Goal: Transaction & Acquisition: Purchase product/service

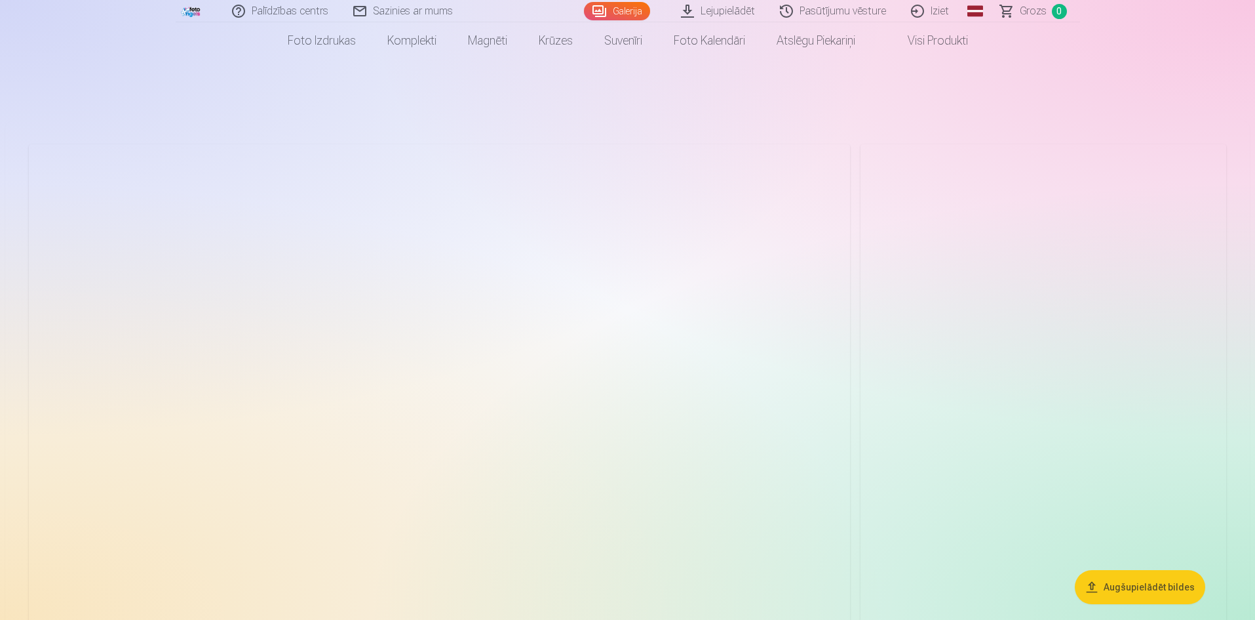
scroll to position [131, 0]
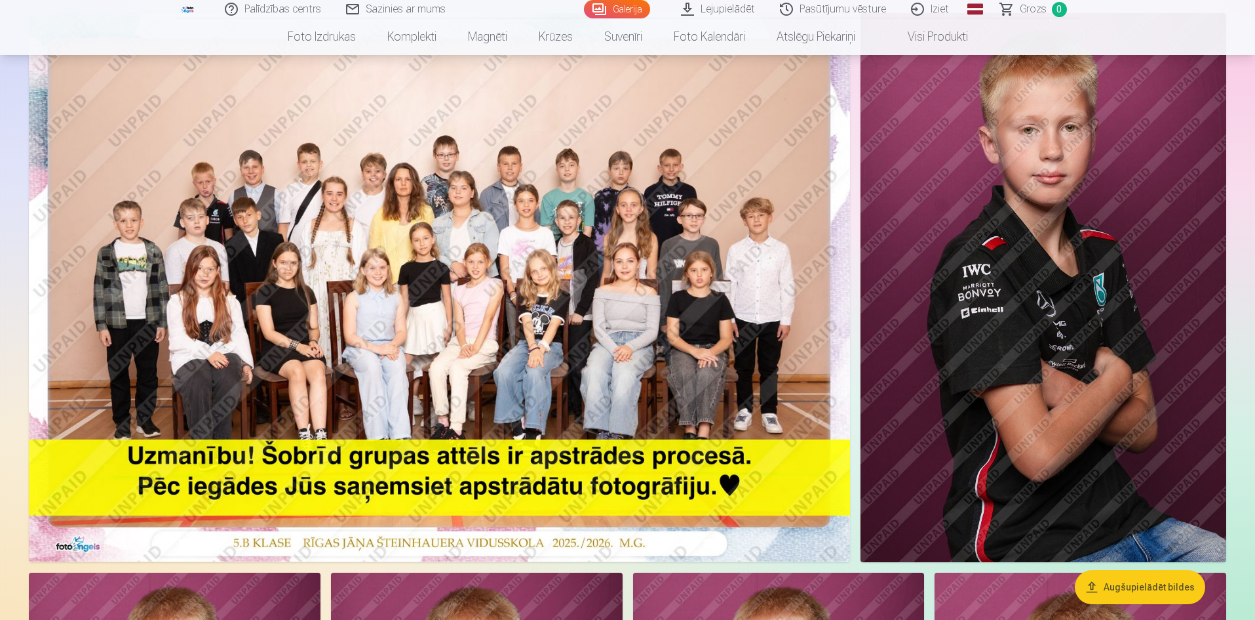
click at [226, 208] on img at bounding box center [439, 287] width 821 height 548
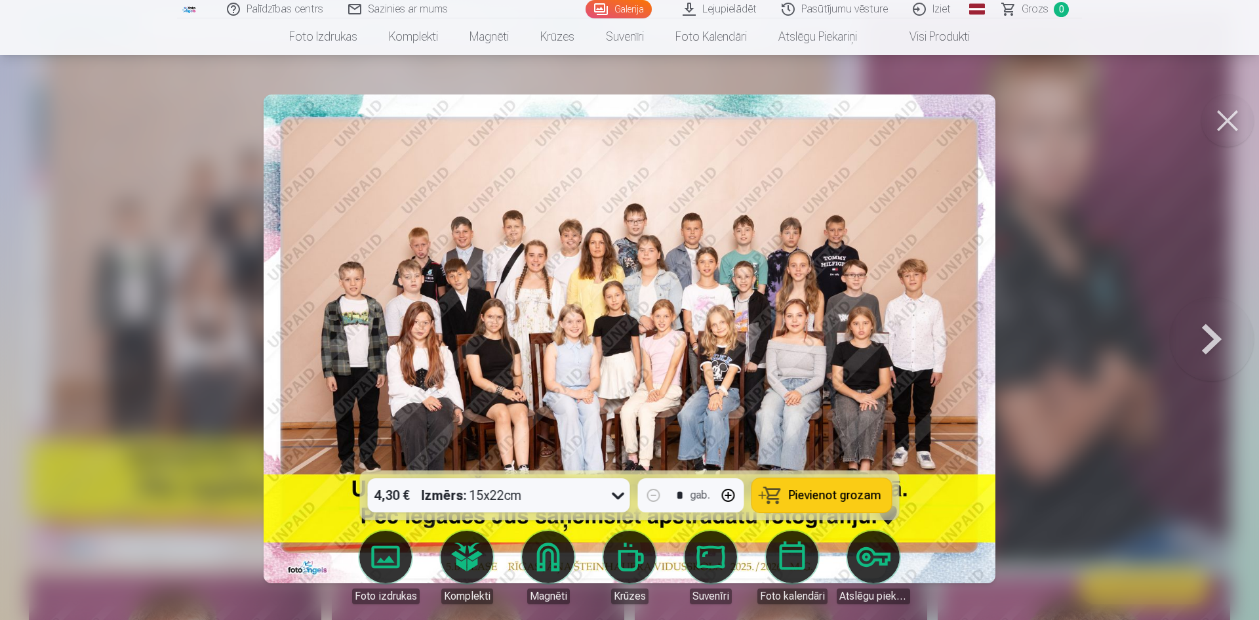
click at [431, 258] on img at bounding box center [630, 338] width 732 height 488
drag, startPoint x: 1229, startPoint y: 115, endPoint x: 1205, endPoint y: 126, distance: 26.4
click at [1229, 115] on button at bounding box center [1227, 120] width 52 height 52
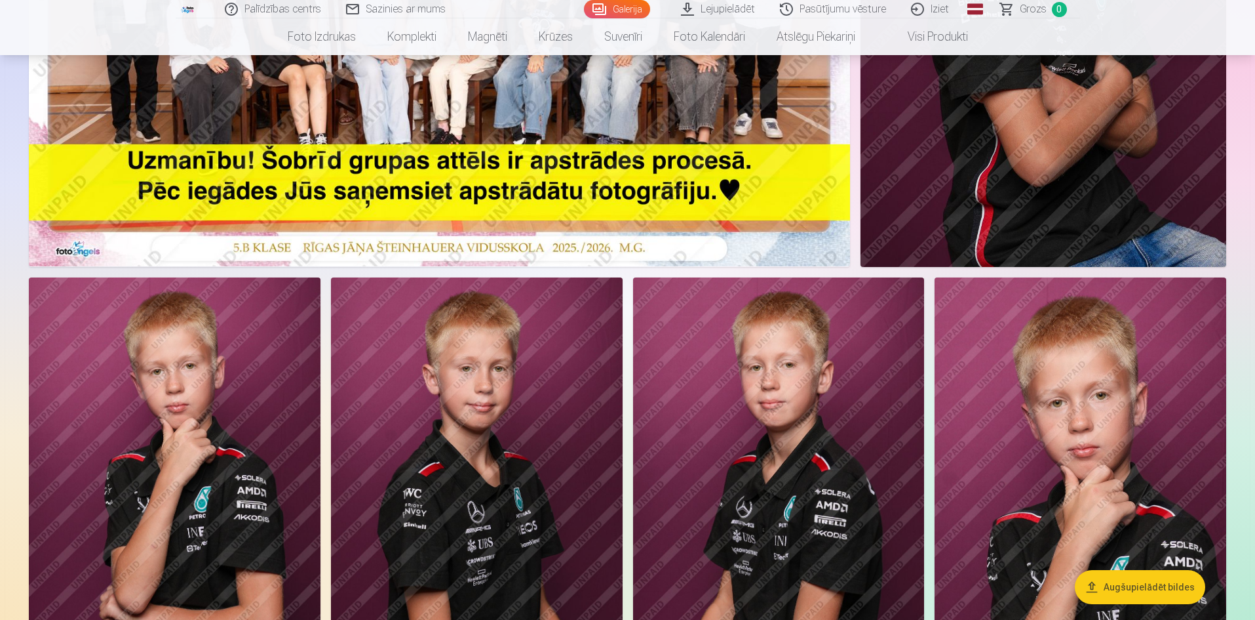
scroll to position [328, 0]
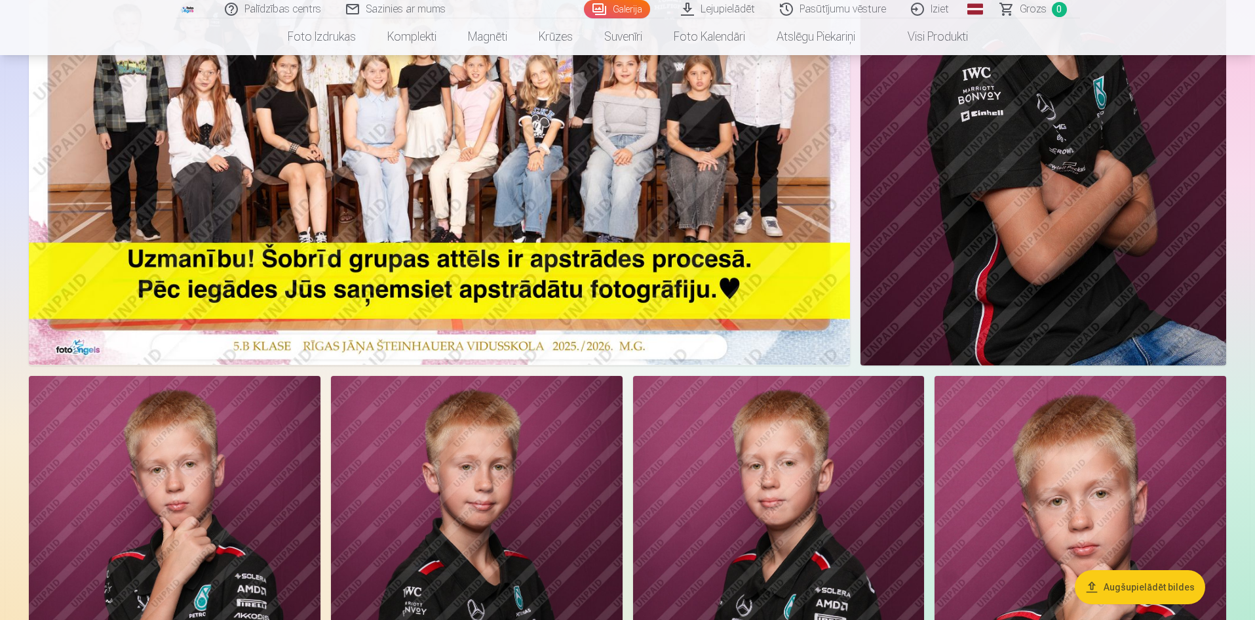
click at [1081, 162] on img at bounding box center [1044, 90] width 366 height 549
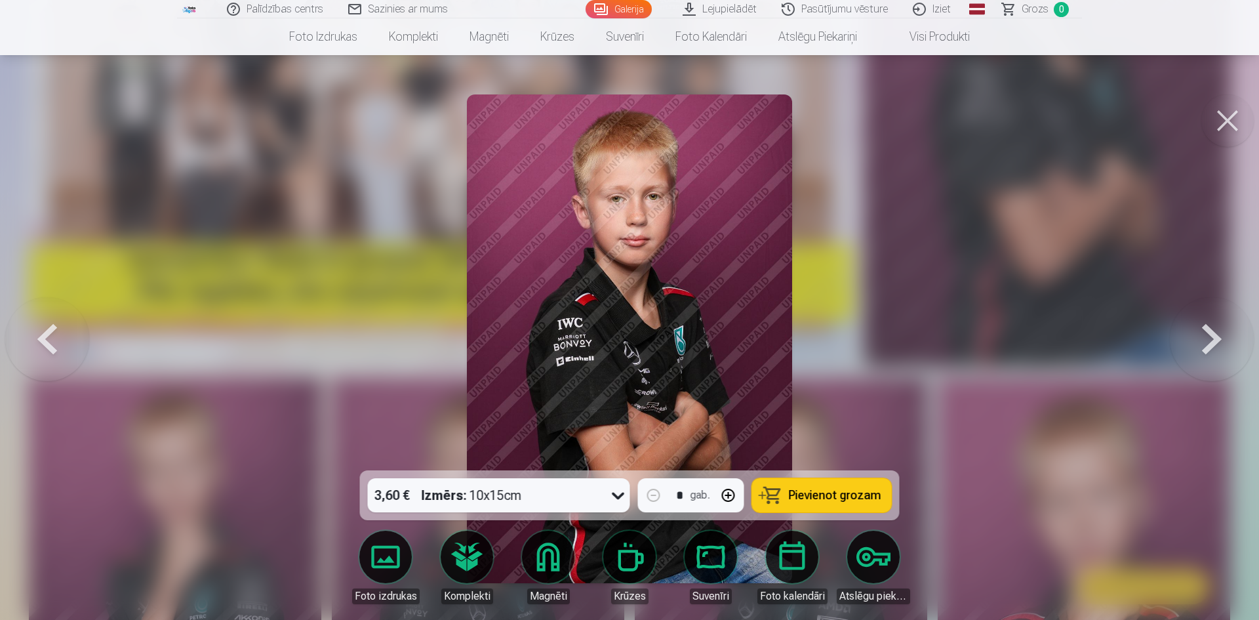
click at [1206, 331] on button at bounding box center [1212, 338] width 84 height 237
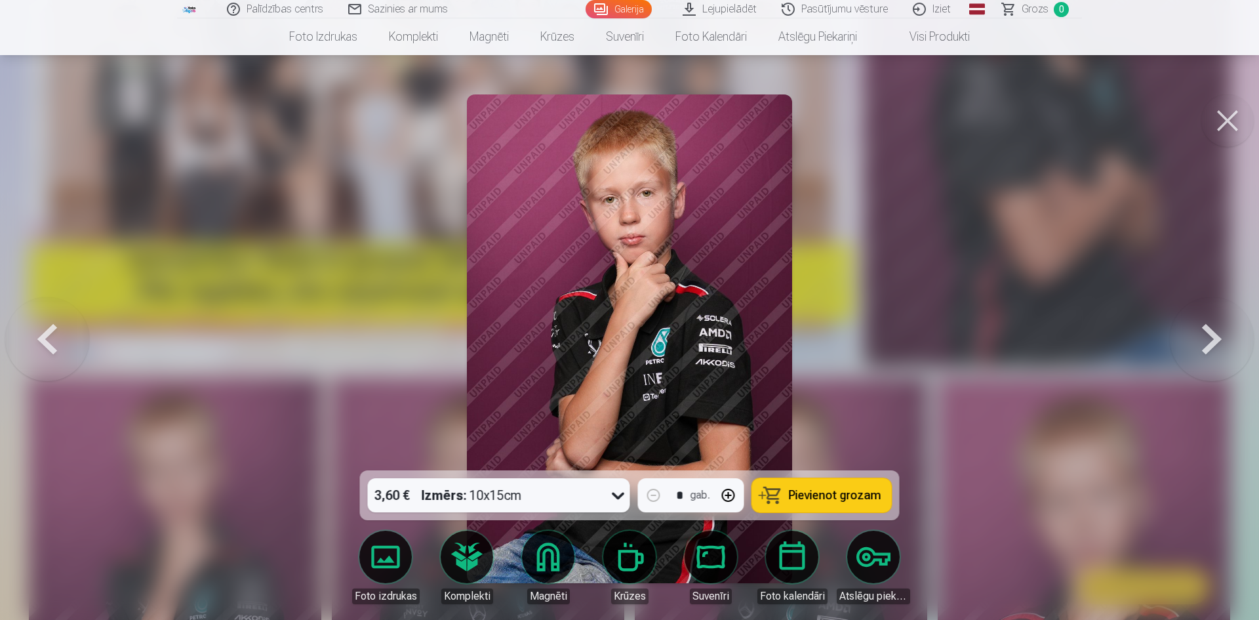
click at [1208, 332] on button at bounding box center [1212, 338] width 84 height 237
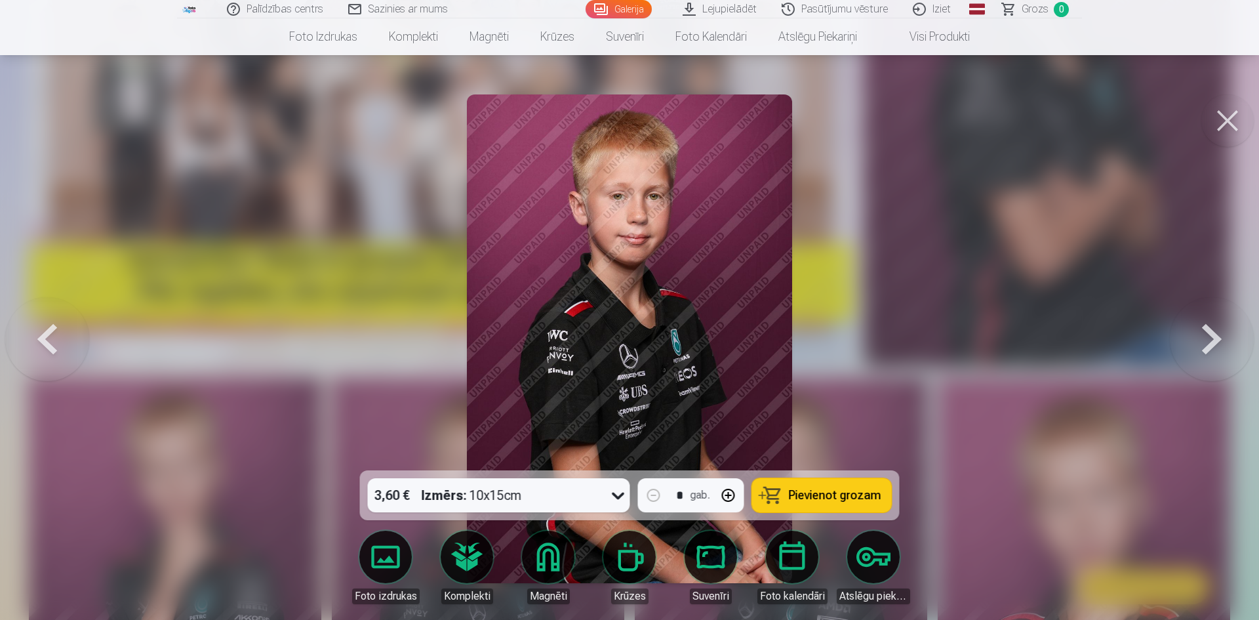
click at [1208, 332] on button at bounding box center [1212, 338] width 84 height 237
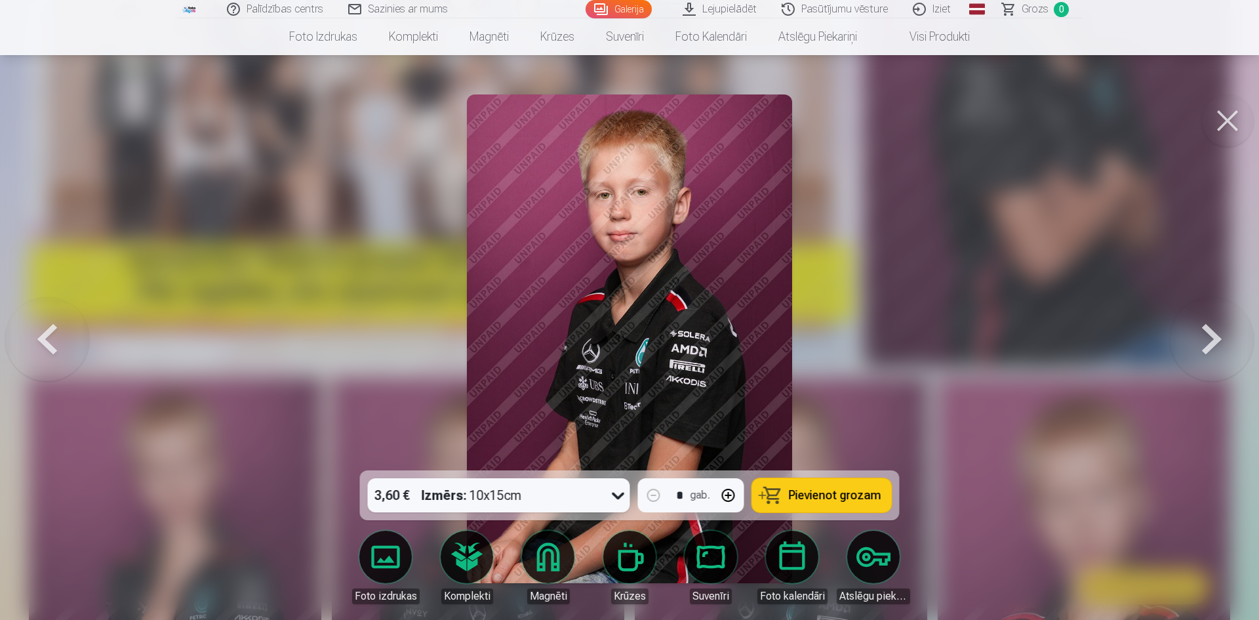
click at [1208, 332] on button at bounding box center [1212, 338] width 84 height 237
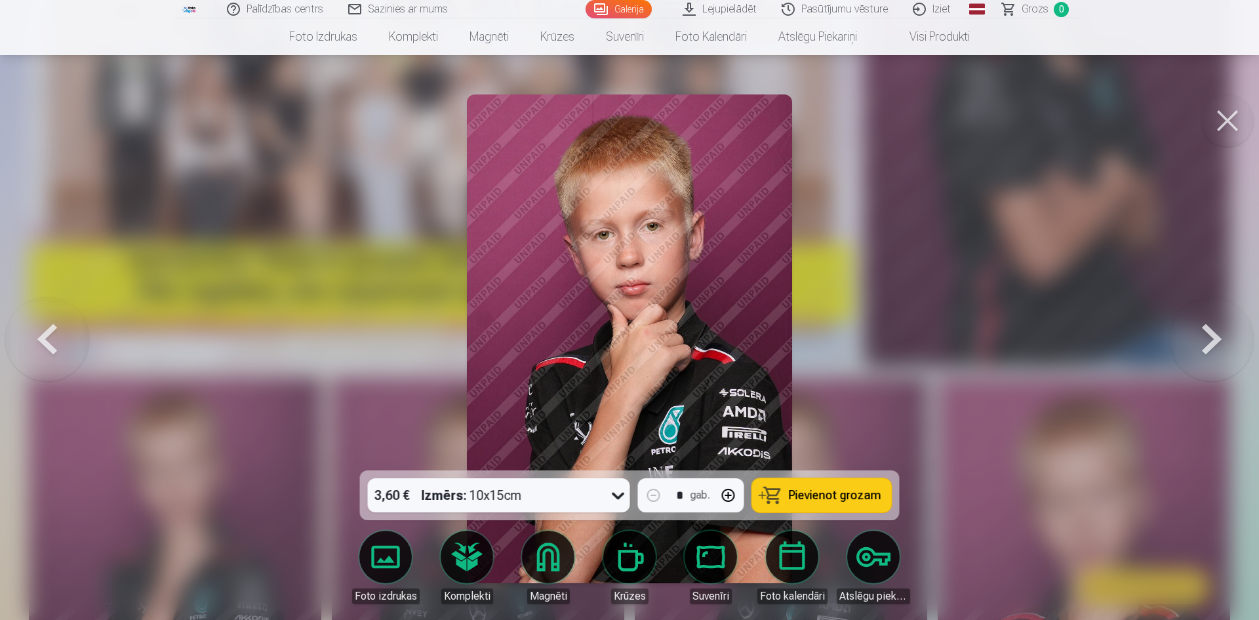
click at [1208, 332] on button at bounding box center [1212, 338] width 84 height 237
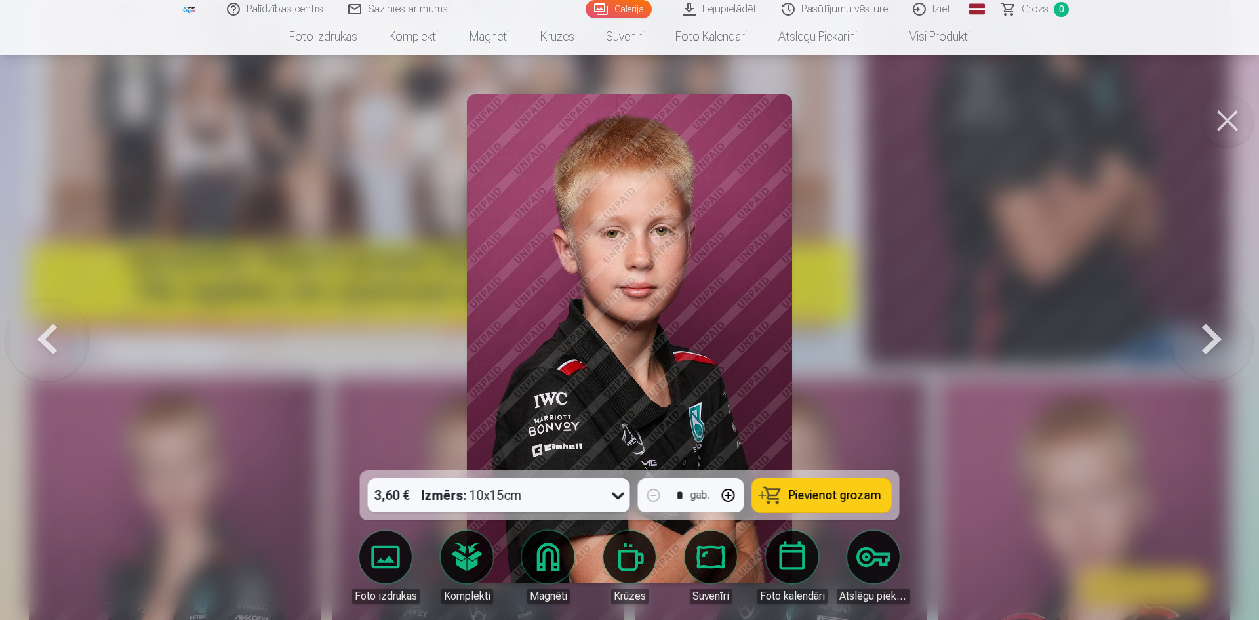
click at [1208, 332] on button at bounding box center [1212, 338] width 84 height 237
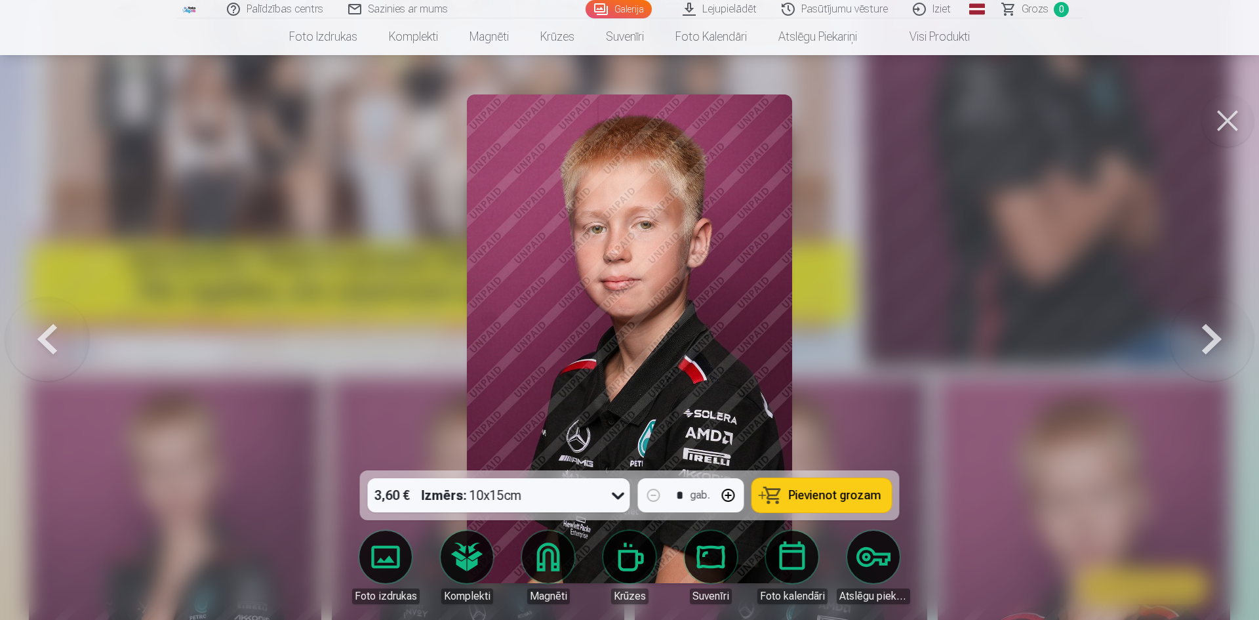
click at [1208, 332] on button at bounding box center [1212, 338] width 84 height 237
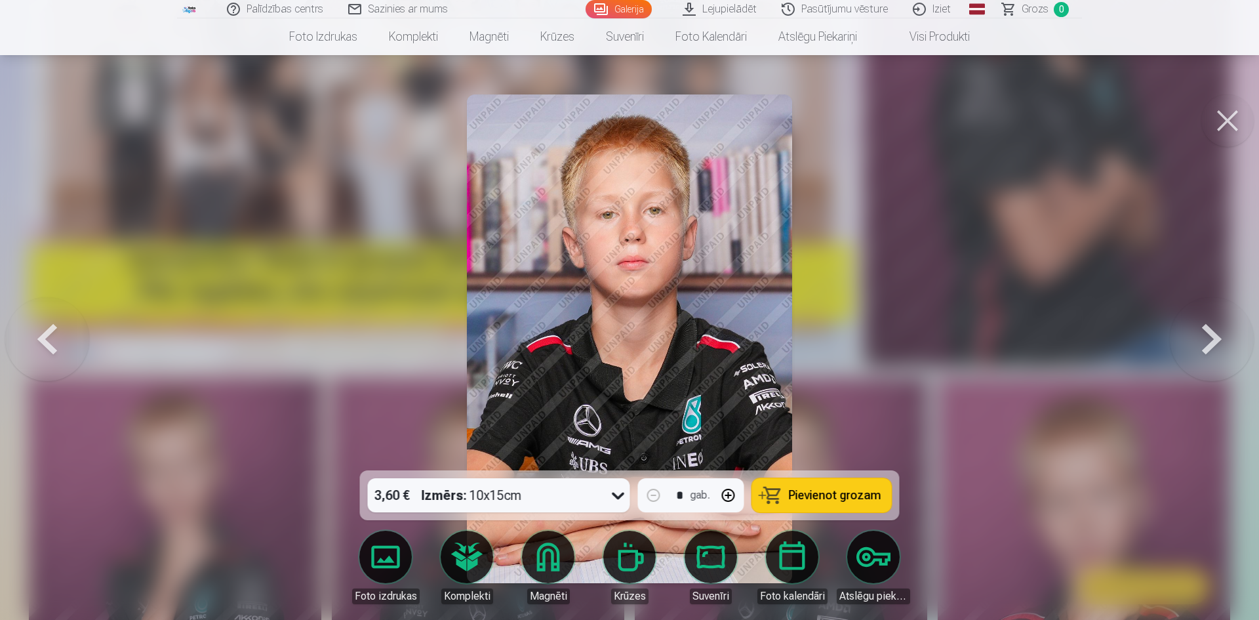
click at [1208, 332] on button at bounding box center [1212, 338] width 84 height 237
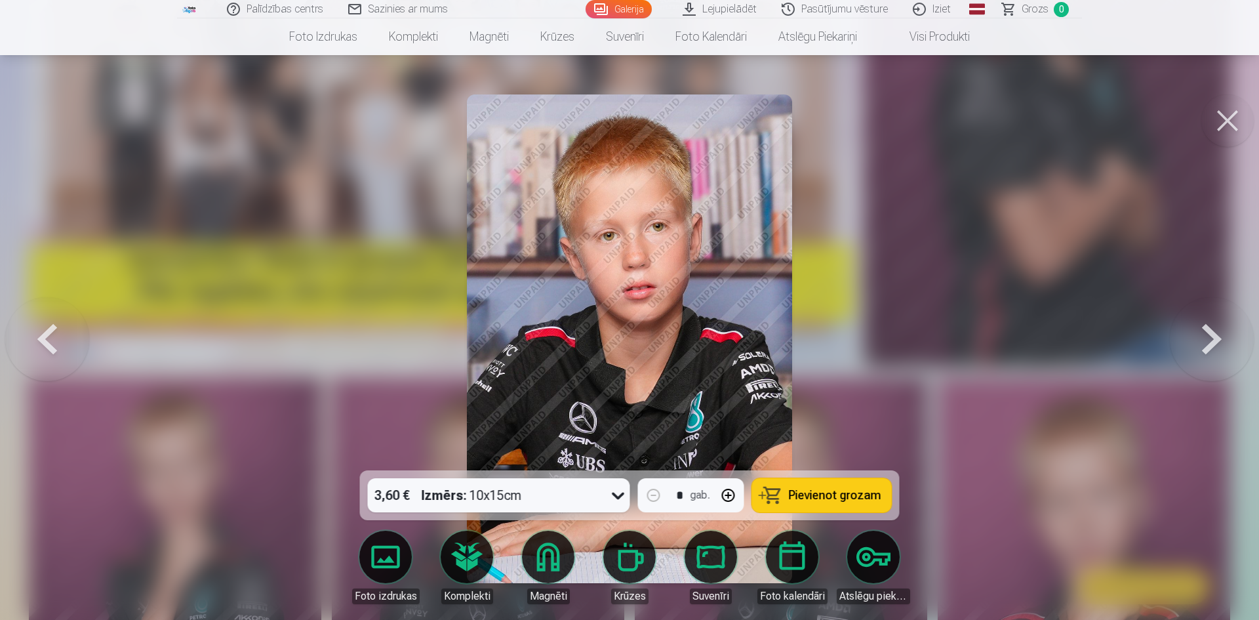
click at [1208, 332] on button at bounding box center [1212, 338] width 84 height 237
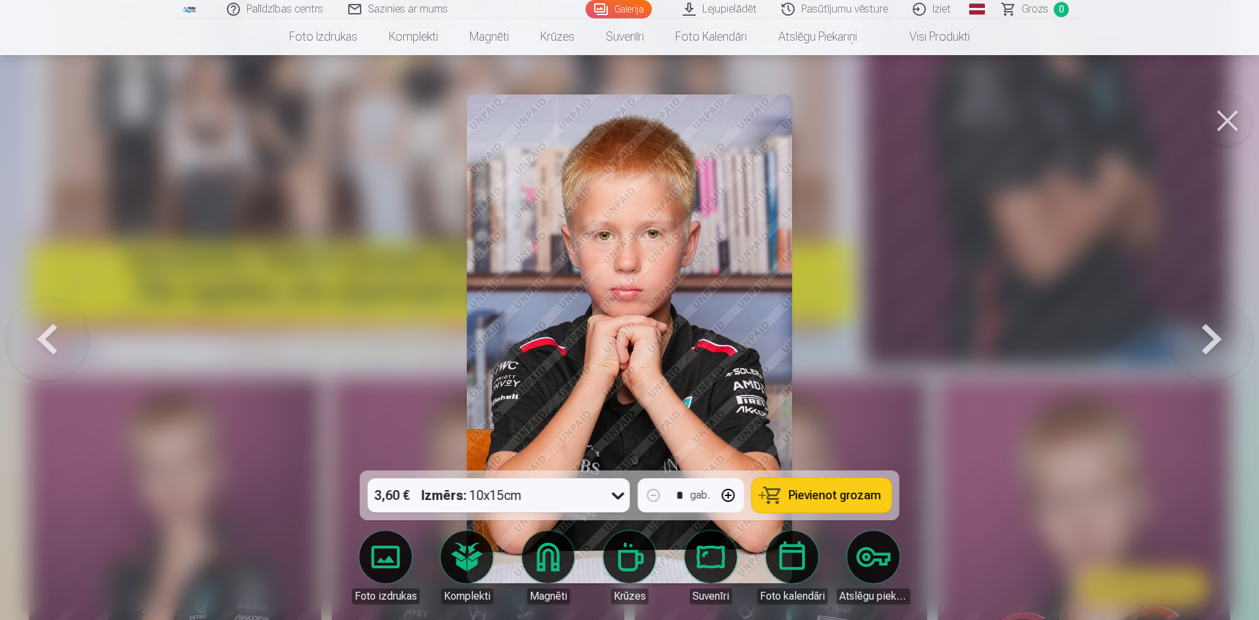
click at [1208, 332] on button at bounding box center [1212, 338] width 84 height 237
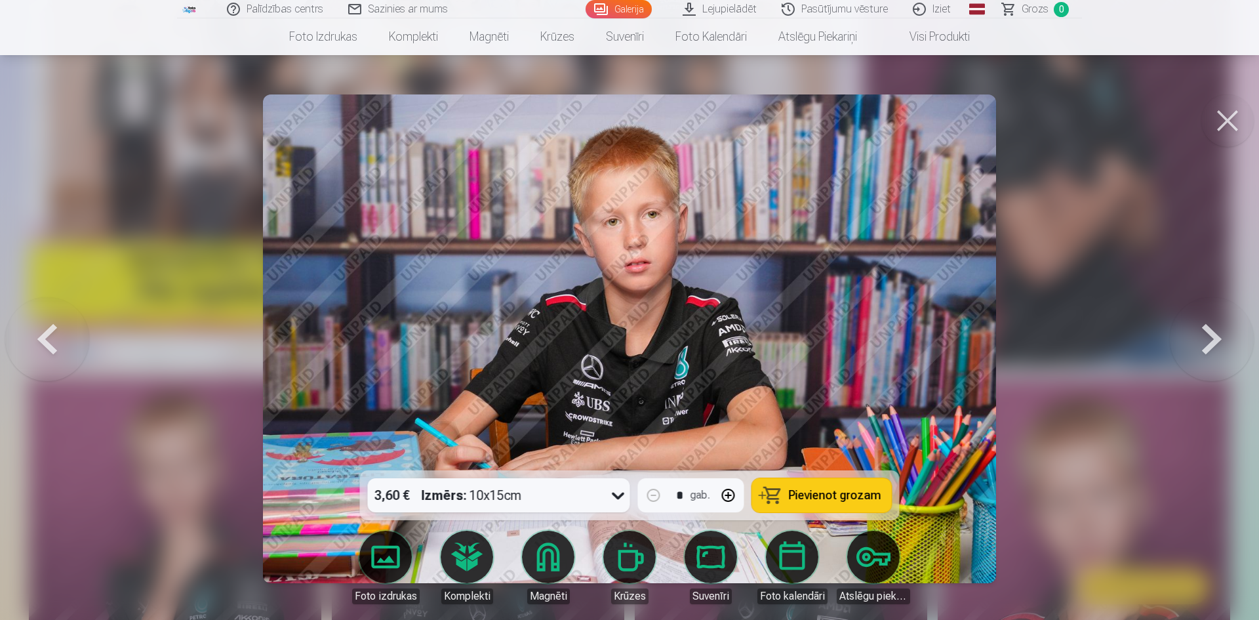
click at [1208, 332] on button at bounding box center [1212, 338] width 84 height 237
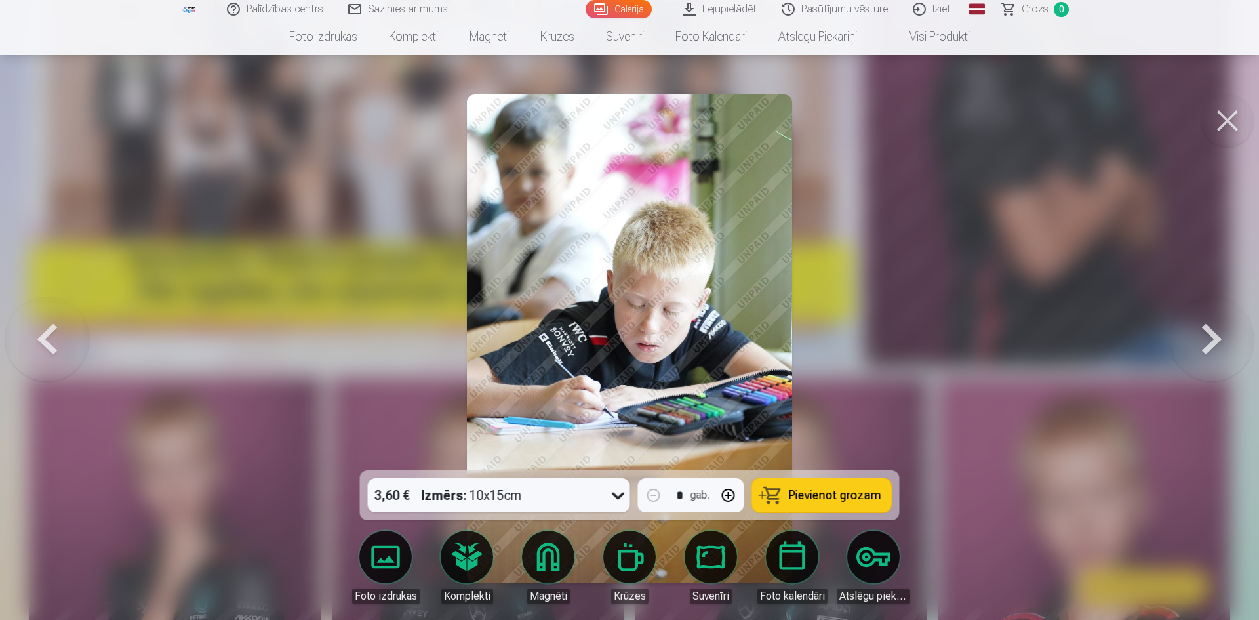
click at [1208, 332] on button at bounding box center [1212, 338] width 84 height 237
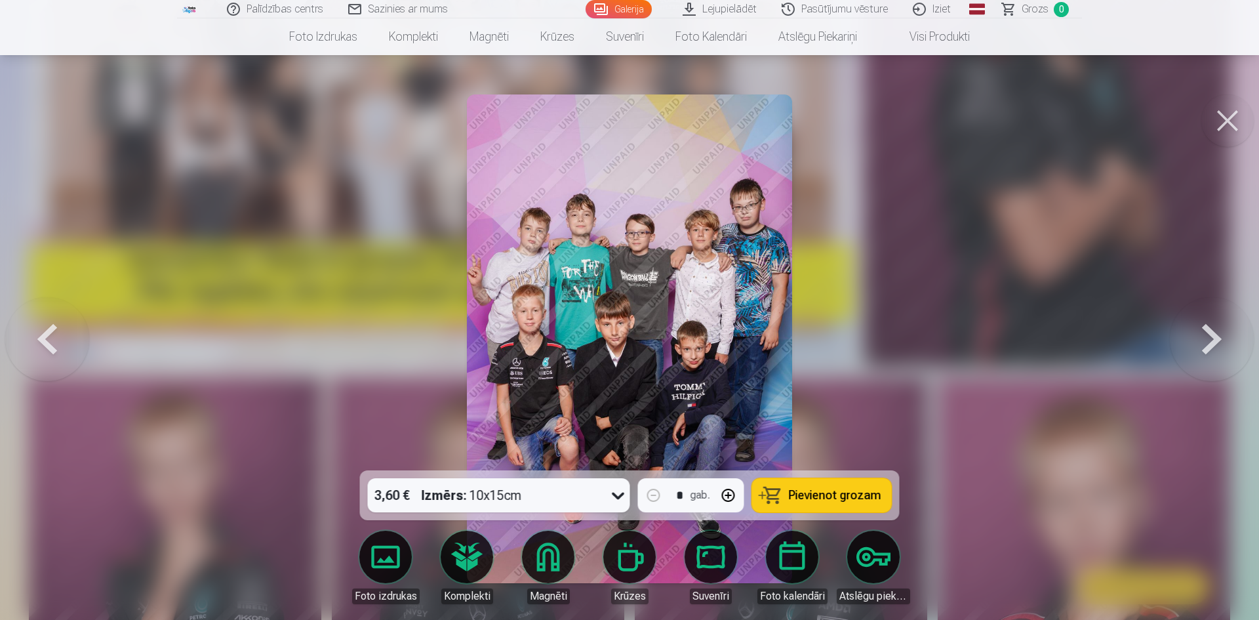
click at [1208, 332] on button at bounding box center [1212, 338] width 84 height 237
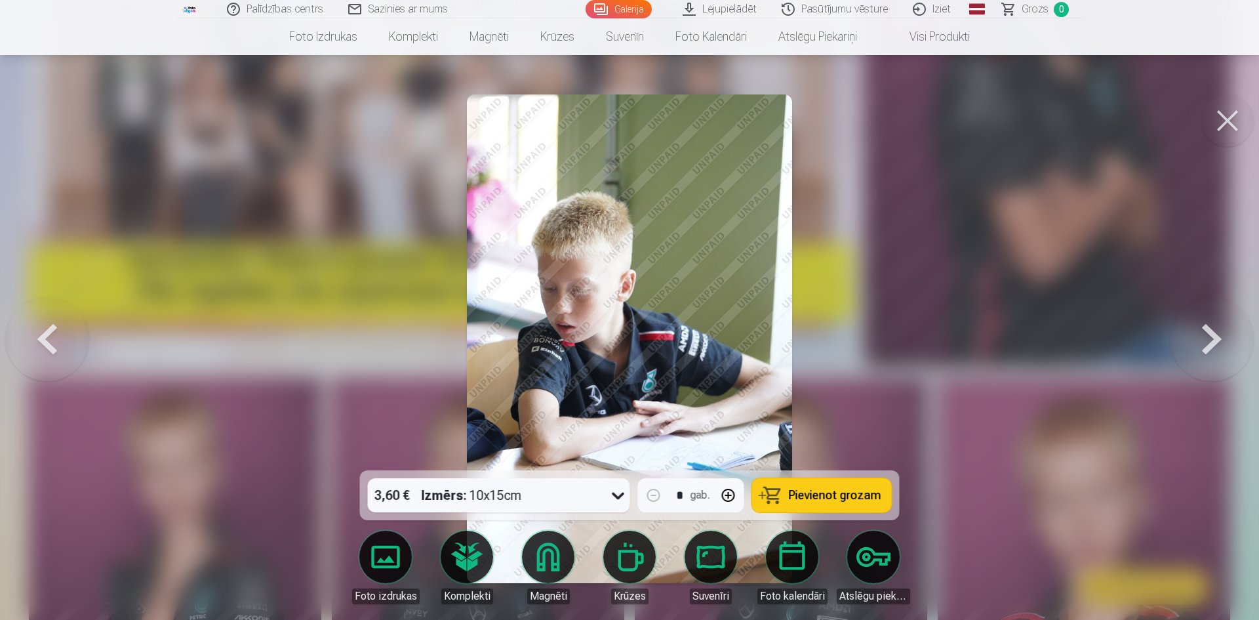
click at [1208, 332] on button at bounding box center [1212, 338] width 84 height 237
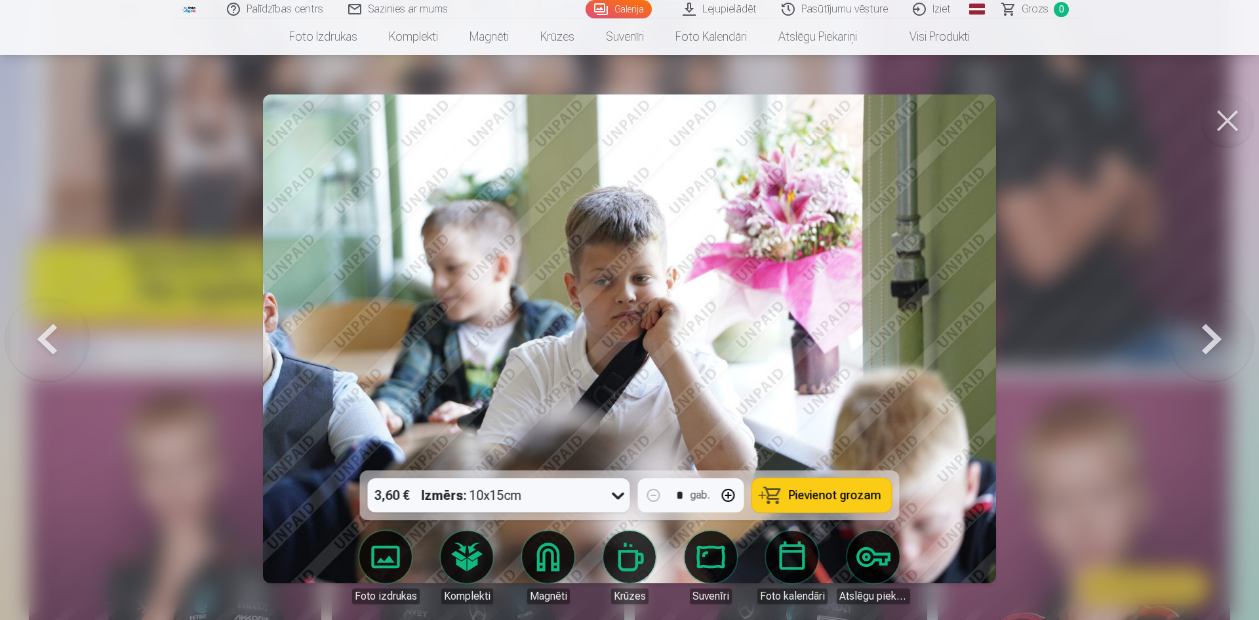
click at [1208, 332] on button at bounding box center [1212, 338] width 84 height 237
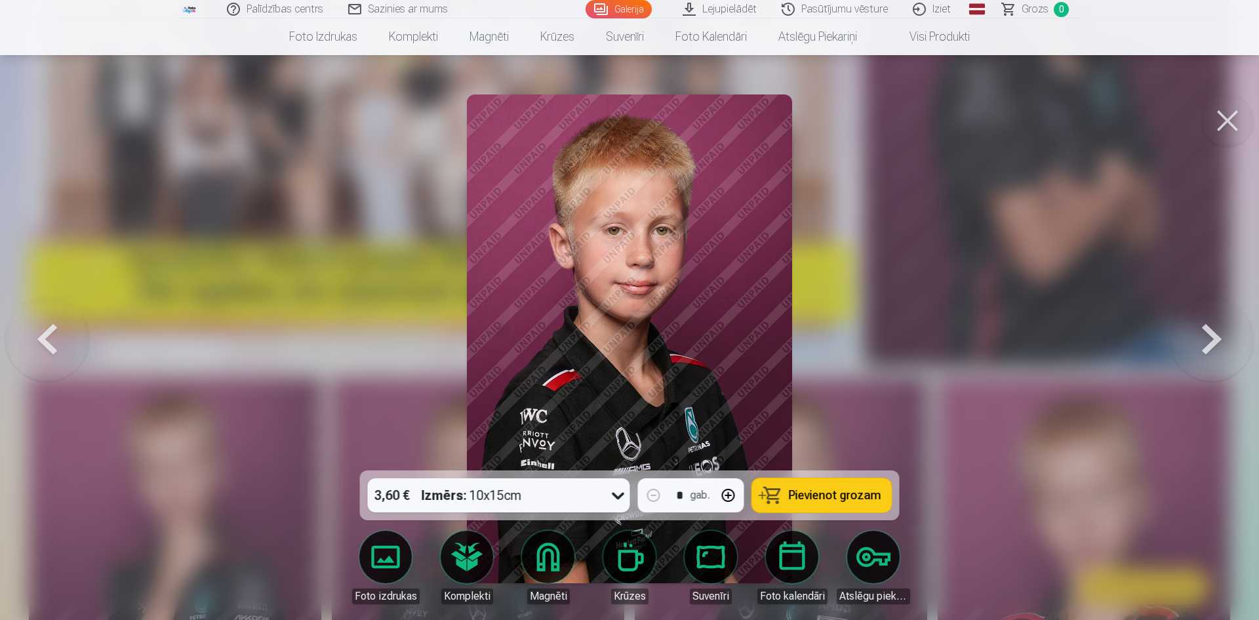
click at [1208, 332] on button at bounding box center [1212, 338] width 84 height 237
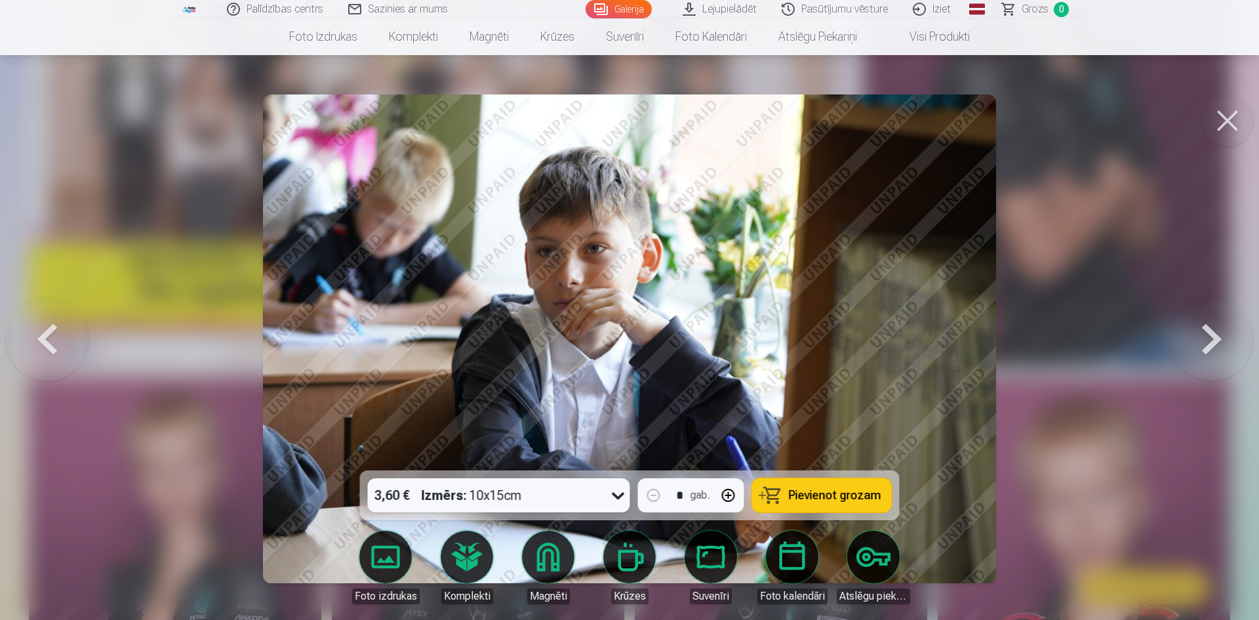
click at [1208, 332] on button at bounding box center [1212, 338] width 84 height 237
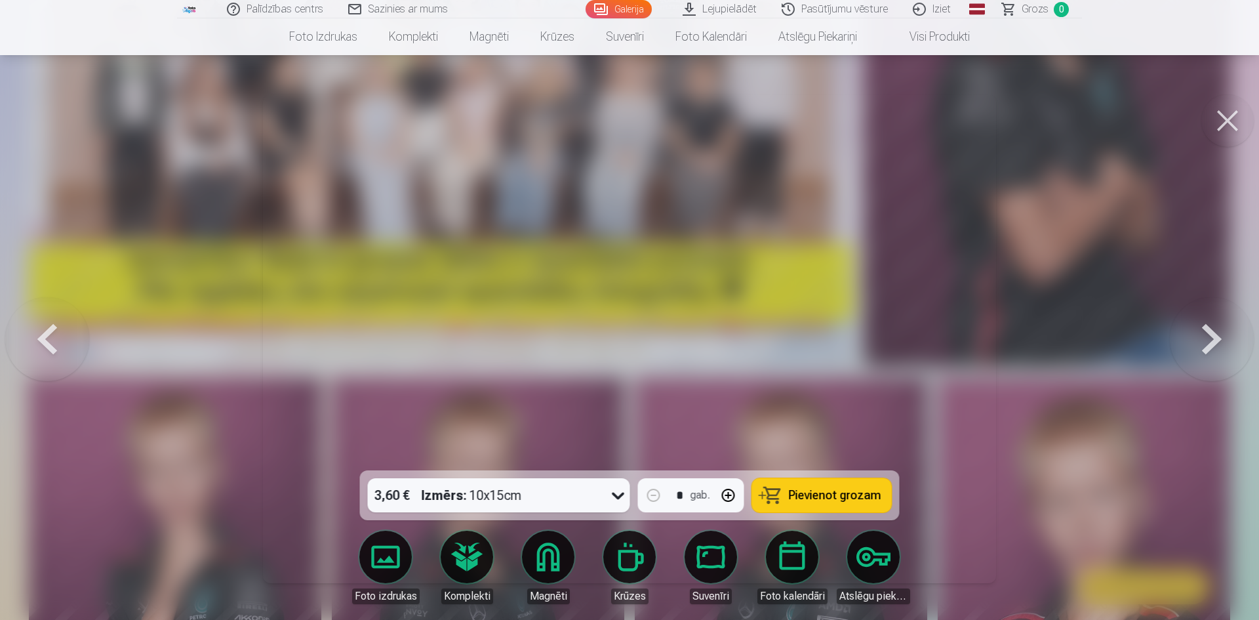
click at [1208, 332] on button at bounding box center [1212, 338] width 84 height 237
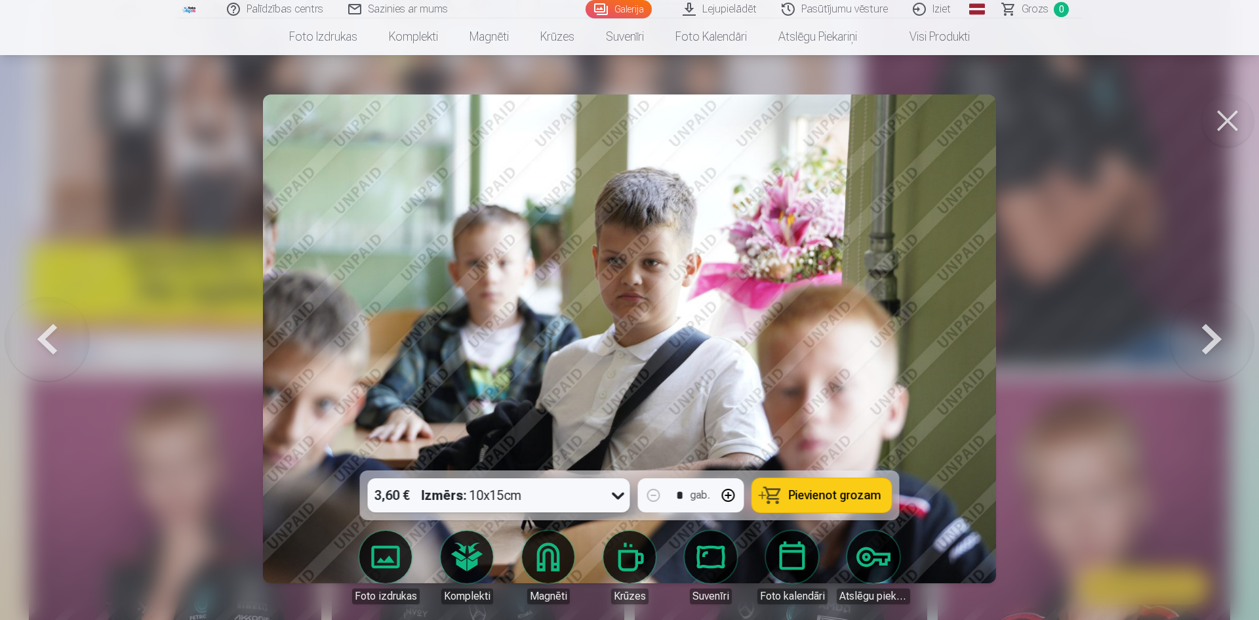
click at [1208, 332] on button at bounding box center [1212, 338] width 84 height 237
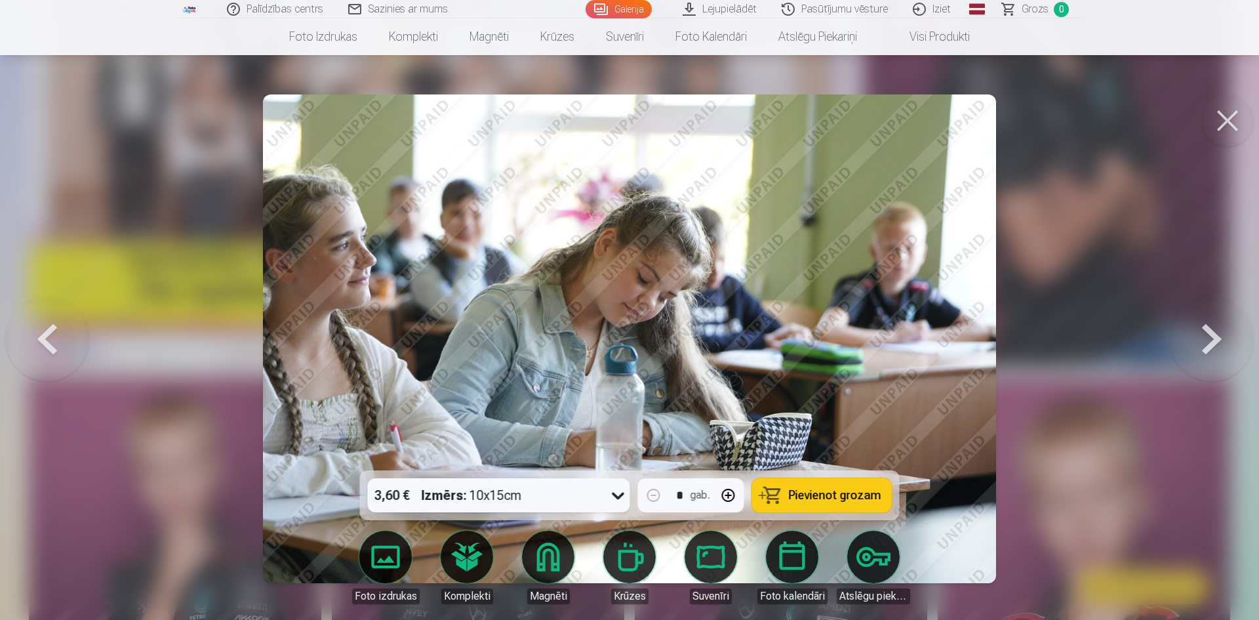
click at [1208, 332] on button at bounding box center [1212, 338] width 84 height 237
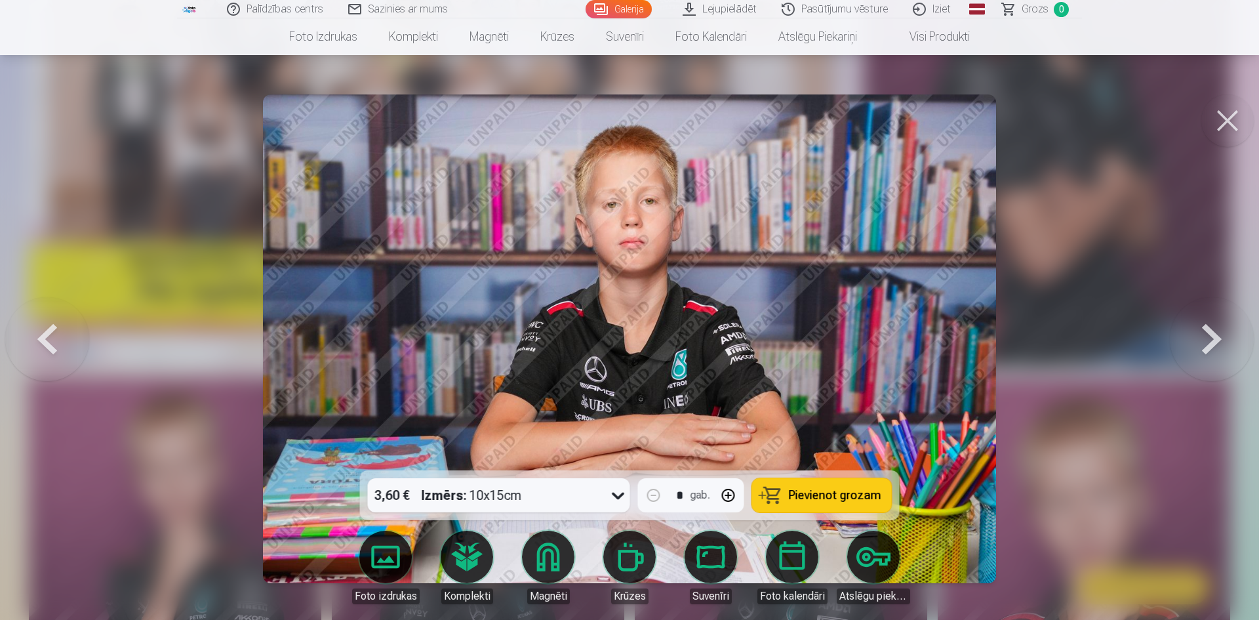
click at [1208, 332] on button at bounding box center [1212, 338] width 84 height 237
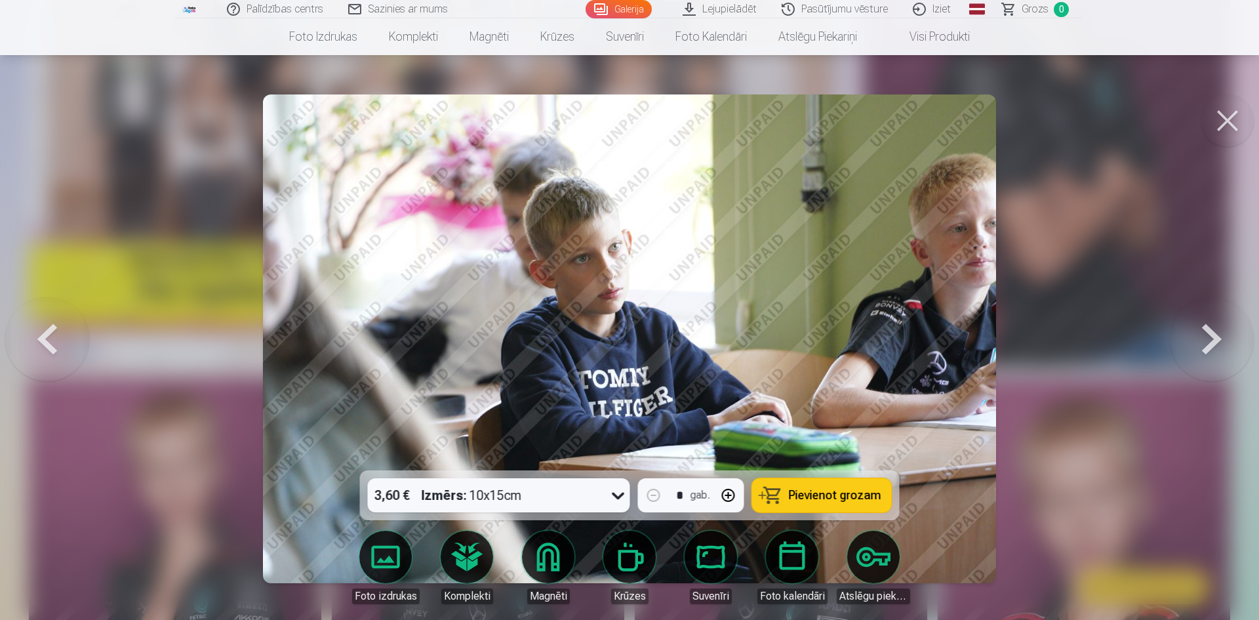
click at [1208, 332] on button at bounding box center [1212, 338] width 84 height 237
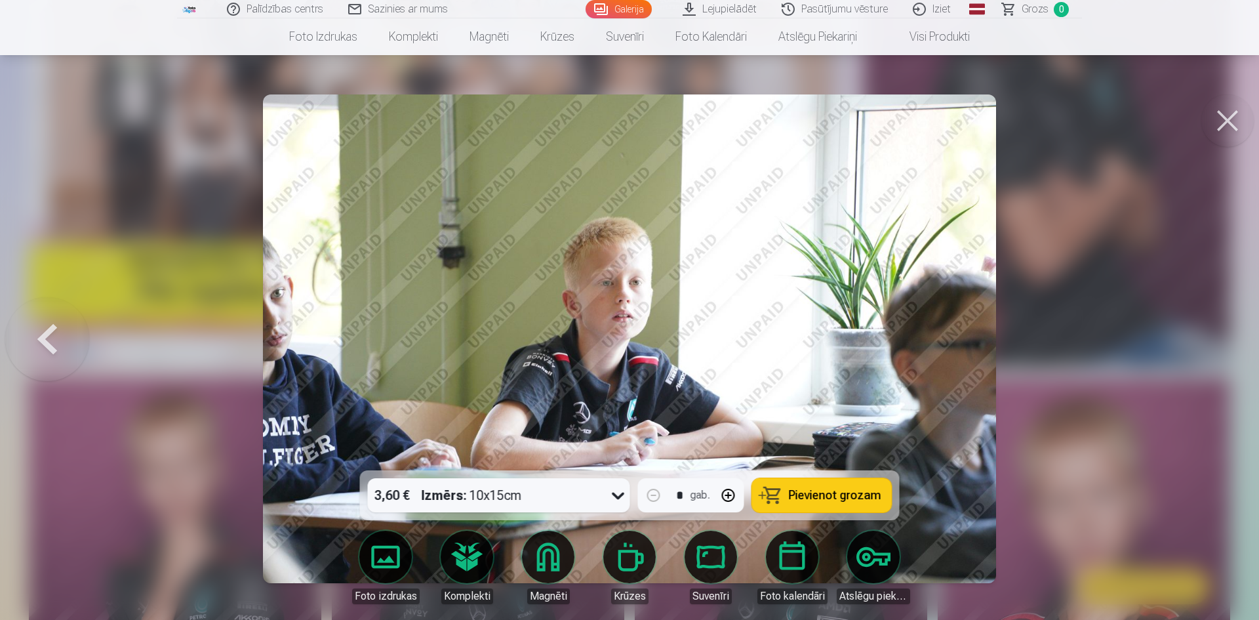
click at [1208, 332] on div at bounding box center [629, 310] width 1259 height 620
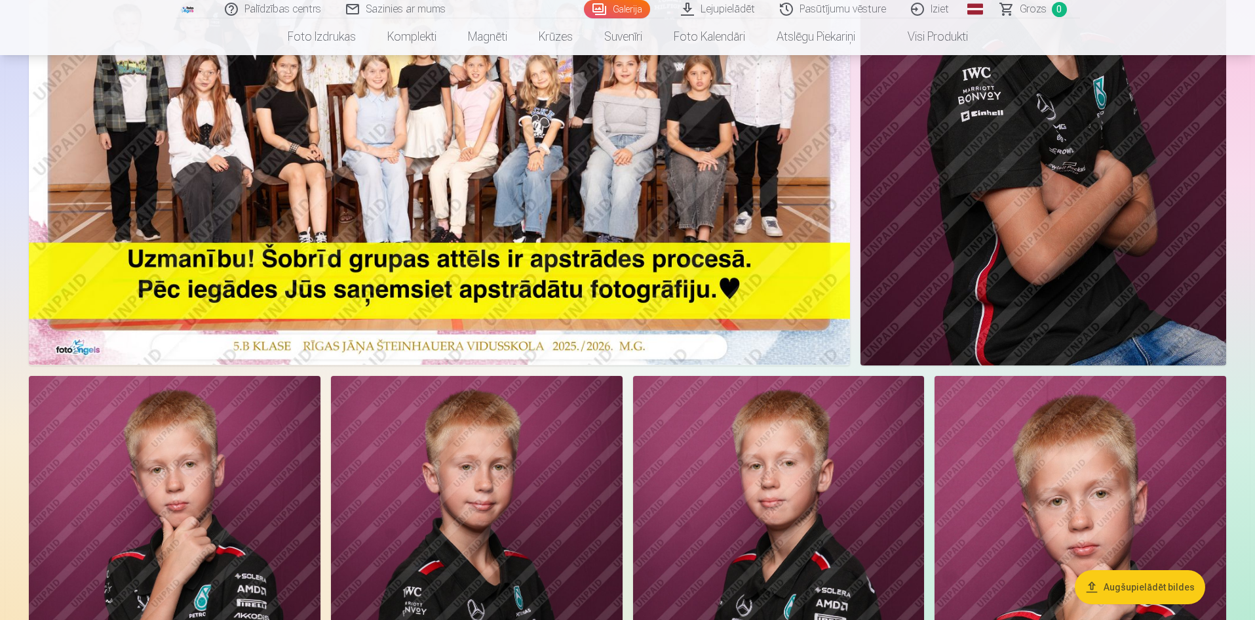
click at [1208, 332] on img at bounding box center [1044, 90] width 366 height 549
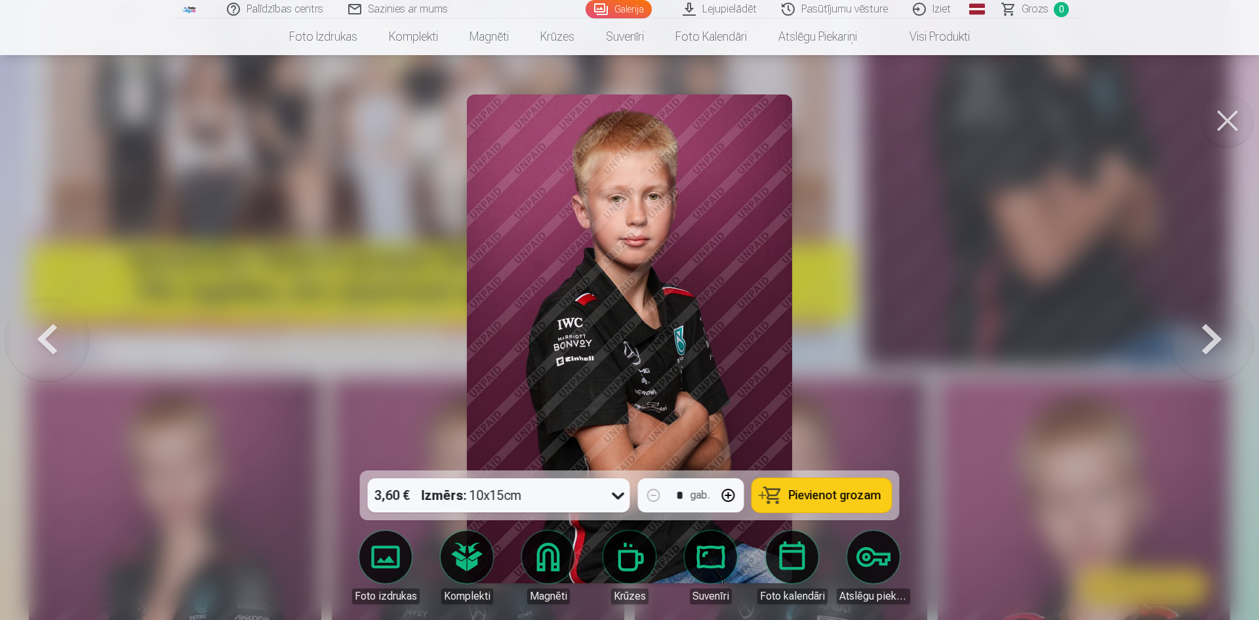
click at [1219, 123] on button at bounding box center [1227, 120] width 52 height 52
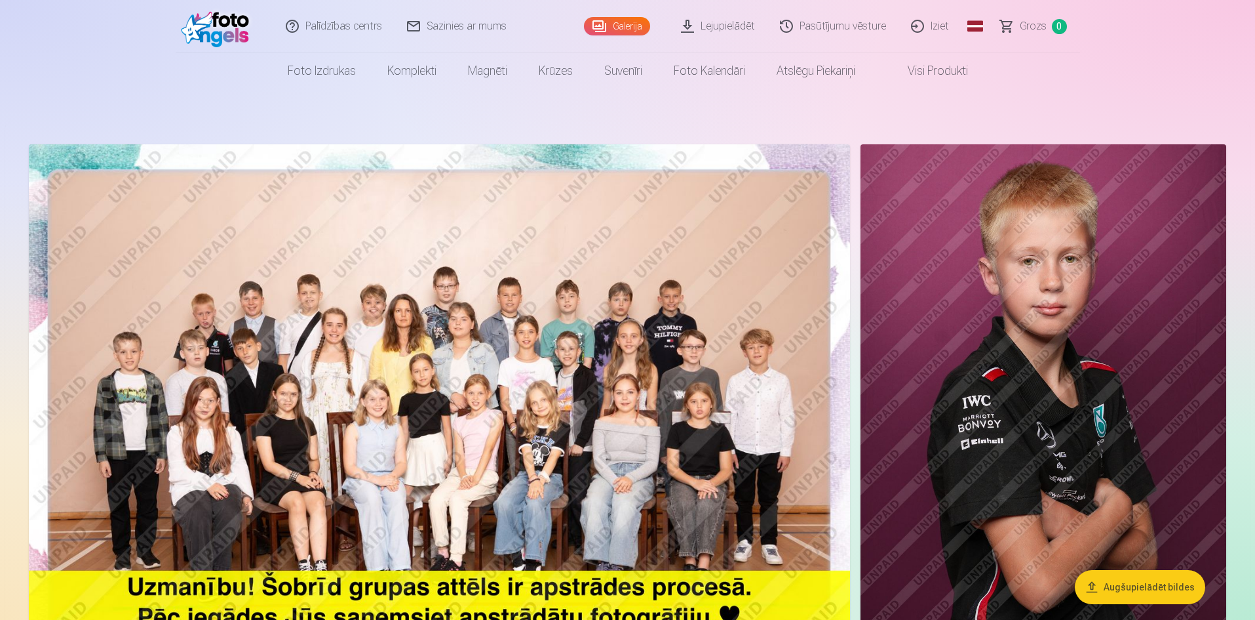
click at [372, 427] on img at bounding box center [439, 418] width 821 height 548
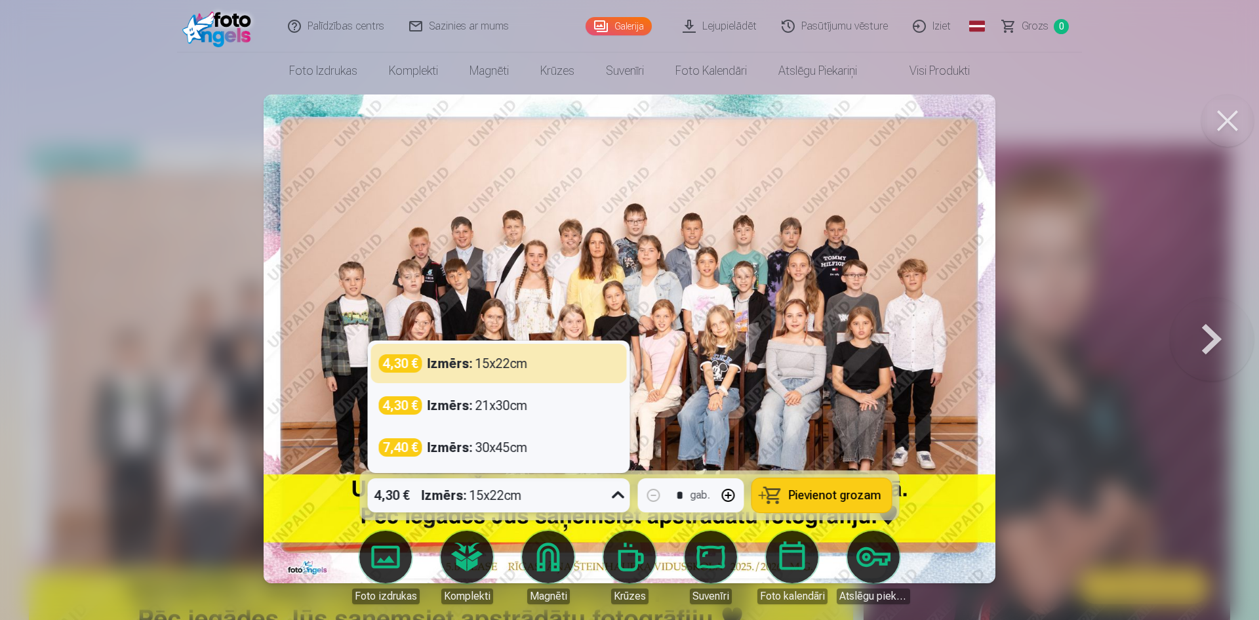
click at [595, 488] on div "4,30 € Izmērs : 15x22cm" at bounding box center [486, 495] width 237 height 34
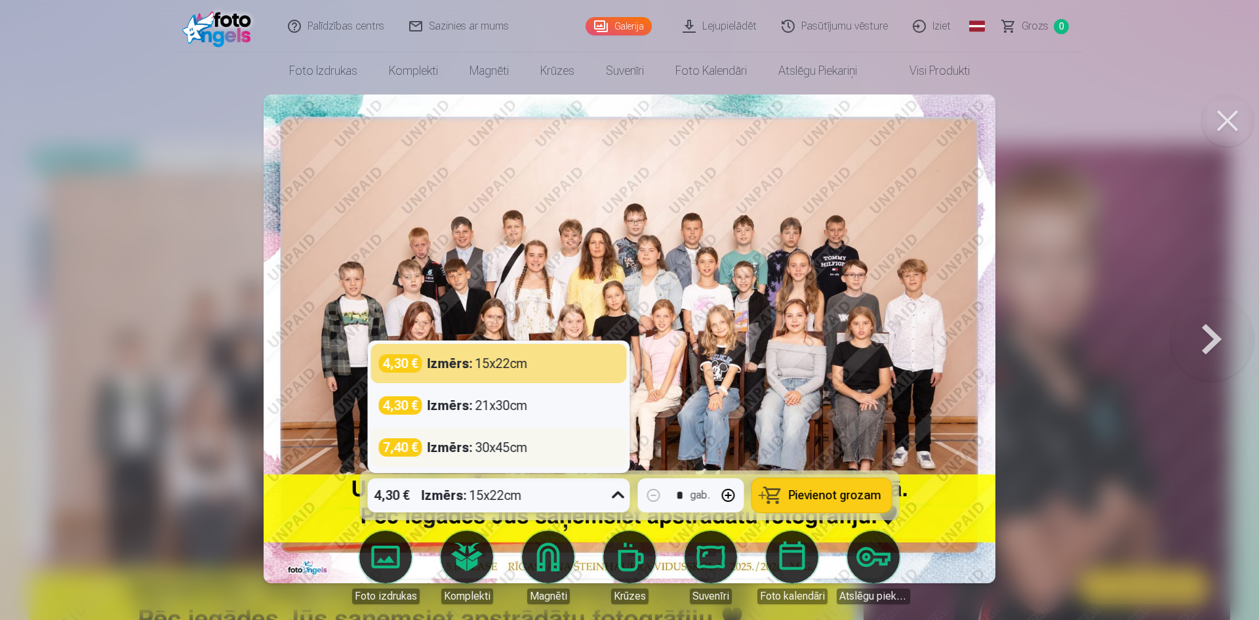
click at [570, 448] on div "7,40 € Izmērs : 30x45cm" at bounding box center [499, 447] width 240 height 18
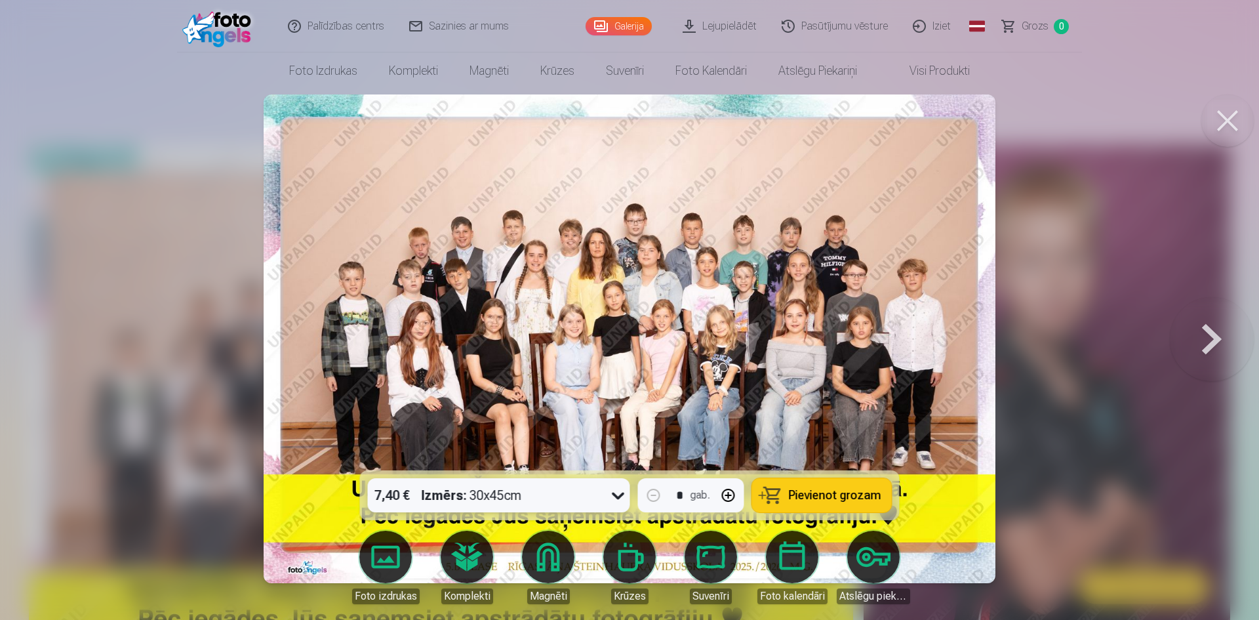
click at [582, 499] on div "7,40 € Izmērs : 30x45cm" at bounding box center [486, 495] width 237 height 34
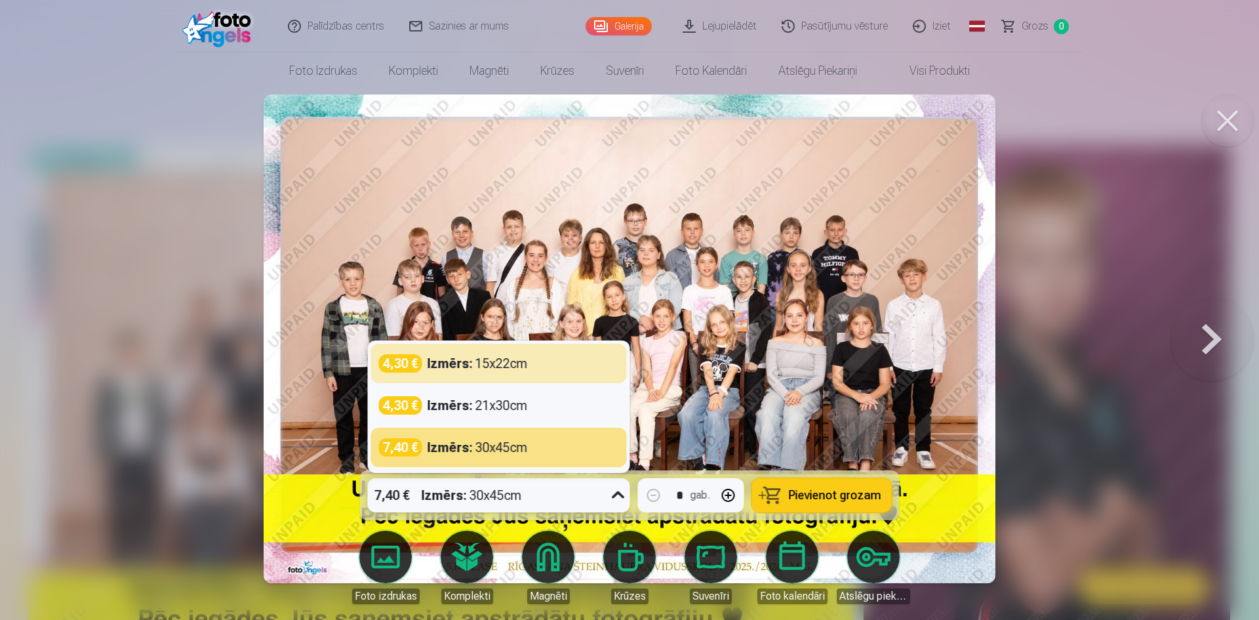
click at [533, 323] on img at bounding box center [630, 338] width 732 height 488
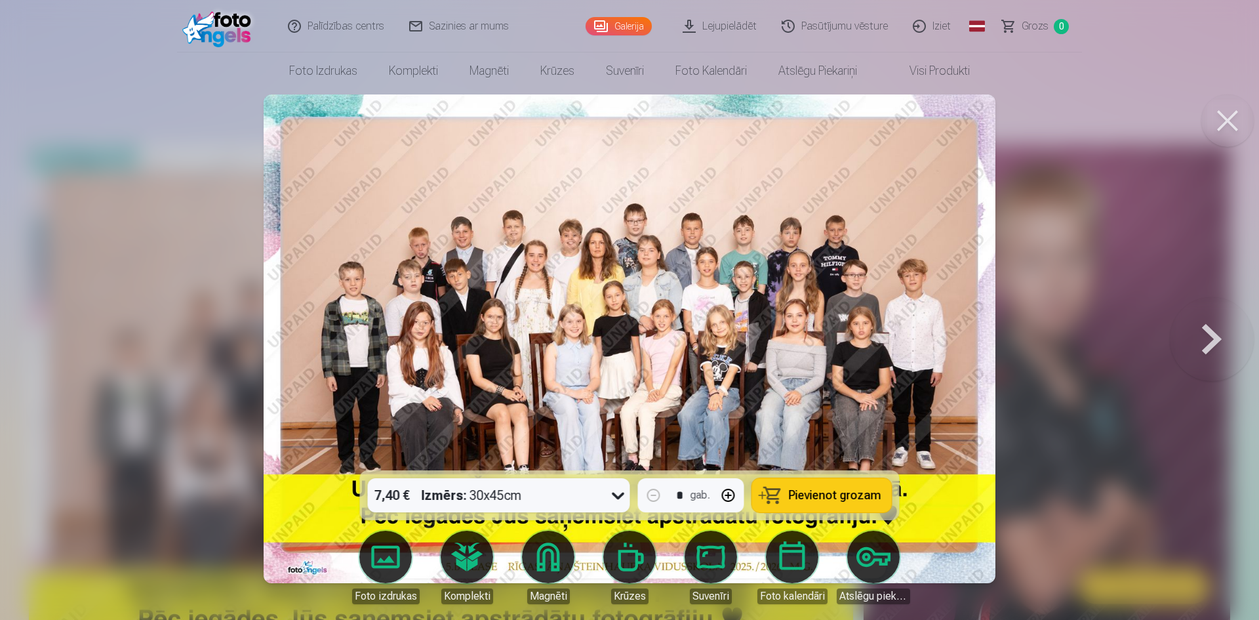
click at [440, 305] on img at bounding box center [630, 338] width 732 height 488
click at [1203, 336] on button at bounding box center [1212, 338] width 84 height 237
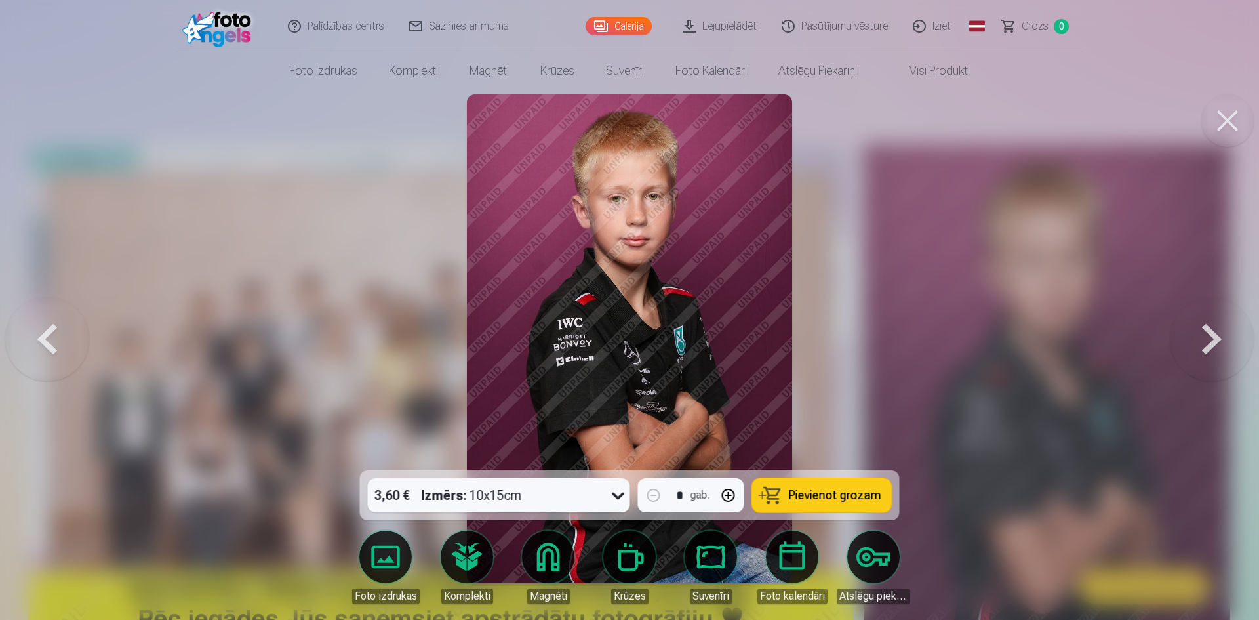
click at [1203, 336] on button at bounding box center [1212, 338] width 84 height 237
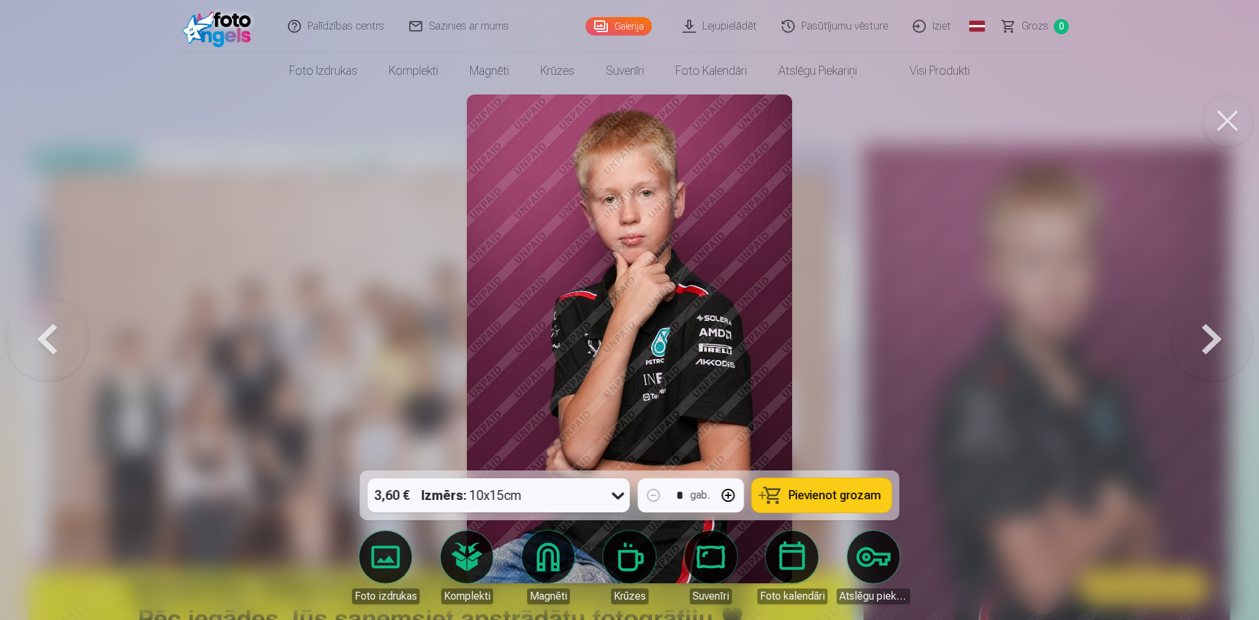
click at [1203, 336] on button at bounding box center [1212, 338] width 84 height 237
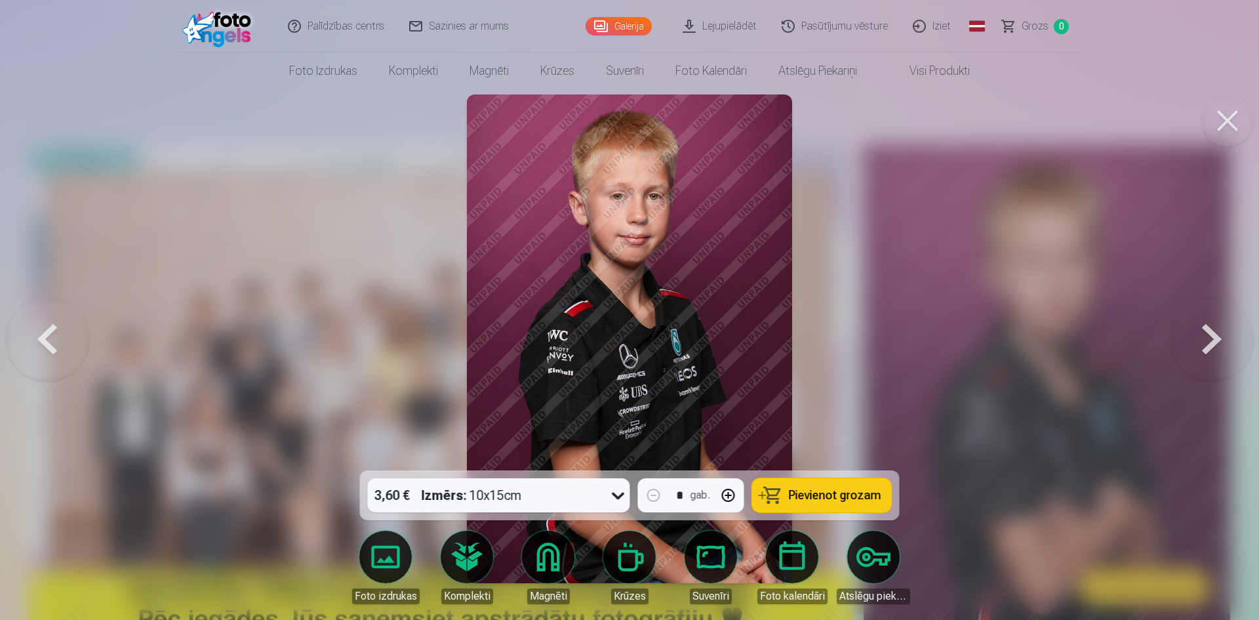
click at [1203, 337] on button at bounding box center [1212, 338] width 84 height 237
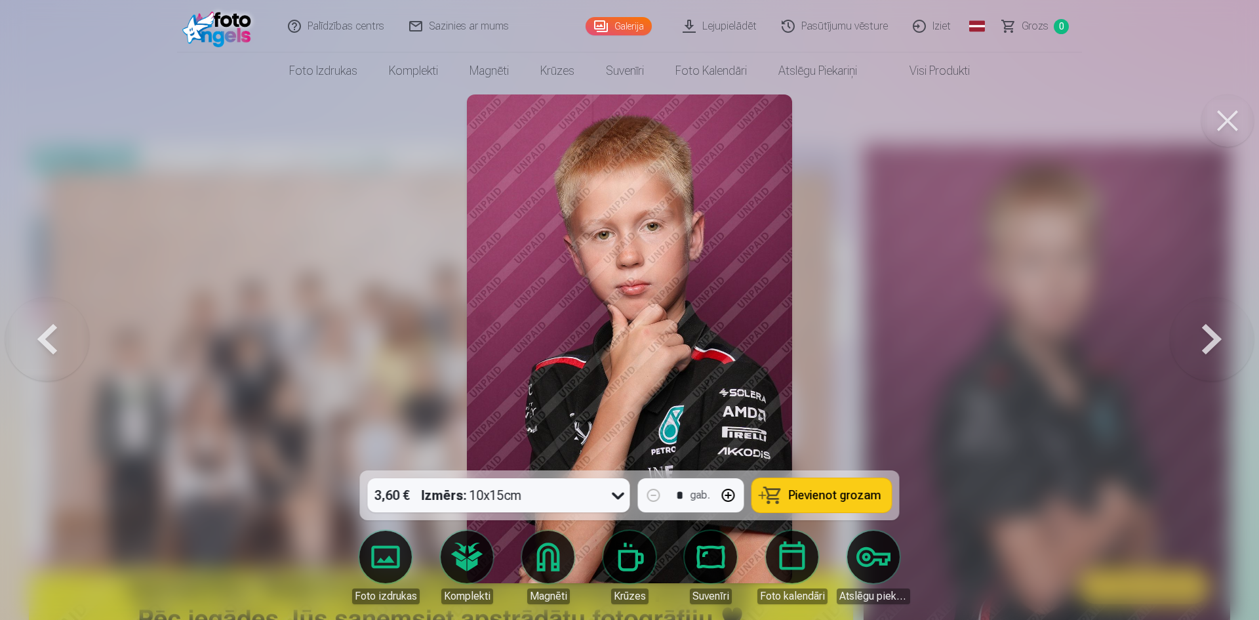
click at [1203, 337] on button at bounding box center [1212, 338] width 84 height 237
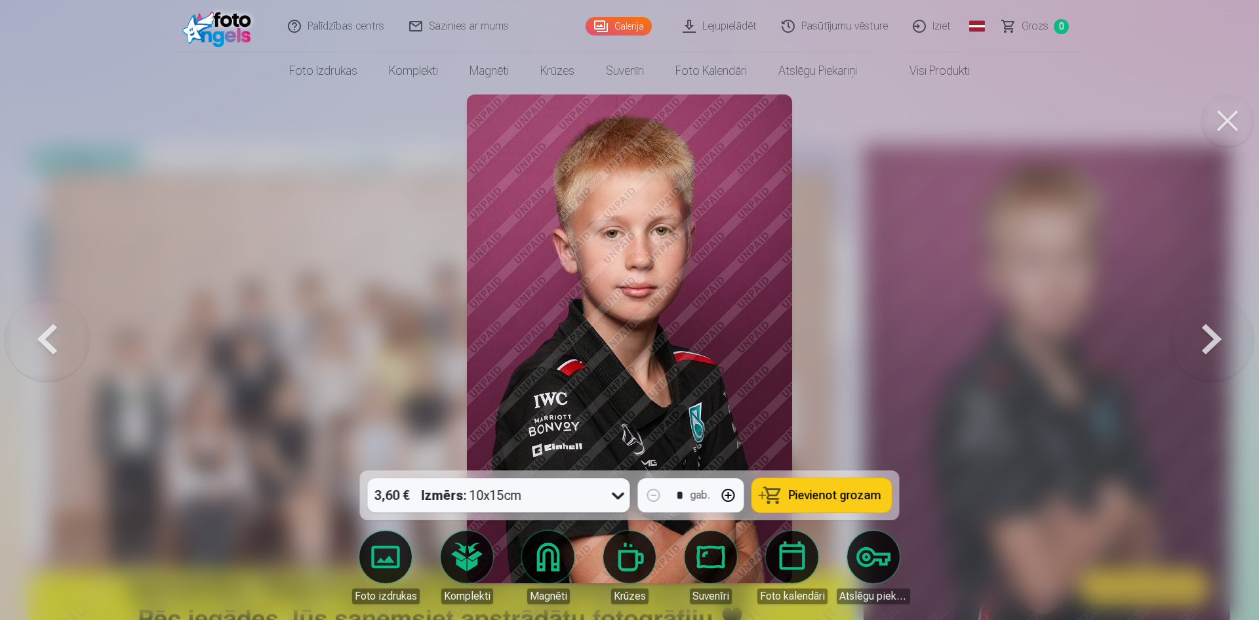
click at [1203, 337] on button at bounding box center [1212, 338] width 84 height 237
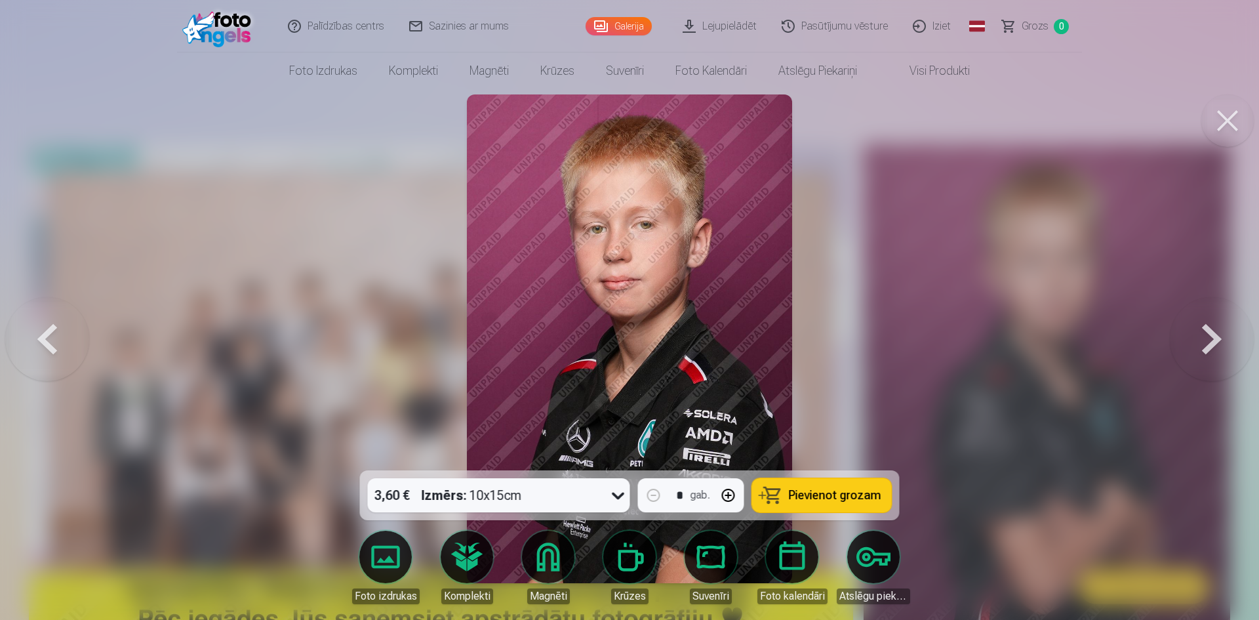
click at [1203, 337] on button at bounding box center [1212, 338] width 84 height 237
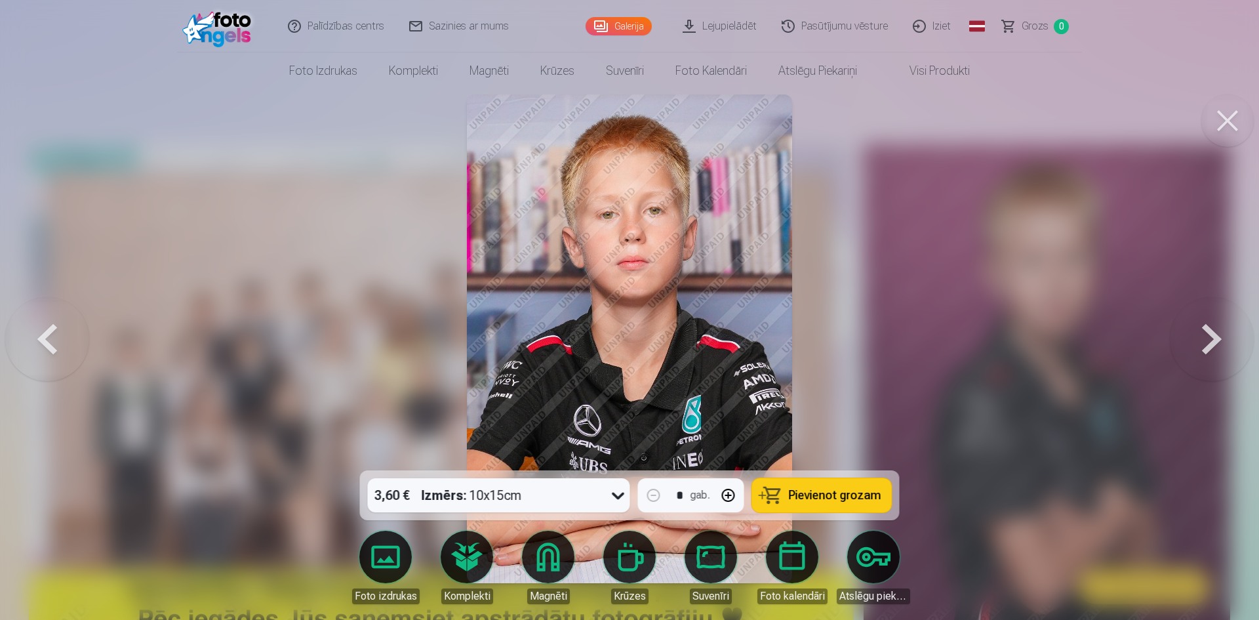
click at [1203, 337] on button at bounding box center [1212, 338] width 84 height 237
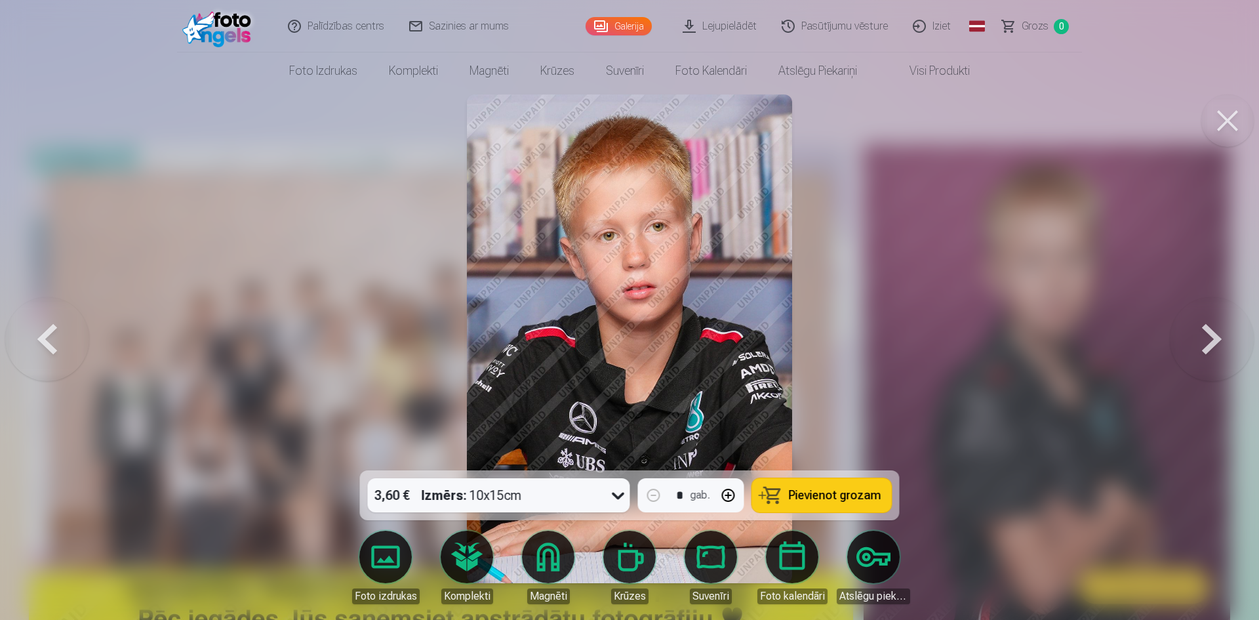
click at [1203, 337] on button at bounding box center [1212, 338] width 84 height 237
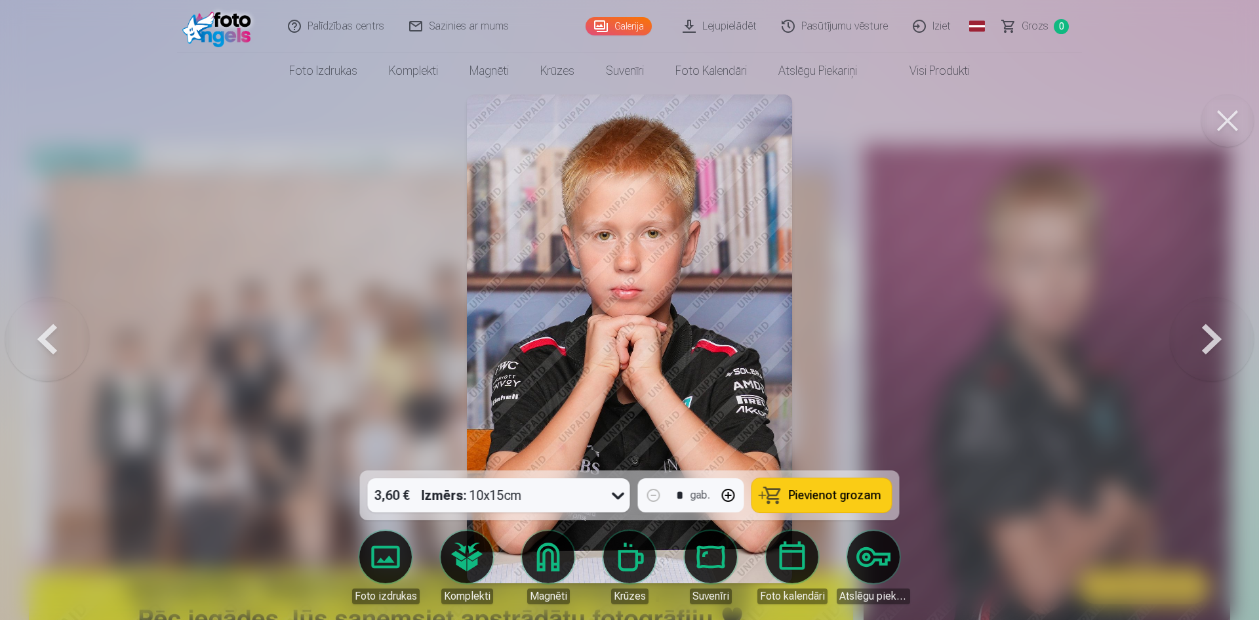
click at [1202, 334] on button at bounding box center [1212, 338] width 84 height 237
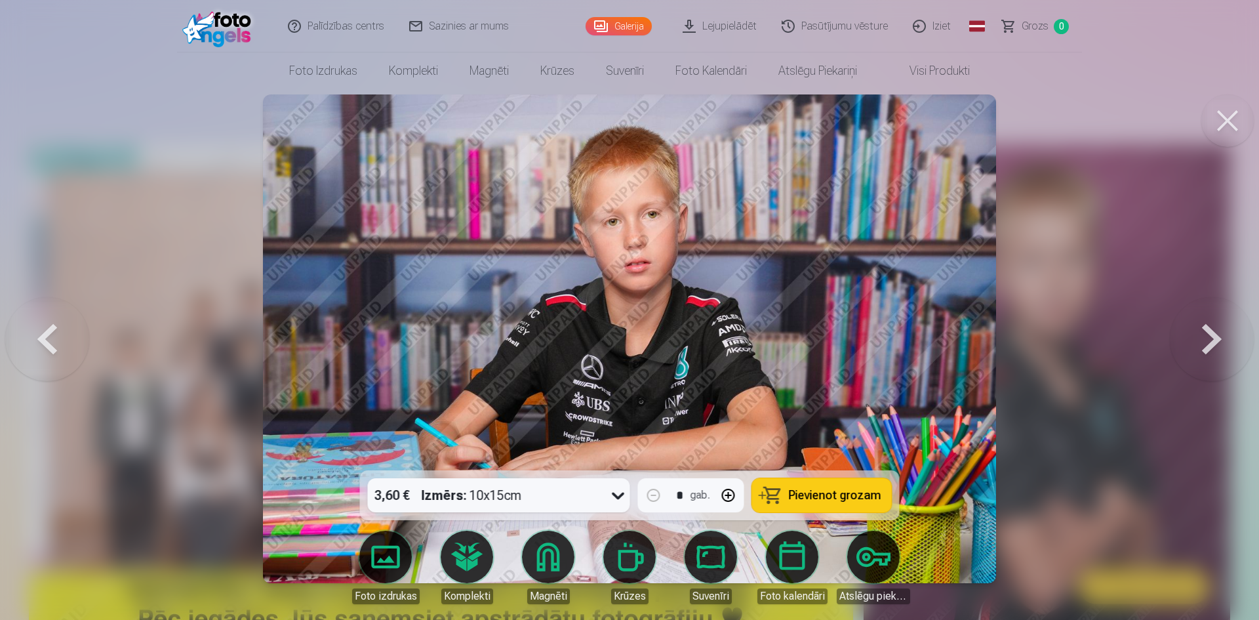
click at [1202, 334] on button at bounding box center [1212, 338] width 84 height 237
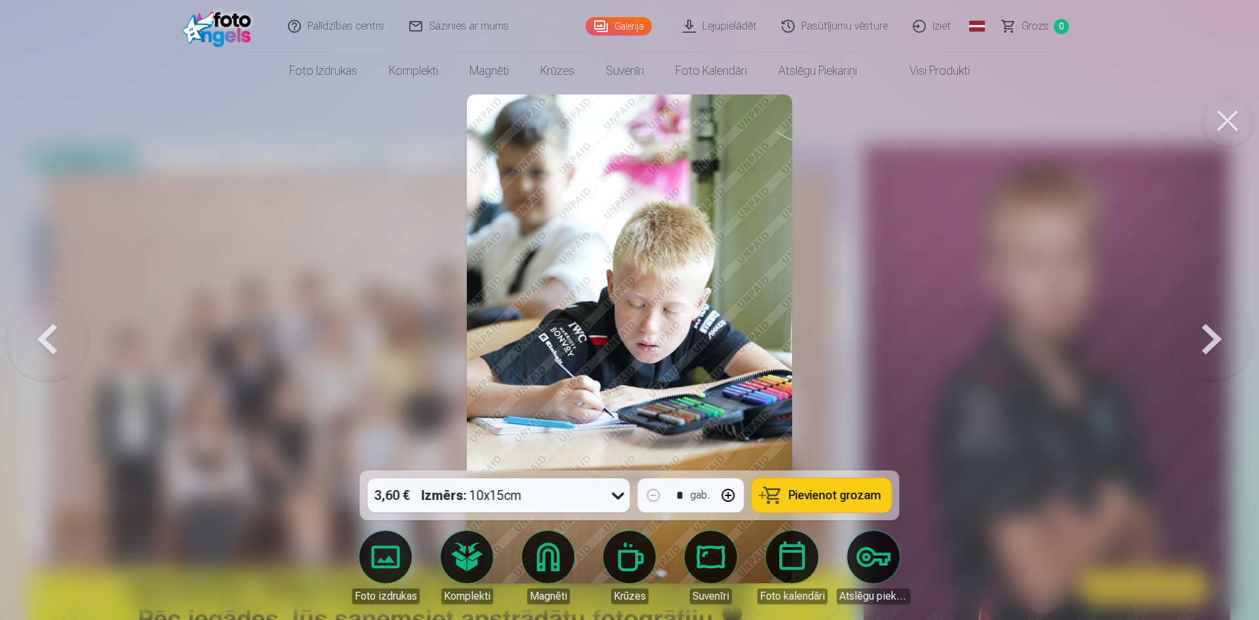
click at [32, 347] on button at bounding box center [47, 338] width 84 height 237
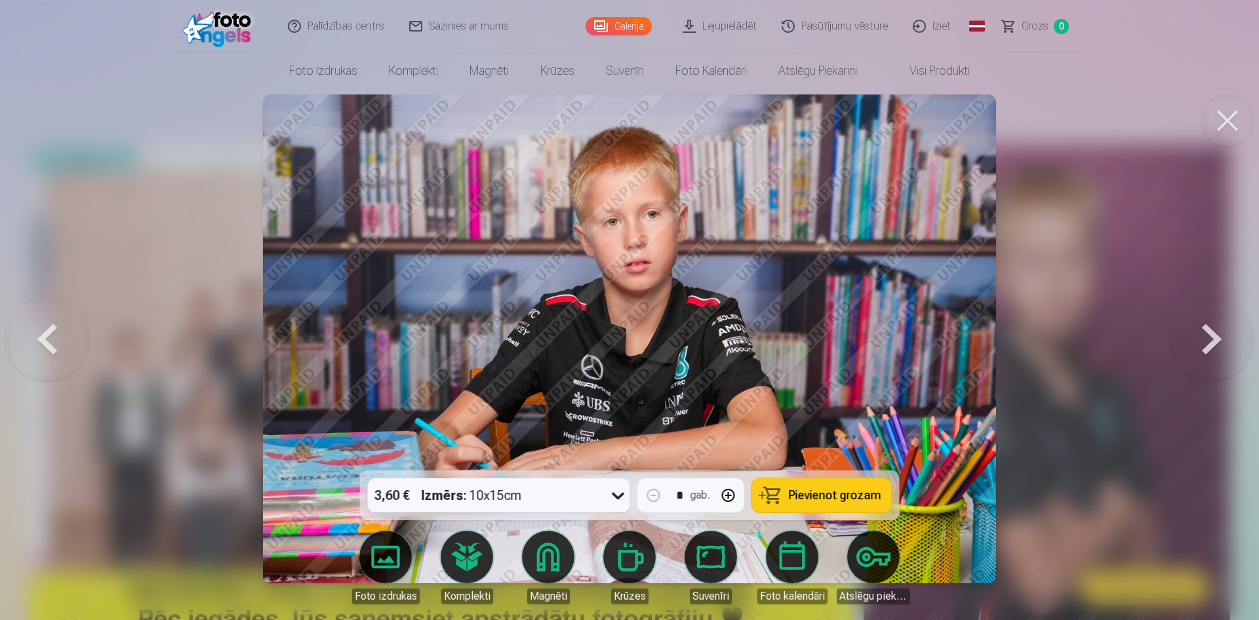
click at [32, 347] on button at bounding box center [47, 338] width 84 height 237
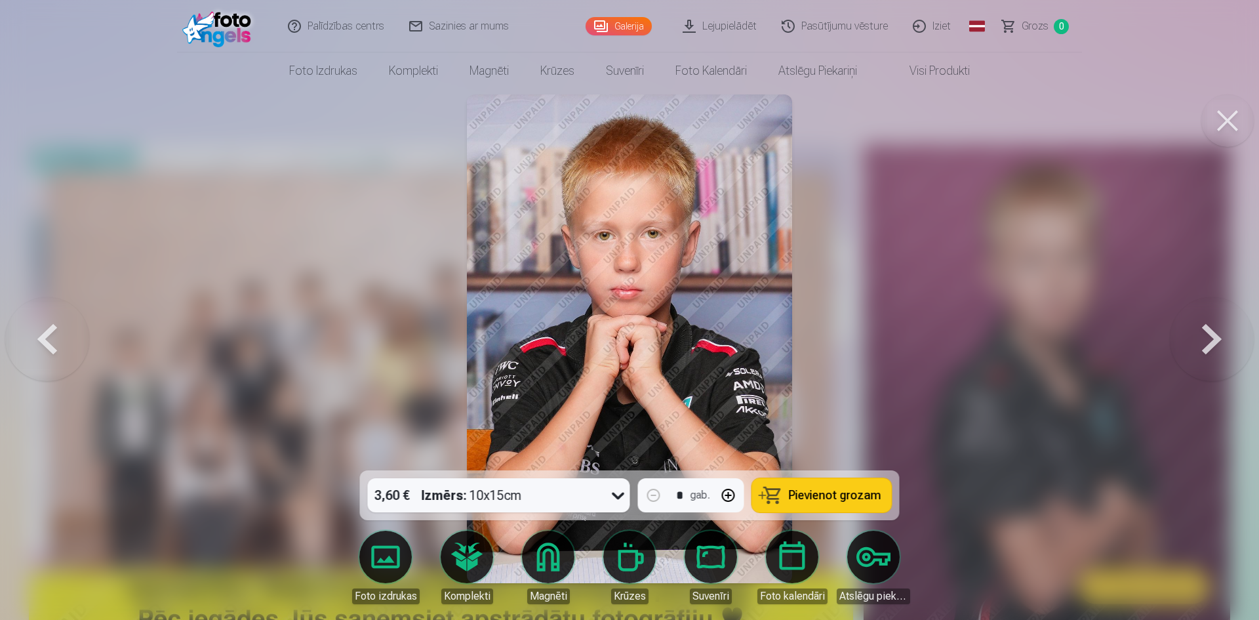
click at [33, 347] on button at bounding box center [47, 338] width 84 height 237
click at [35, 347] on button at bounding box center [47, 338] width 84 height 237
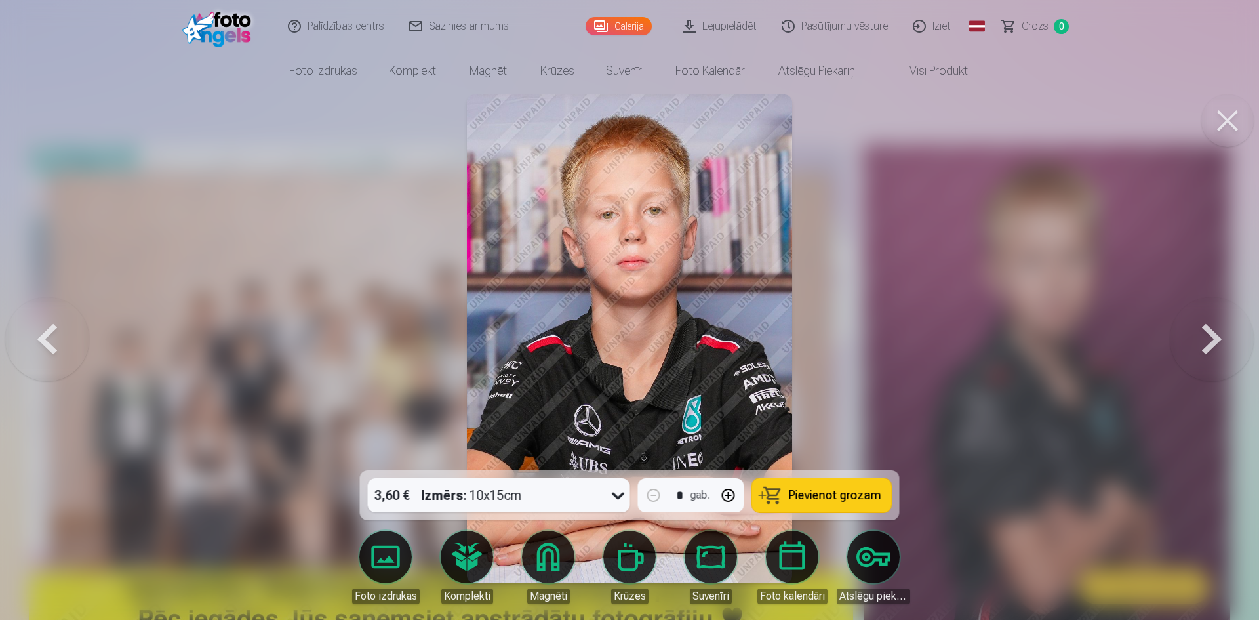
click at [35, 346] on button at bounding box center [47, 338] width 84 height 237
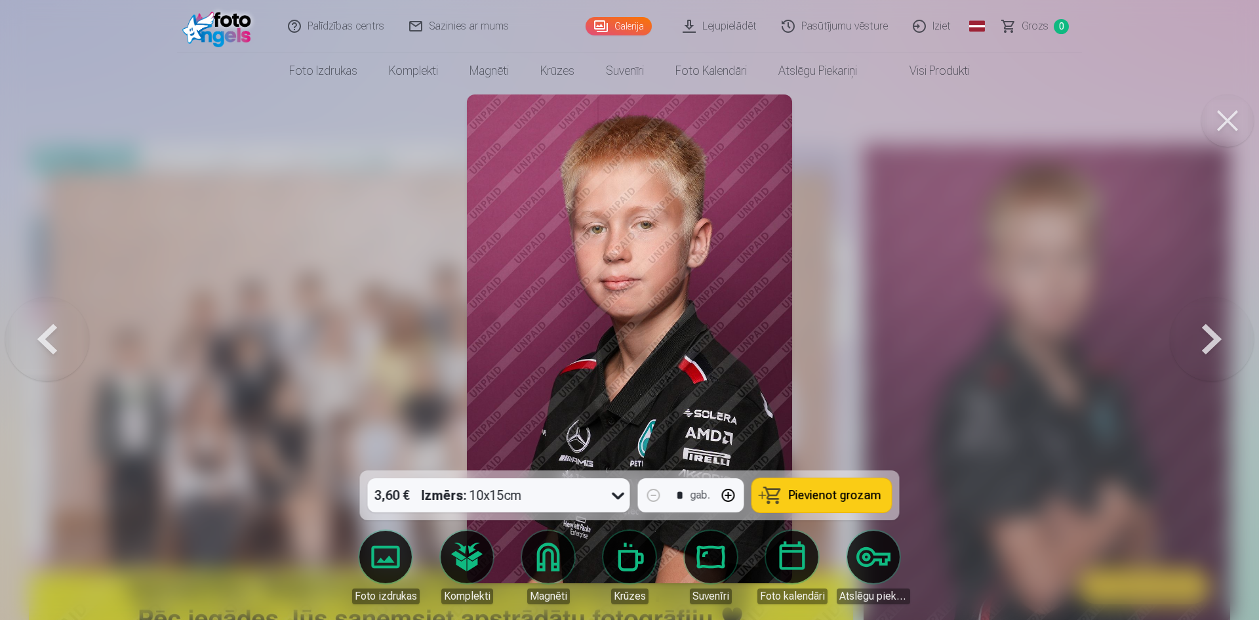
click at [37, 341] on button at bounding box center [47, 338] width 84 height 237
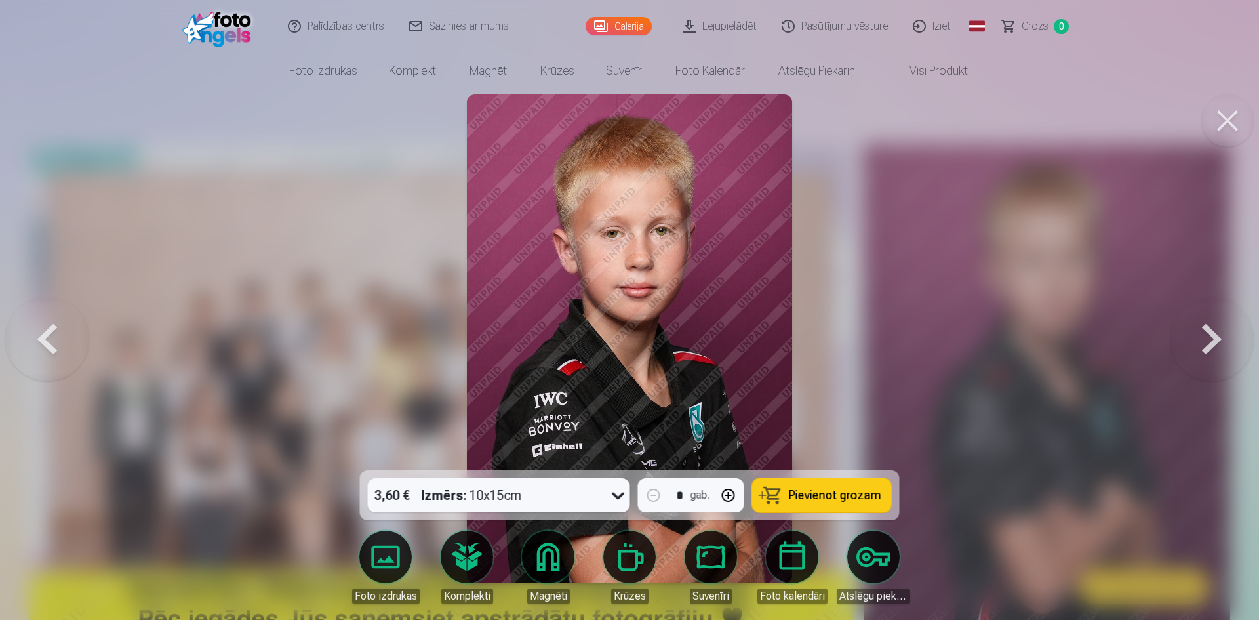
click at [37, 341] on button at bounding box center [47, 338] width 84 height 237
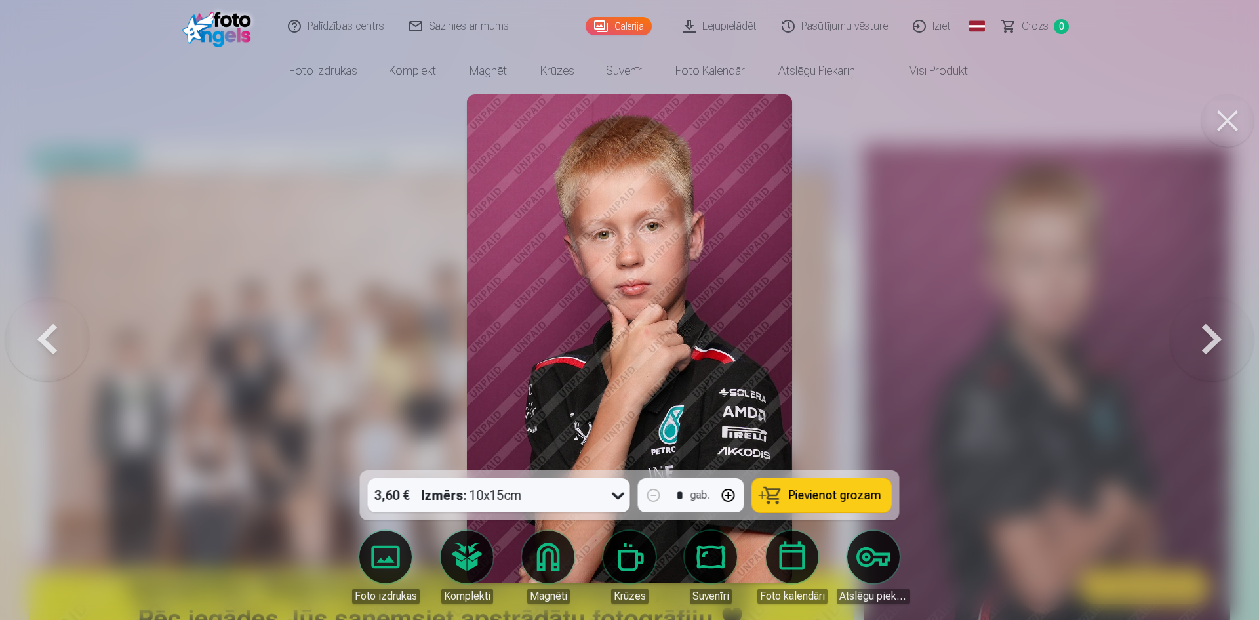
click at [37, 341] on button at bounding box center [47, 338] width 84 height 237
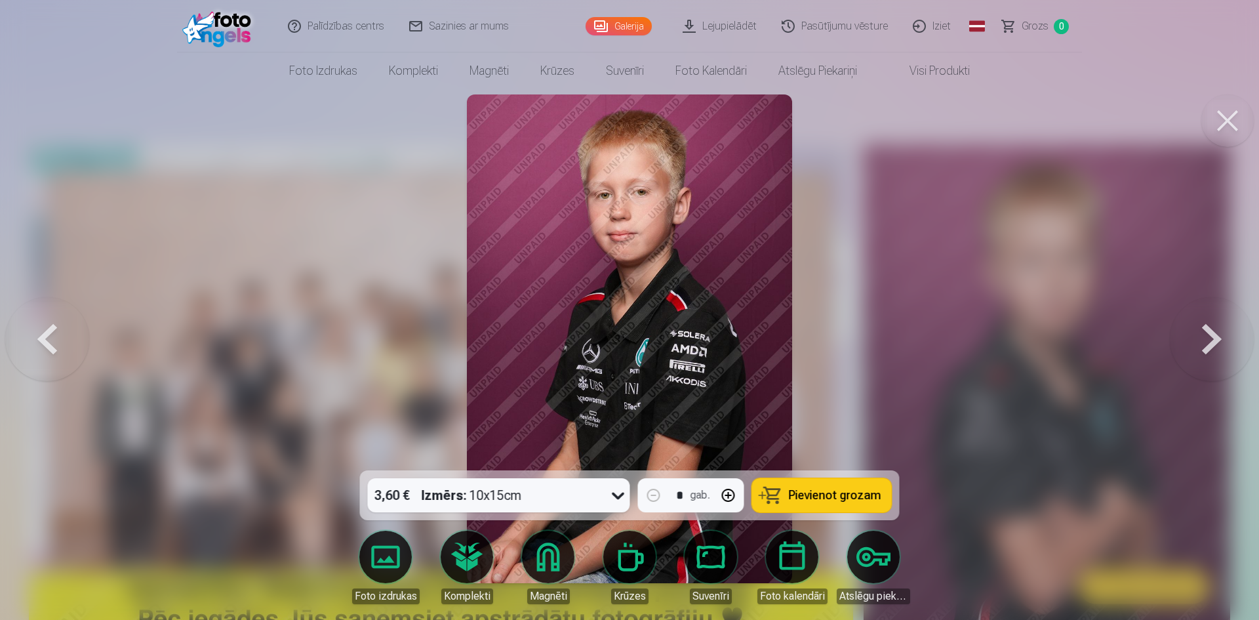
click at [37, 341] on button at bounding box center [47, 338] width 84 height 237
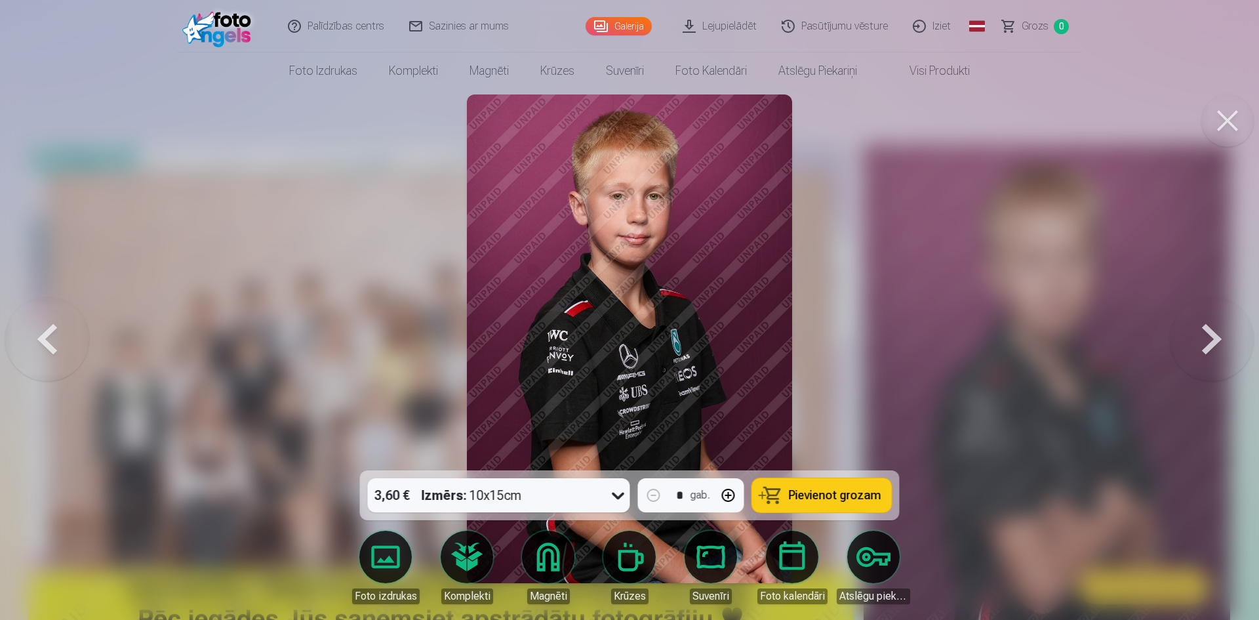
click at [43, 342] on button at bounding box center [47, 338] width 84 height 237
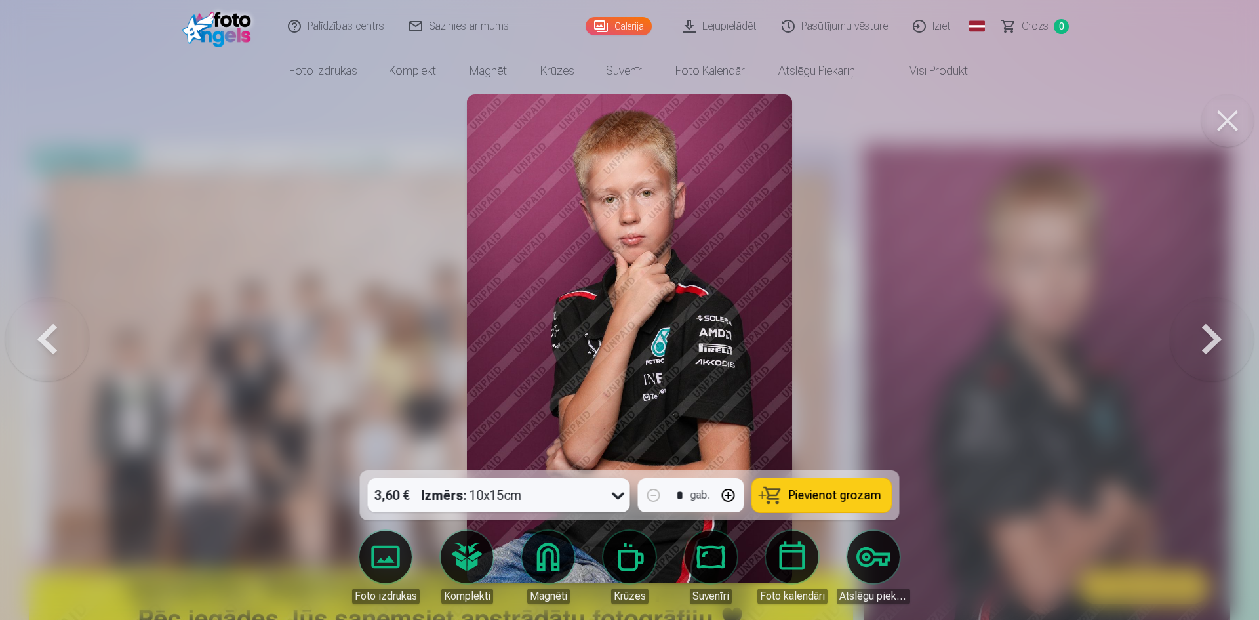
click at [43, 342] on button at bounding box center [47, 338] width 84 height 237
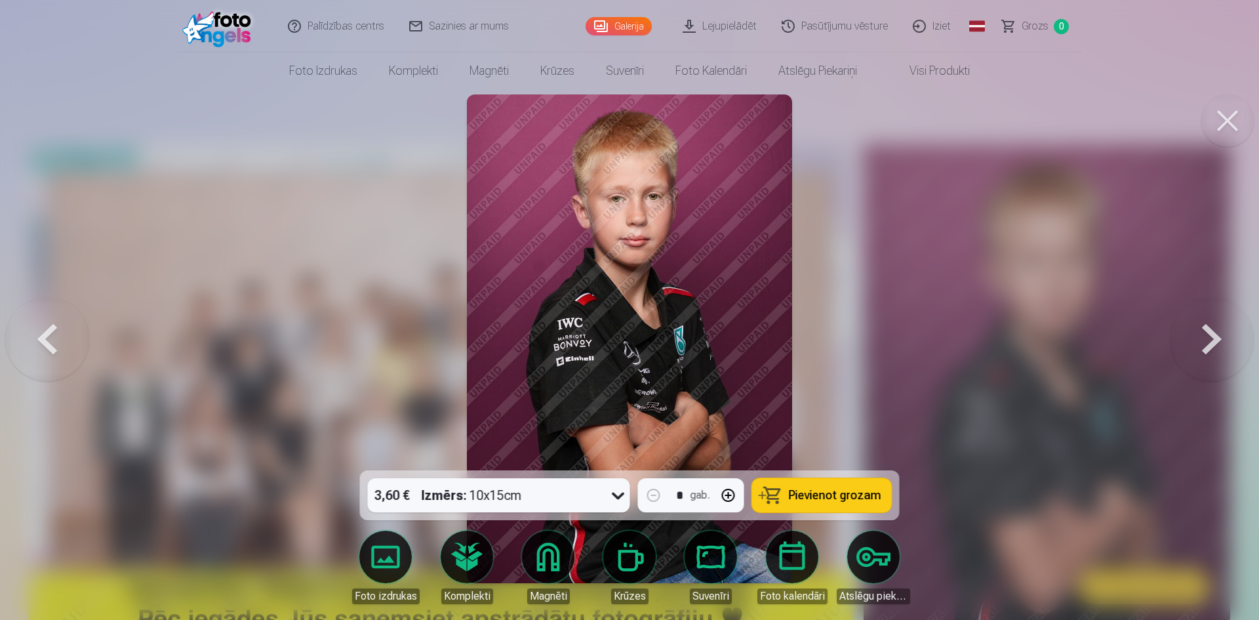
click at [43, 342] on button at bounding box center [47, 338] width 84 height 237
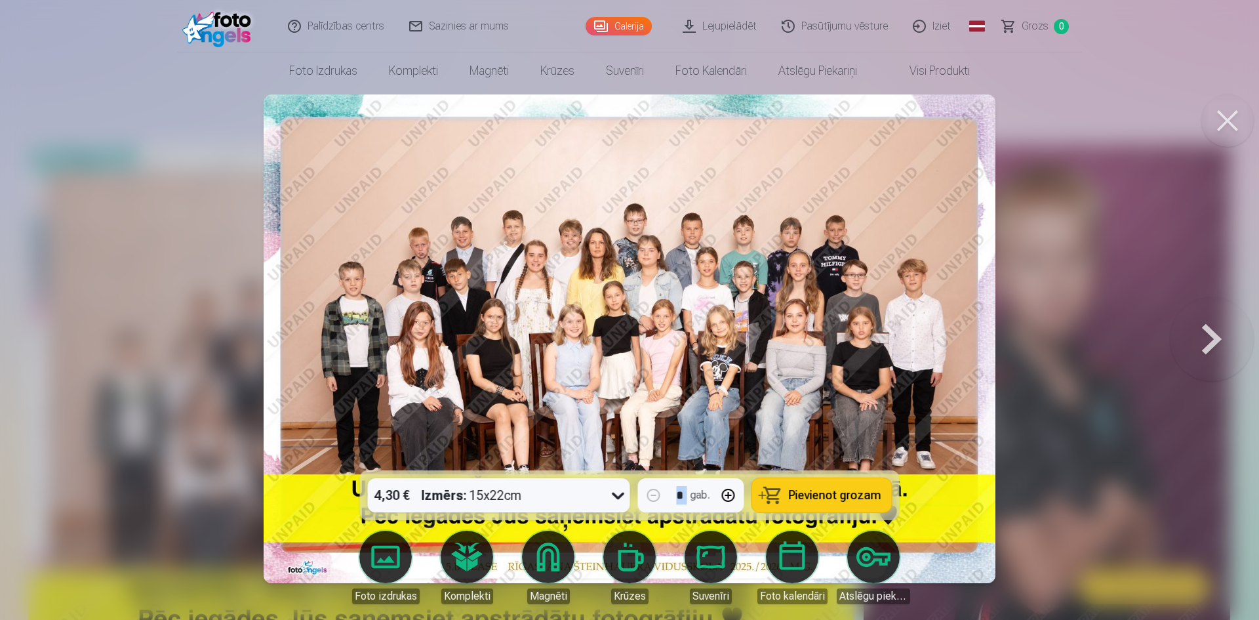
click at [43, 342] on div at bounding box center [629, 310] width 1259 height 620
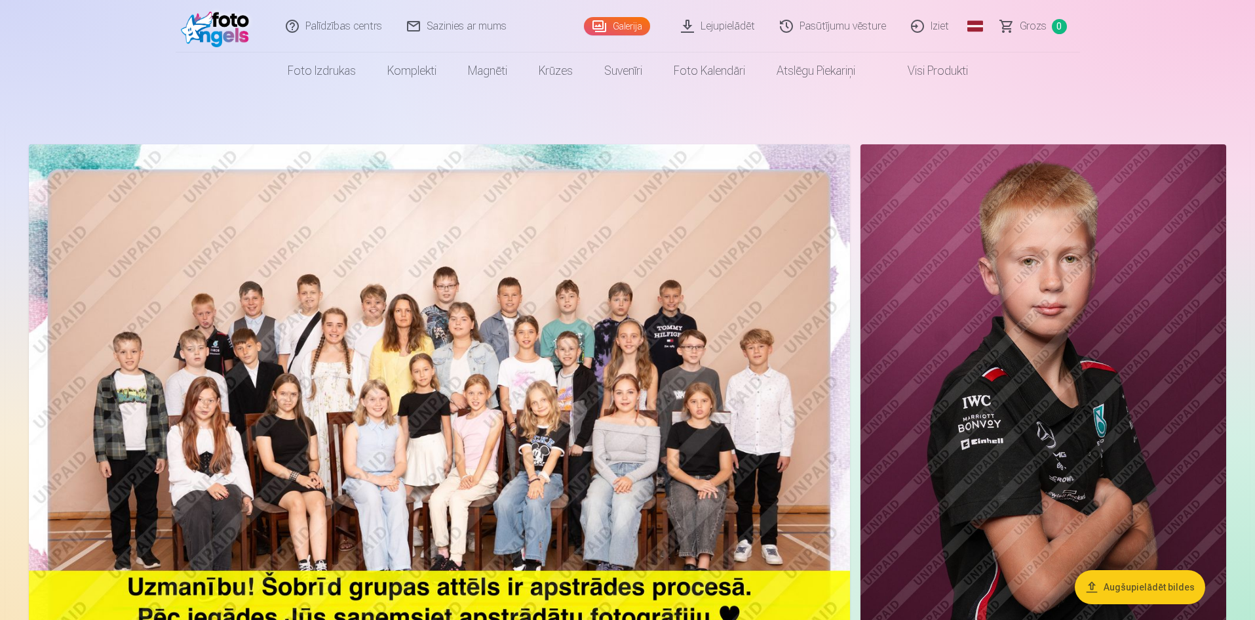
click at [501, 408] on img at bounding box center [439, 418] width 821 height 548
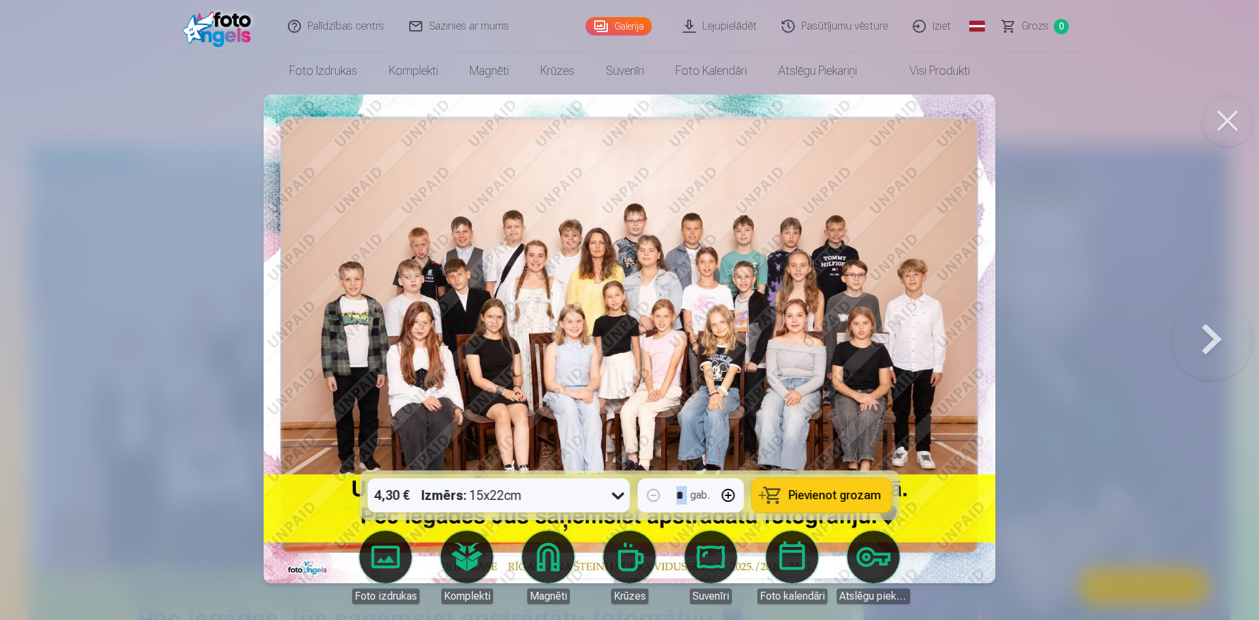
click at [1206, 334] on button at bounding box center [1212, 338] width 84 height 237
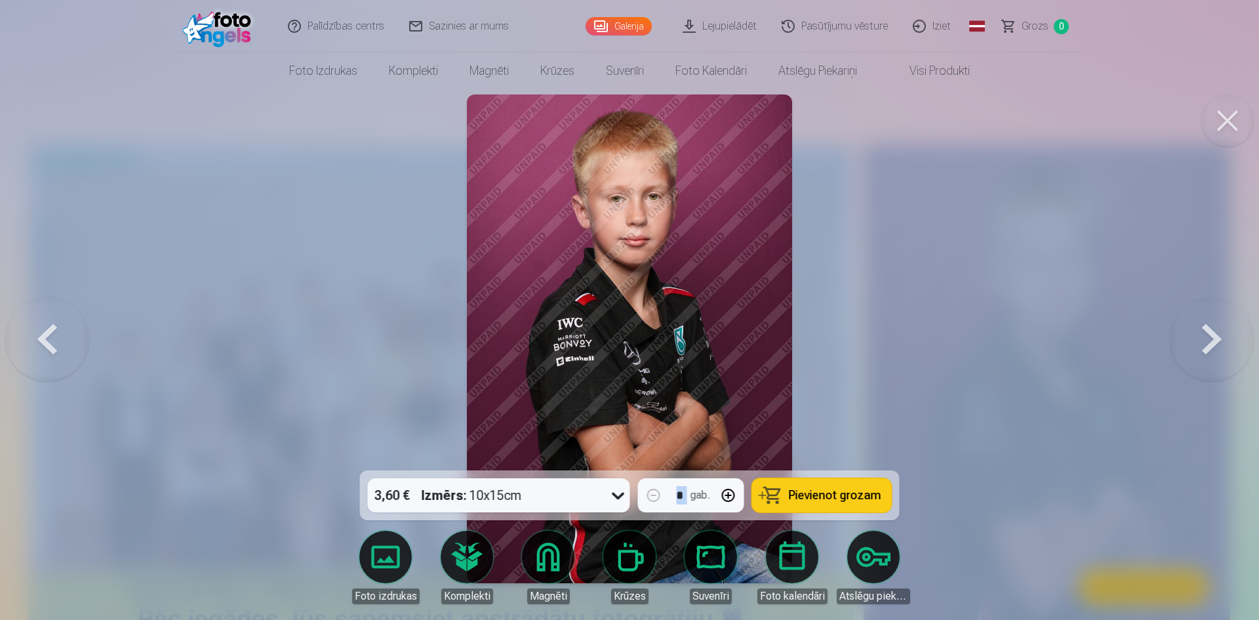
click at [1206, 334] on button at bounding box center [1212, 338] width 84 height 237
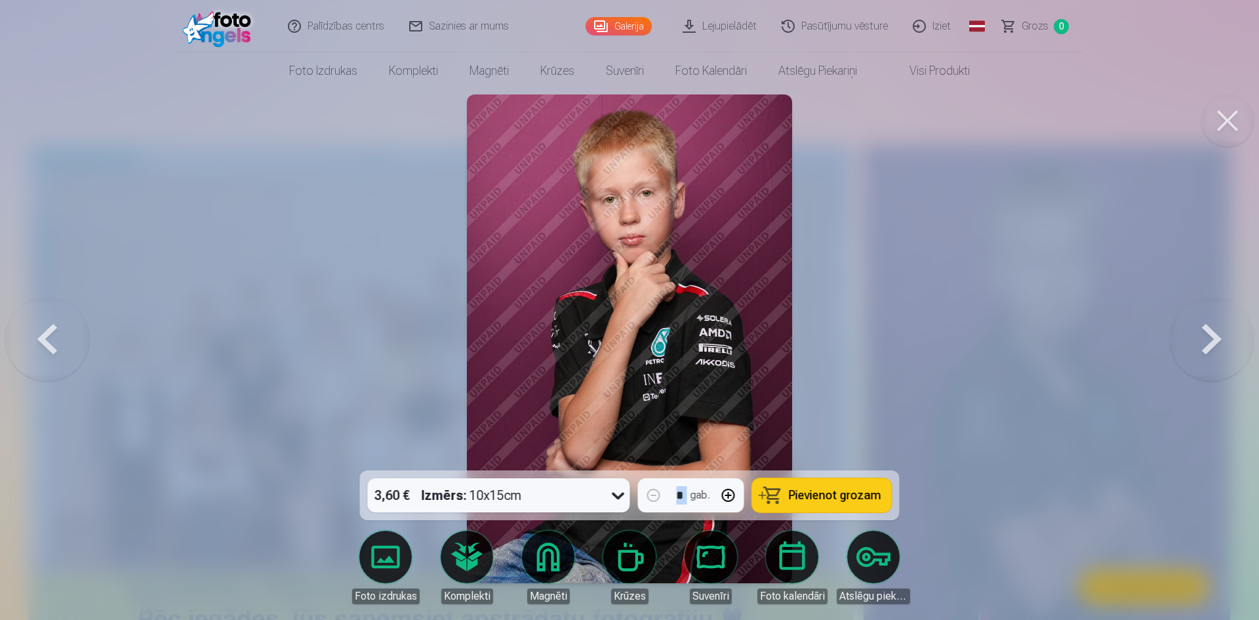
click at [1197, 330] on button at bounding box center [1212, 338] width 84 height 237
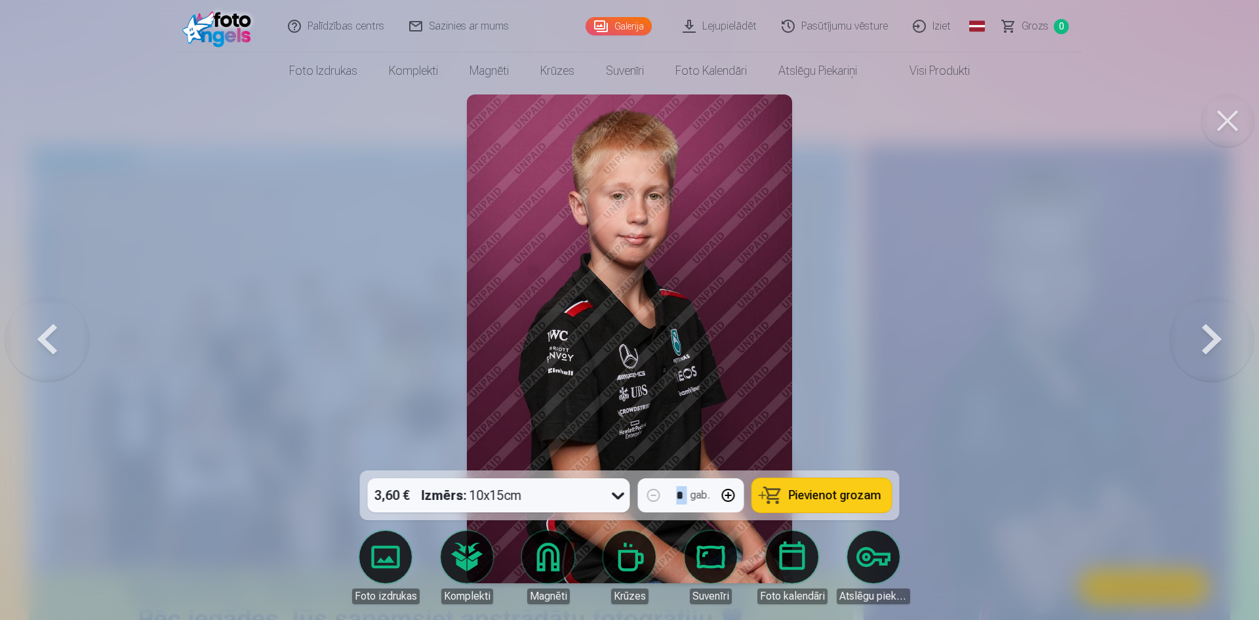
click at [1210, 352] on button at bounding box center [1212, 338] width 84 height 237
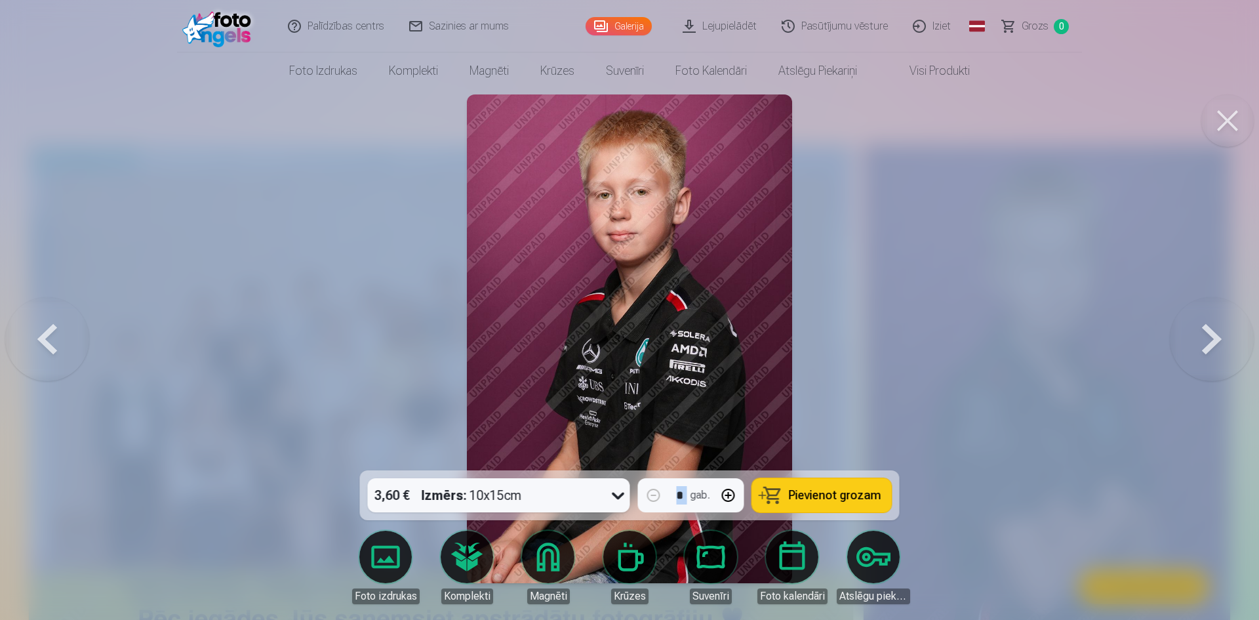
click at [1210, 353] on button at bounding box center [1212, 338] width 84 height 237
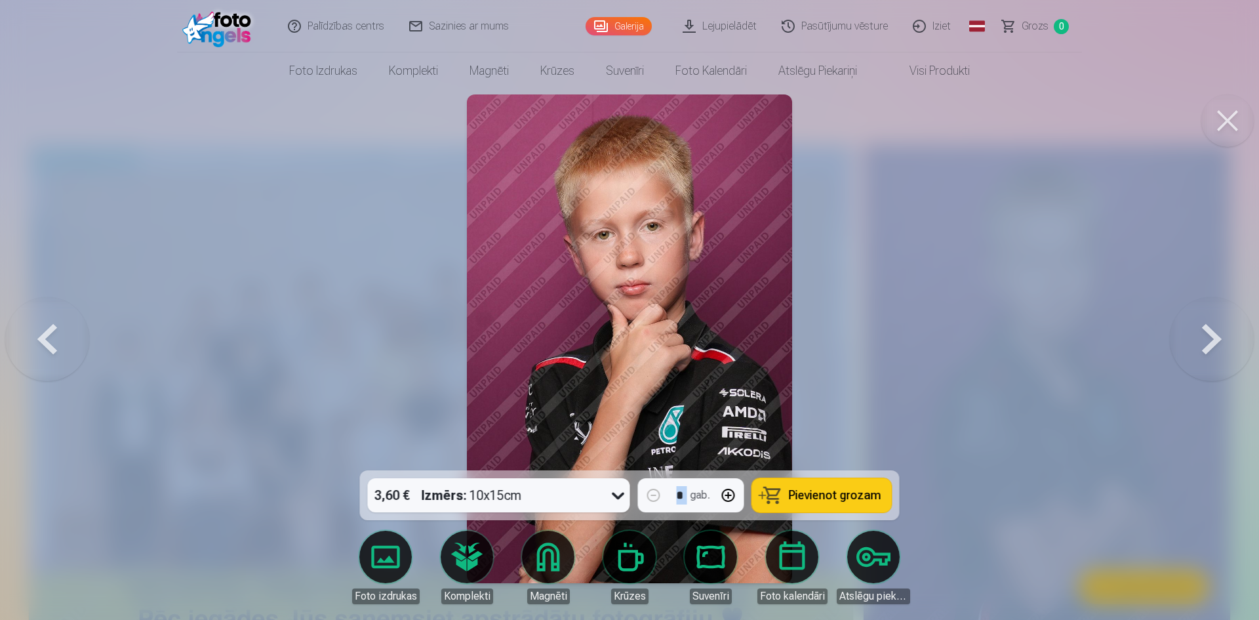
click at [1210, 353] on button at bounding box center [1212, 338] width 84 height 237
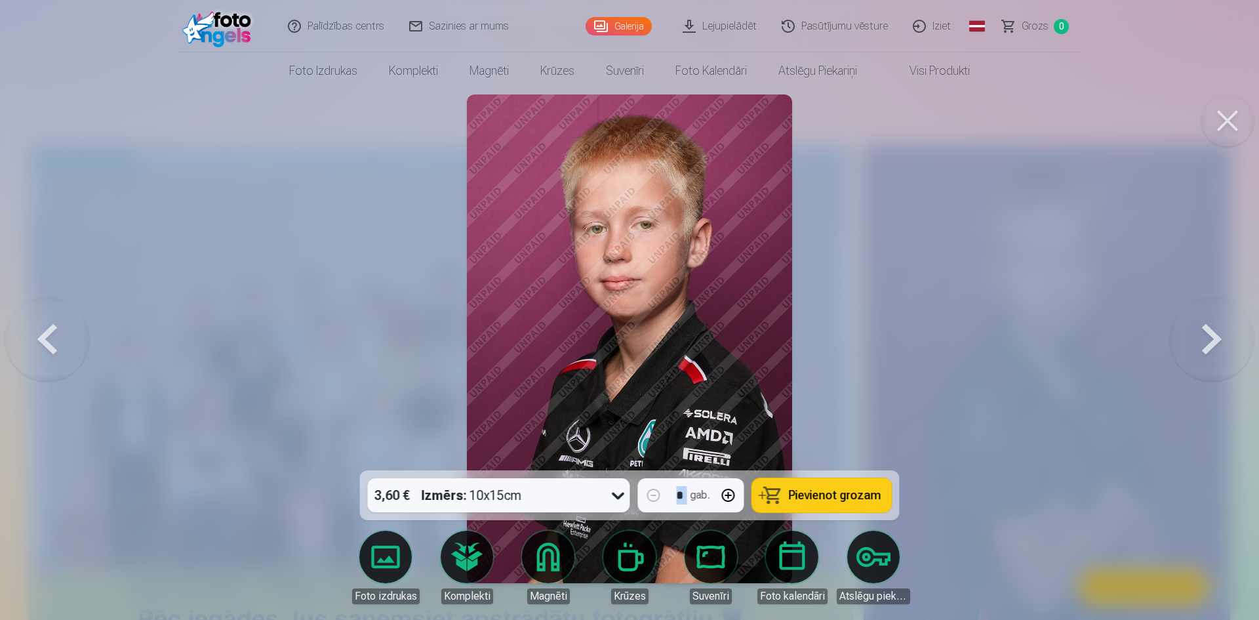
click at [1210, 354] on button at bounding box center [1212, 338] width 84 height 237
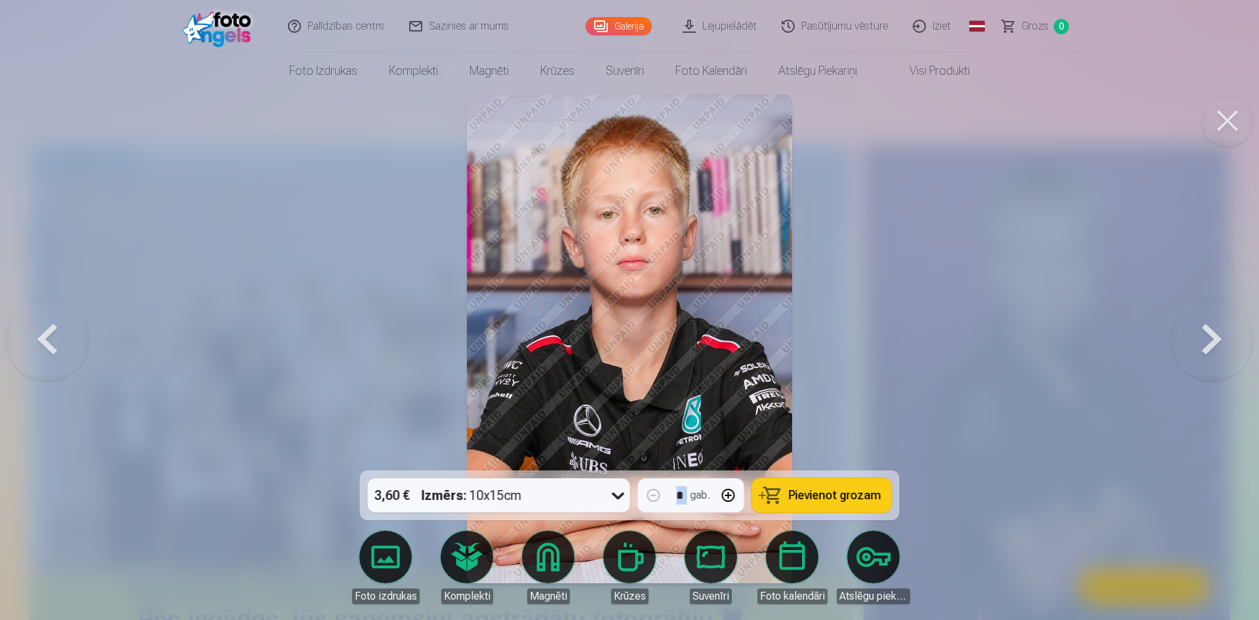
click at [1210, 354] on button at bounding box center [1212, 338] width 84 height 237
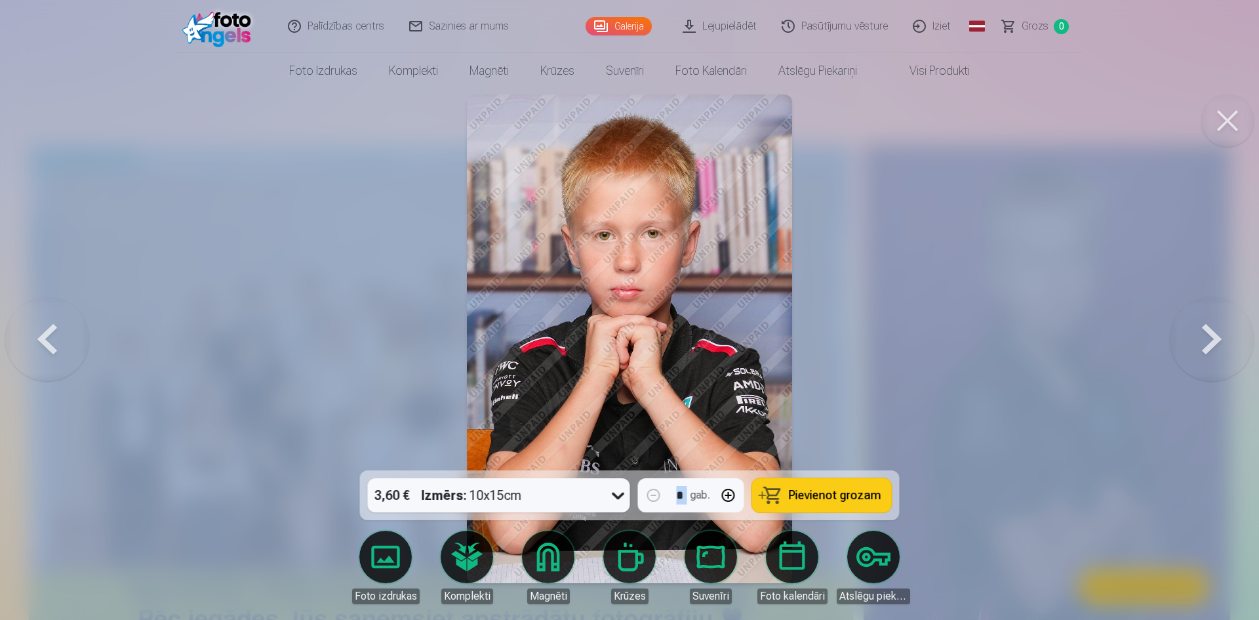
click at [1210, 354] on button at bounding box center [1212, 338] width 84 height 237
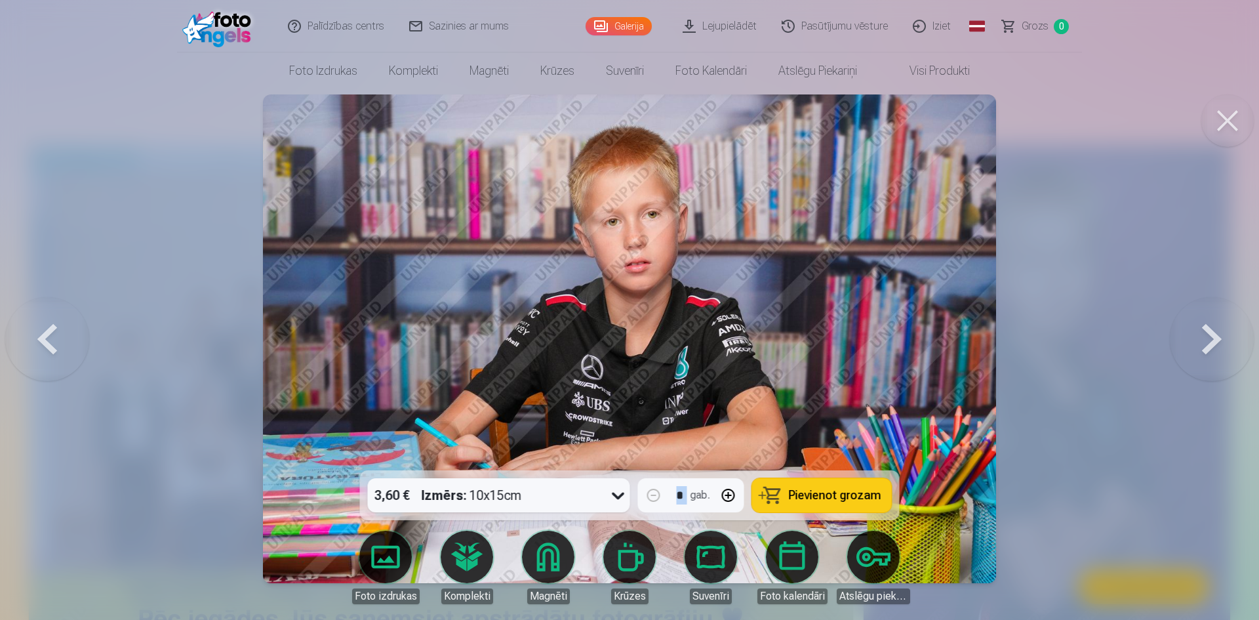
click at [62, 330] on button at bounding box center [47, 338] width 84 height 237
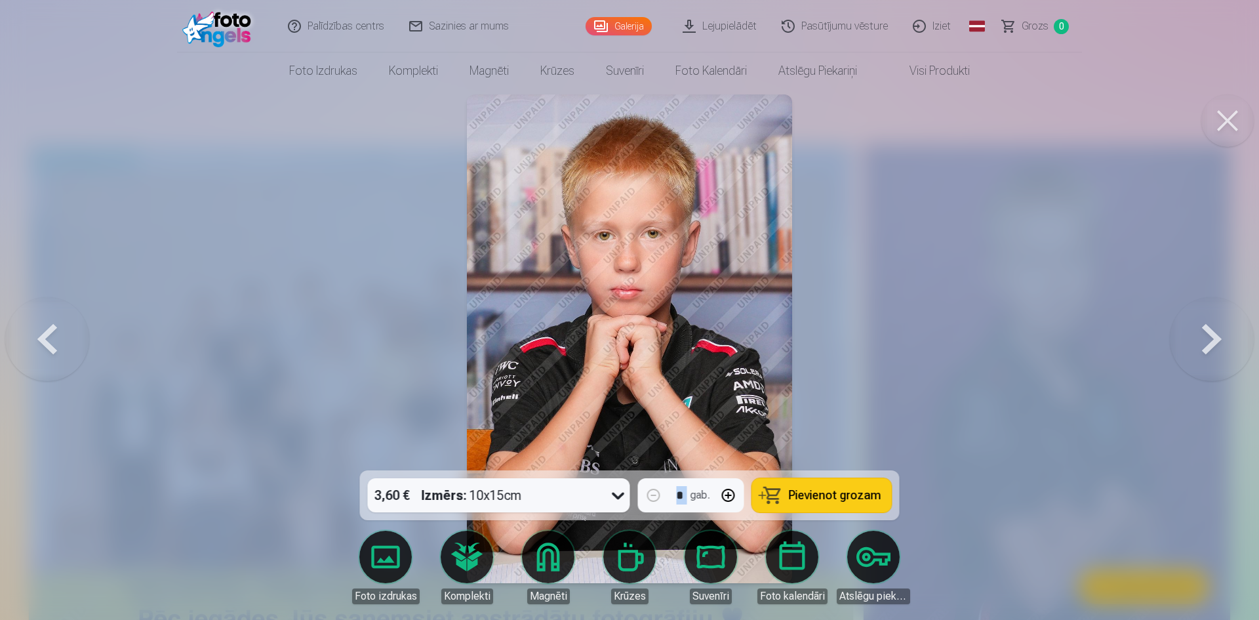
click at [62, 330] on button at bounding box center [47, 338] width 84 height 237
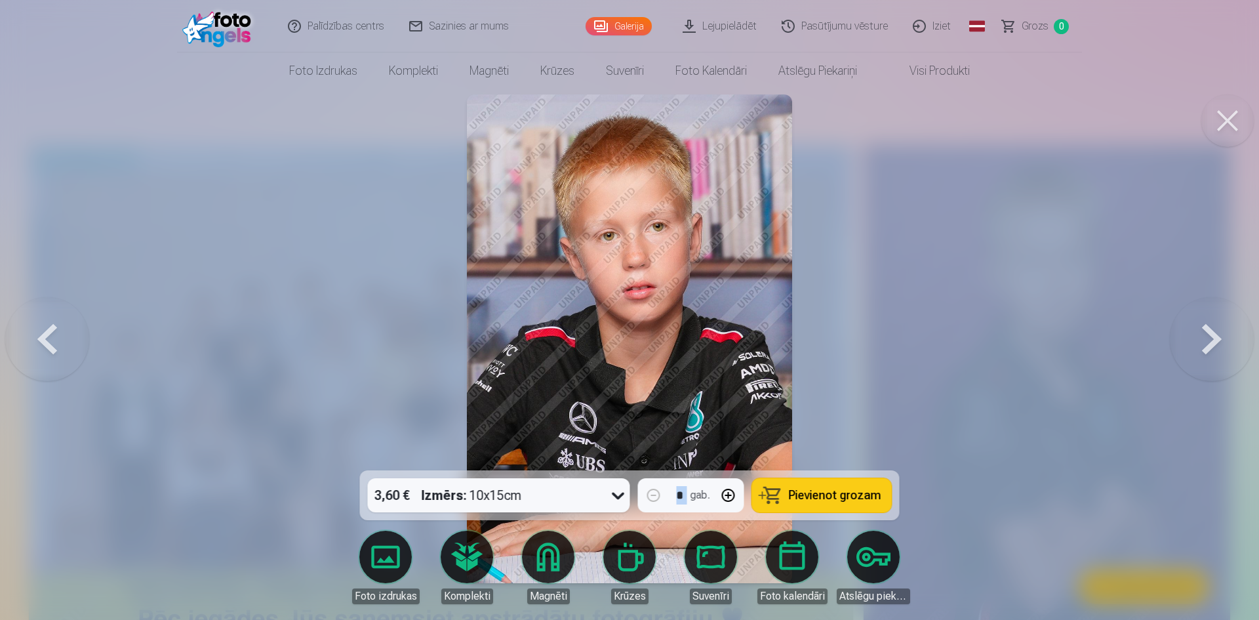
click at [62, 330] on button at bounding box center [47, 338] width 84 height 237
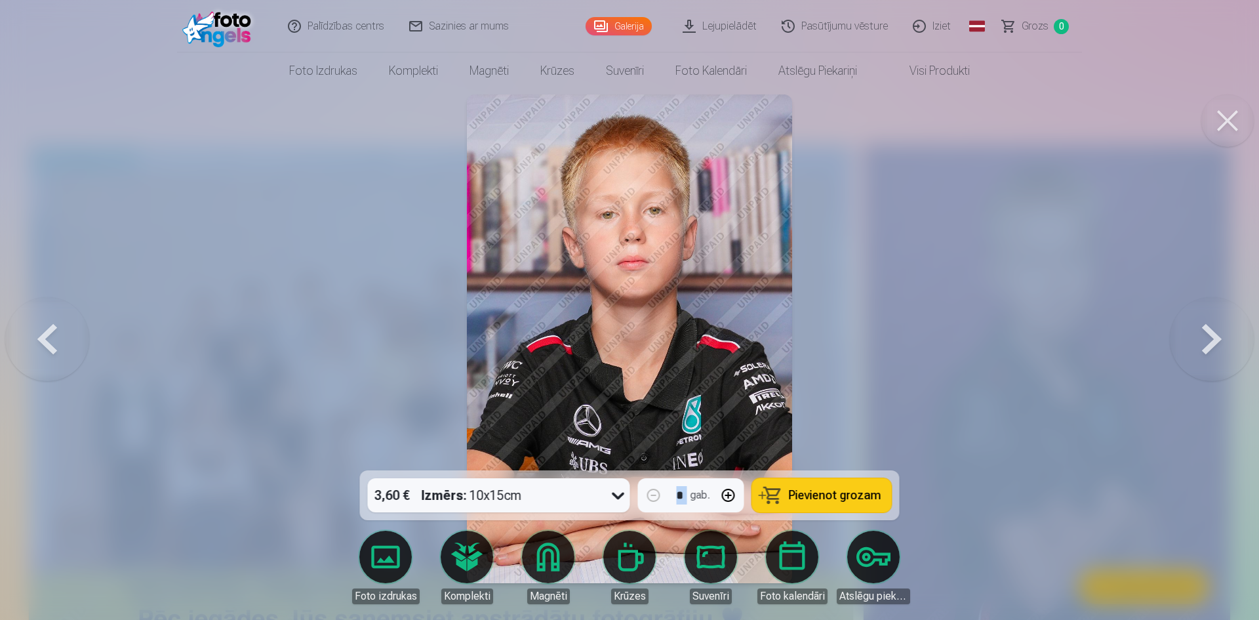
click at [58, 330] on button at bounding box center [47, 338] width 84 height 237
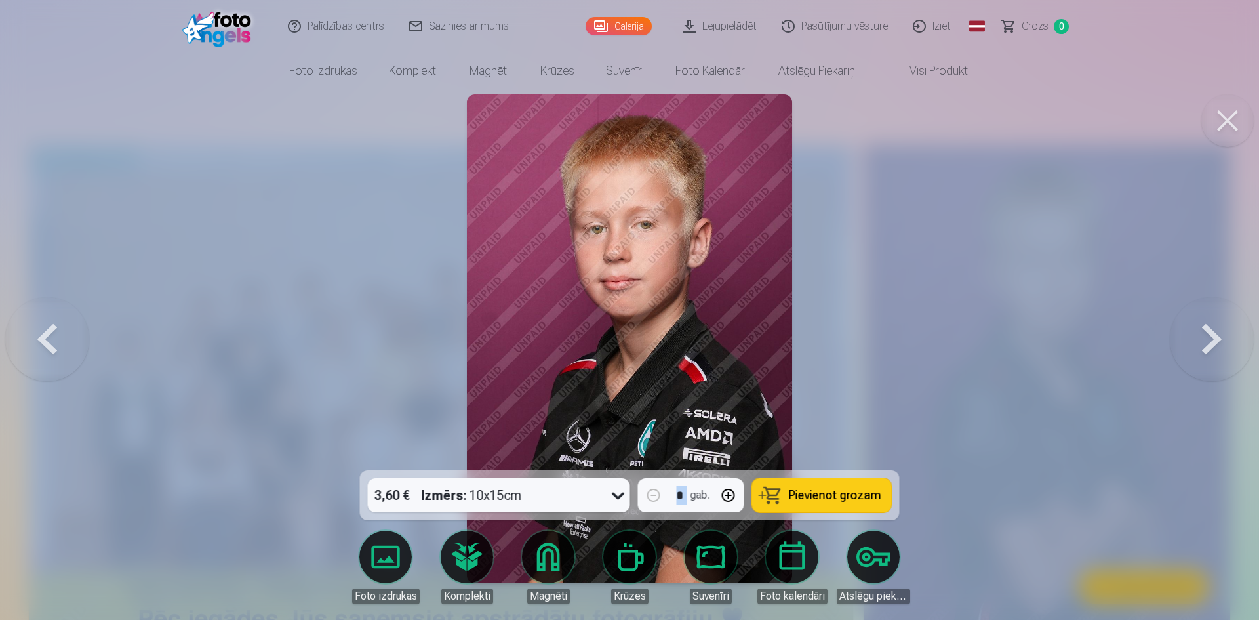
click at [1215, 329] on button at bounding box center [1212, 338] width 84 height 237
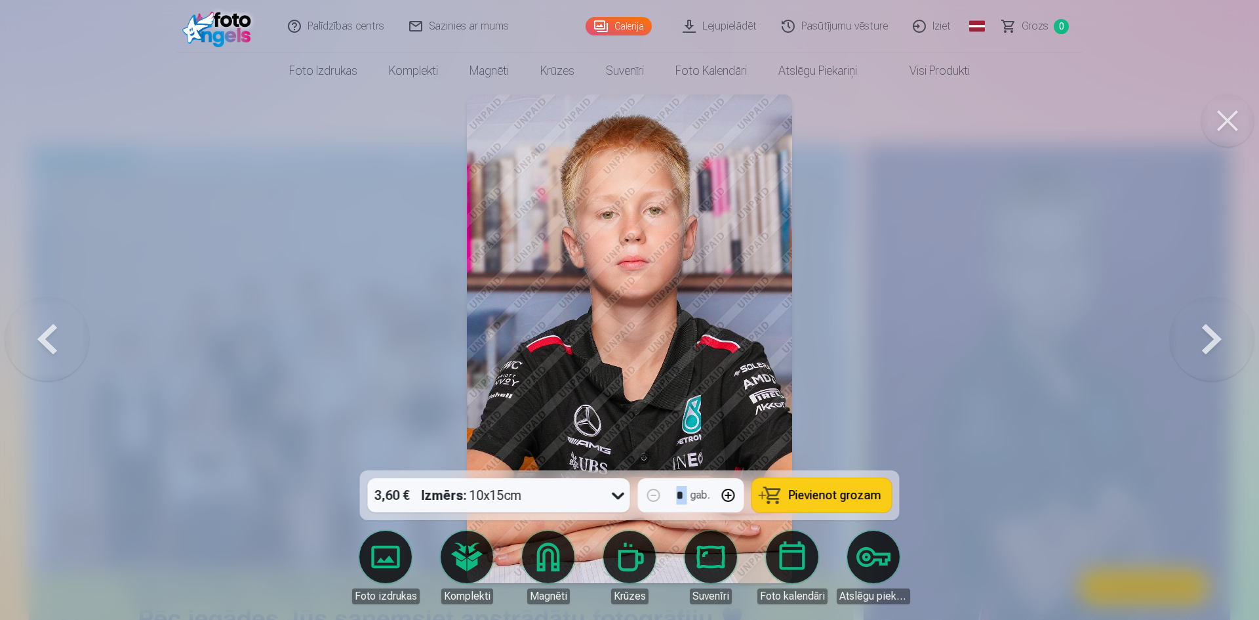
click at [1196, 343] on button at bounding box center [1212, 338] width 84 height 237
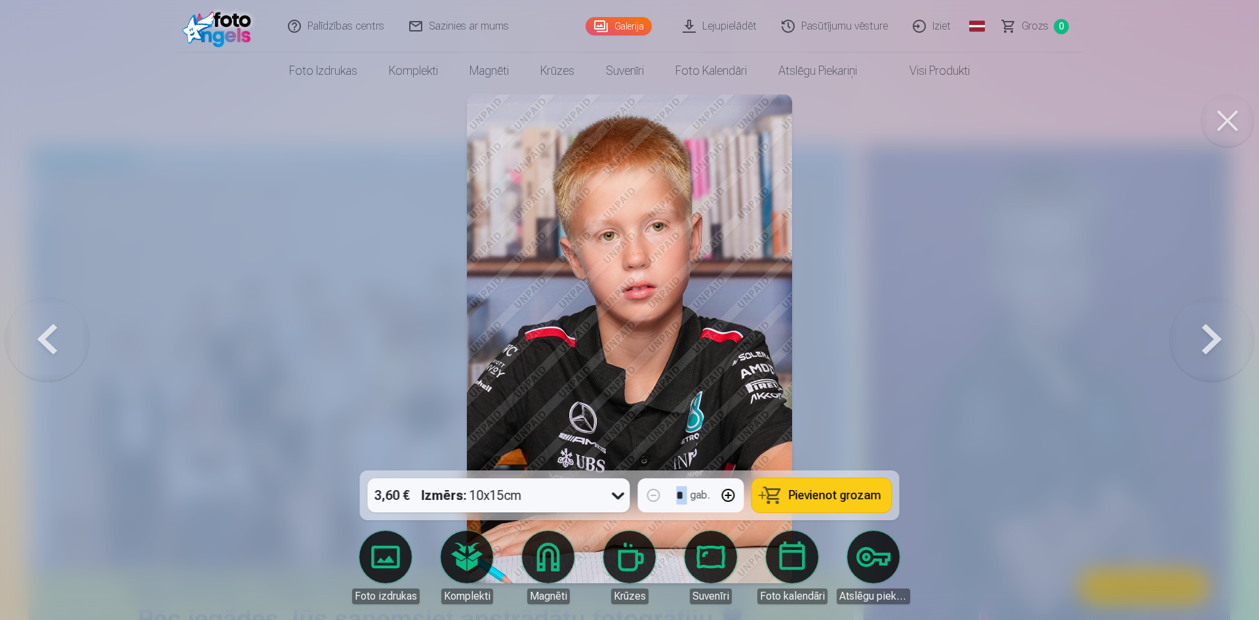
click at [1196, 335] on button at bounding box center [1212, 338] width 84 height 237
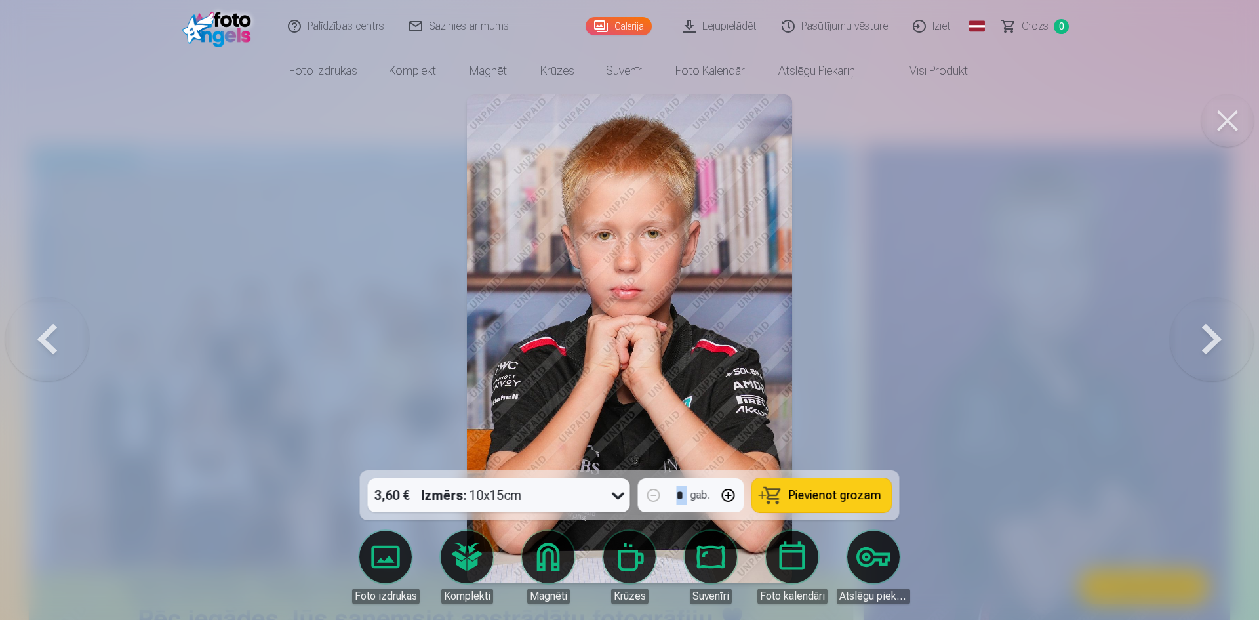
click at [1208, 339] on button at bounding box center [1212, 338] width 84 height 237
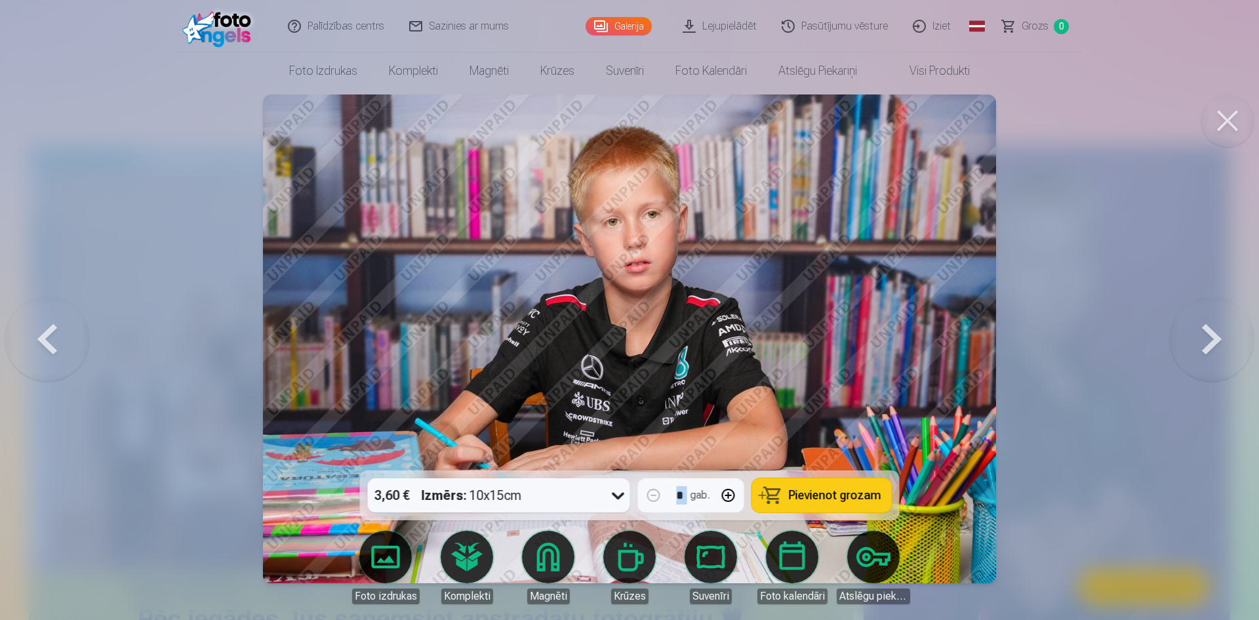
click at [1217, 341] on button at bounding box center [1212, 338] width 84 height 237
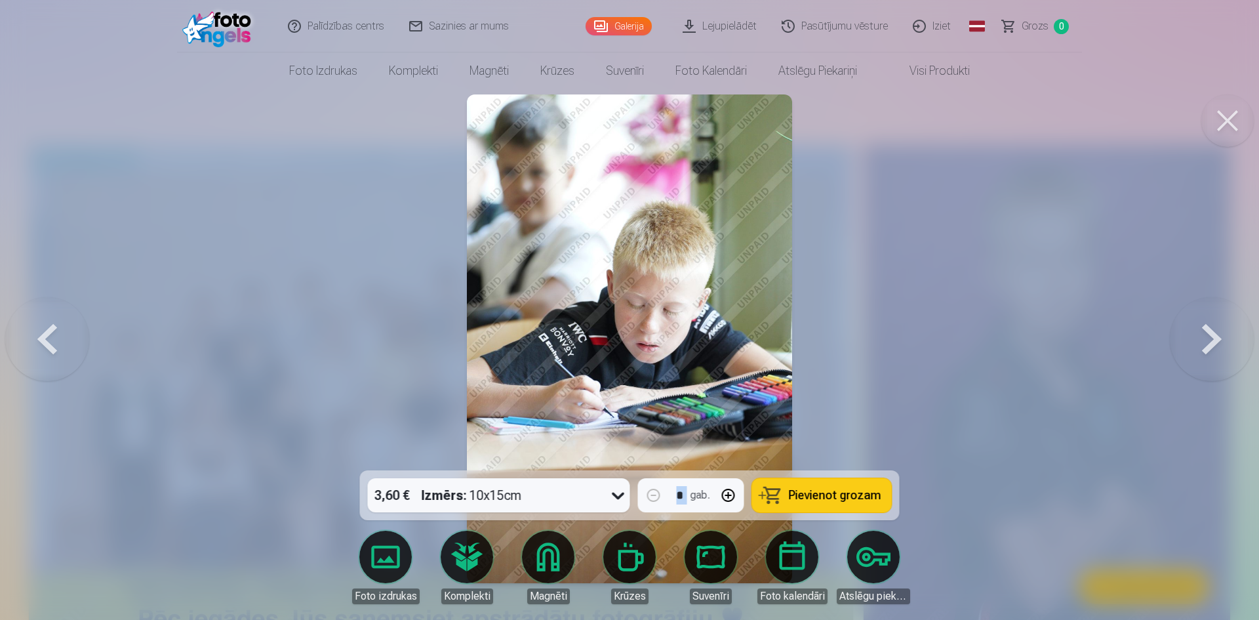
click at [1217, 341] on button at bounding box center [1212, 338] width 84 height 237
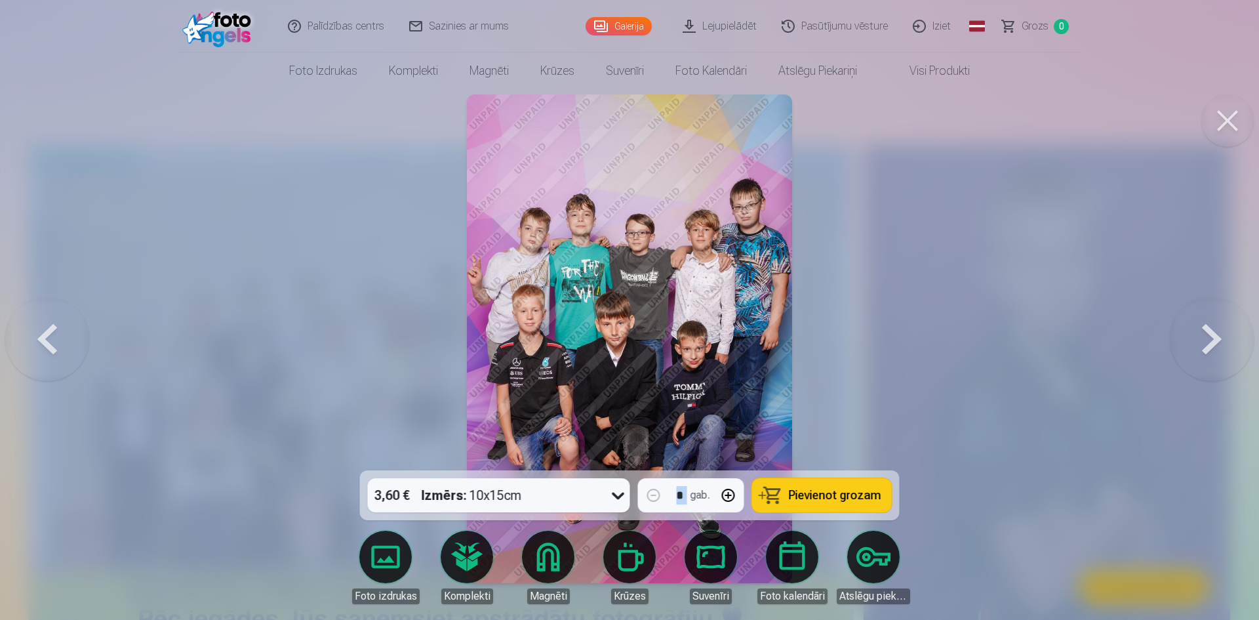
click at [45, 338] on button at bounding box center [47, 338] width 84 height 237
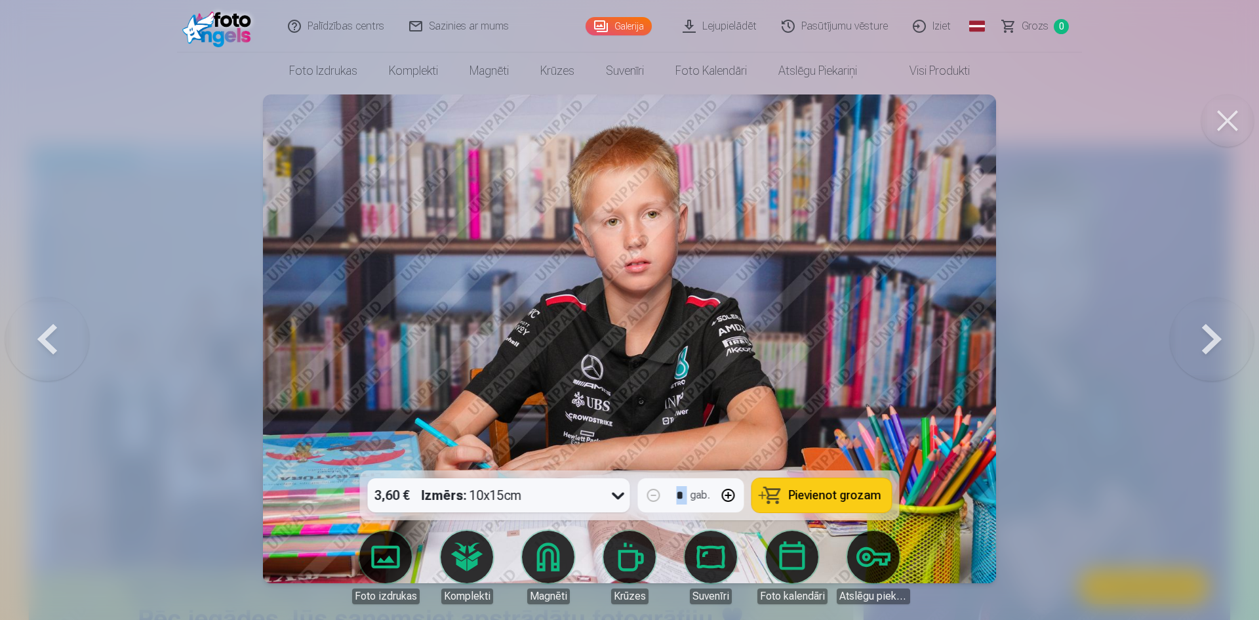
click at [1198, 334] on button at bounding box center [1212, 338] width 84 height 237
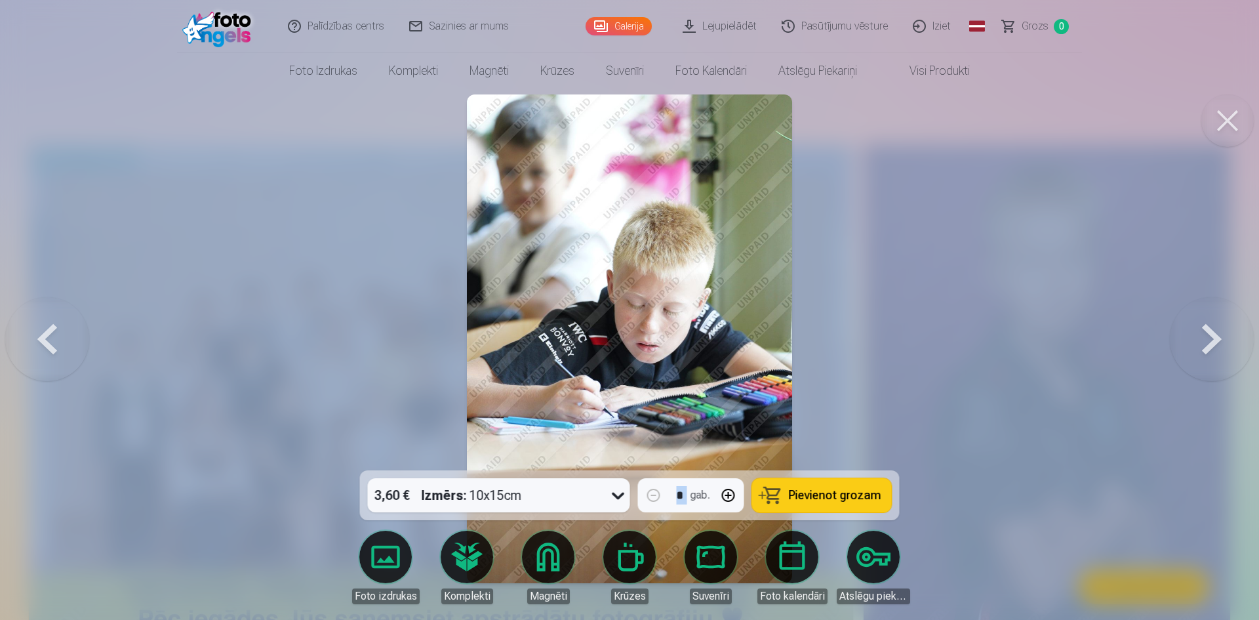
click at [1198, 335] on button at bounding box center [1212, 338] width 84 height 237
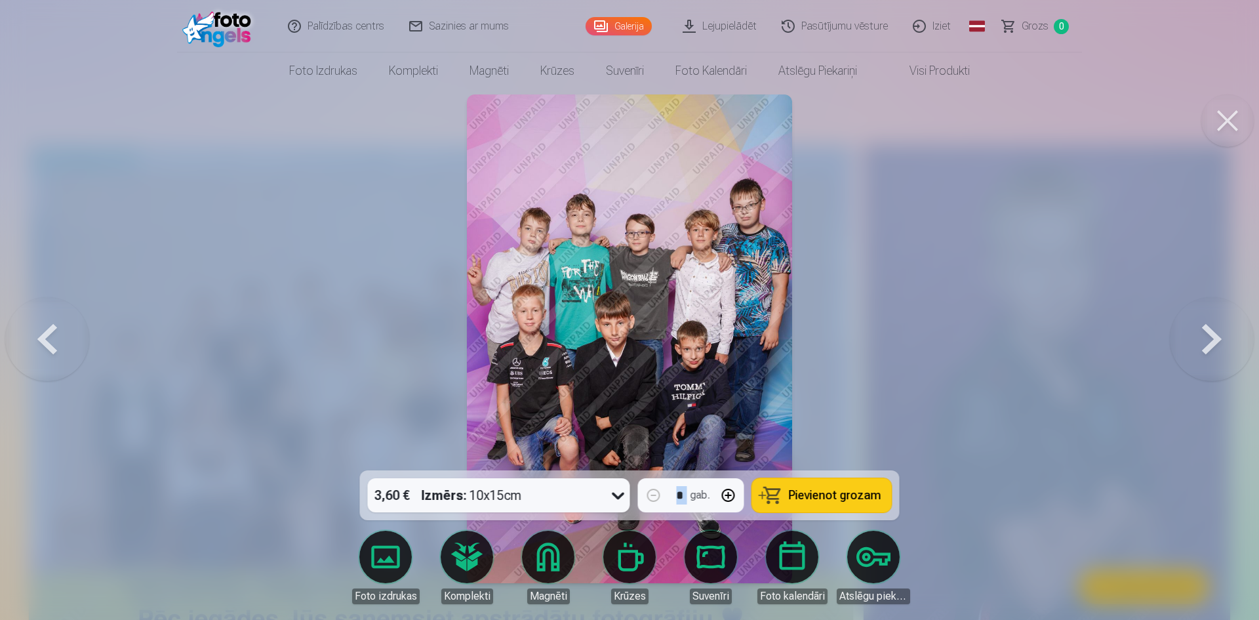
click at [1206, 331] on button at bounding box center [1212, 338] width 84 height 237
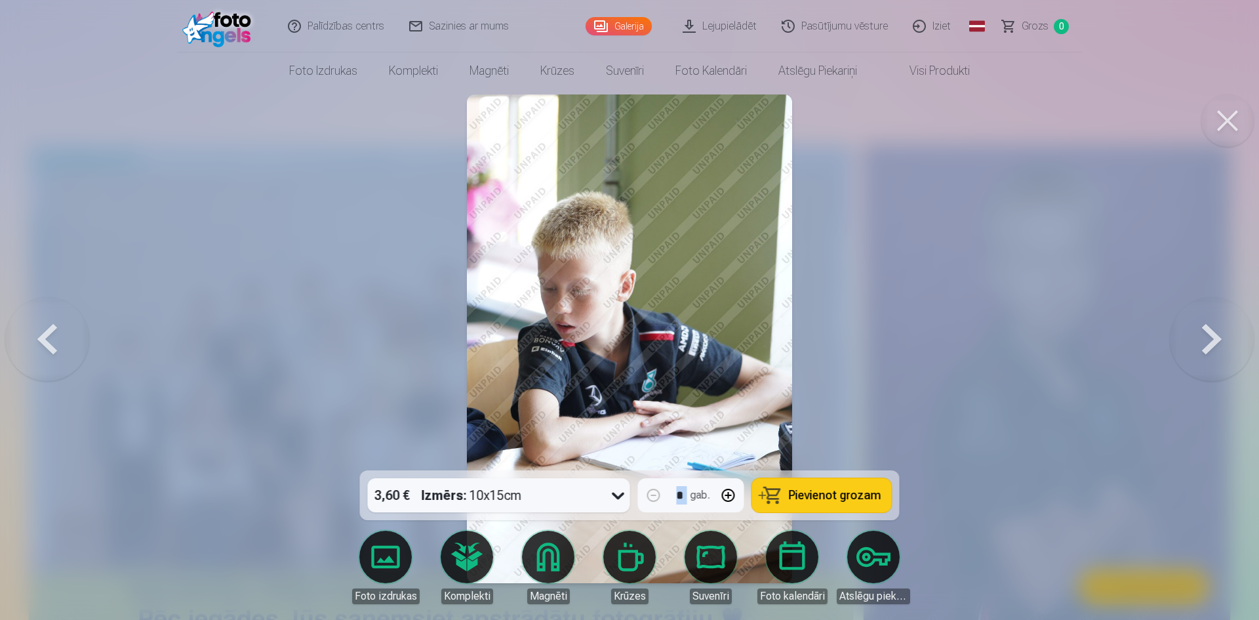
click at [1208, 332] on button at bounding box center [1212, 338] width 84 height 237
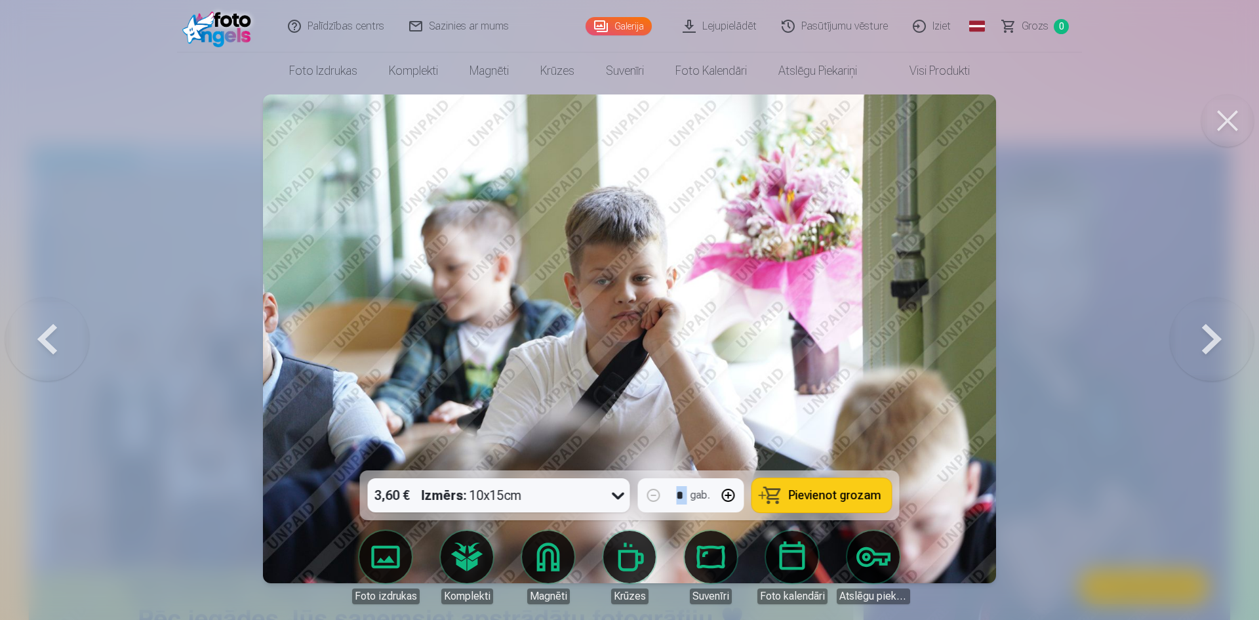
click at [1208, 332] on button at bounding box center [1212, 338] width 84 height 237
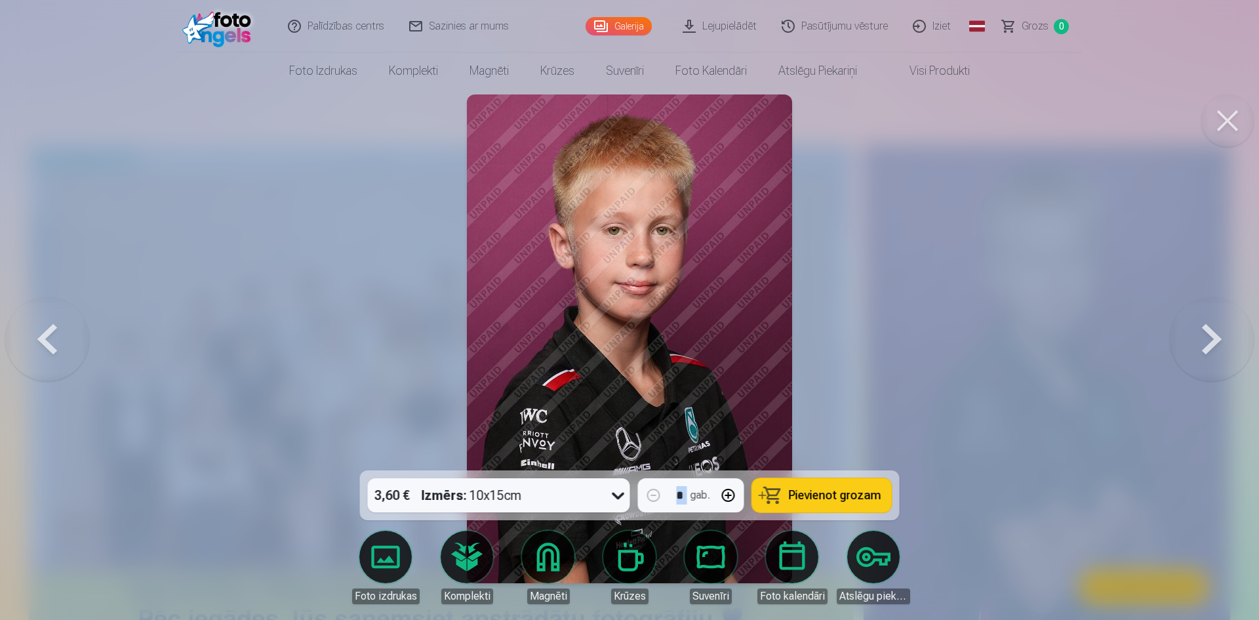
click at [1206, 328] on button at bounding box center [1212, 338] width 84 height 237
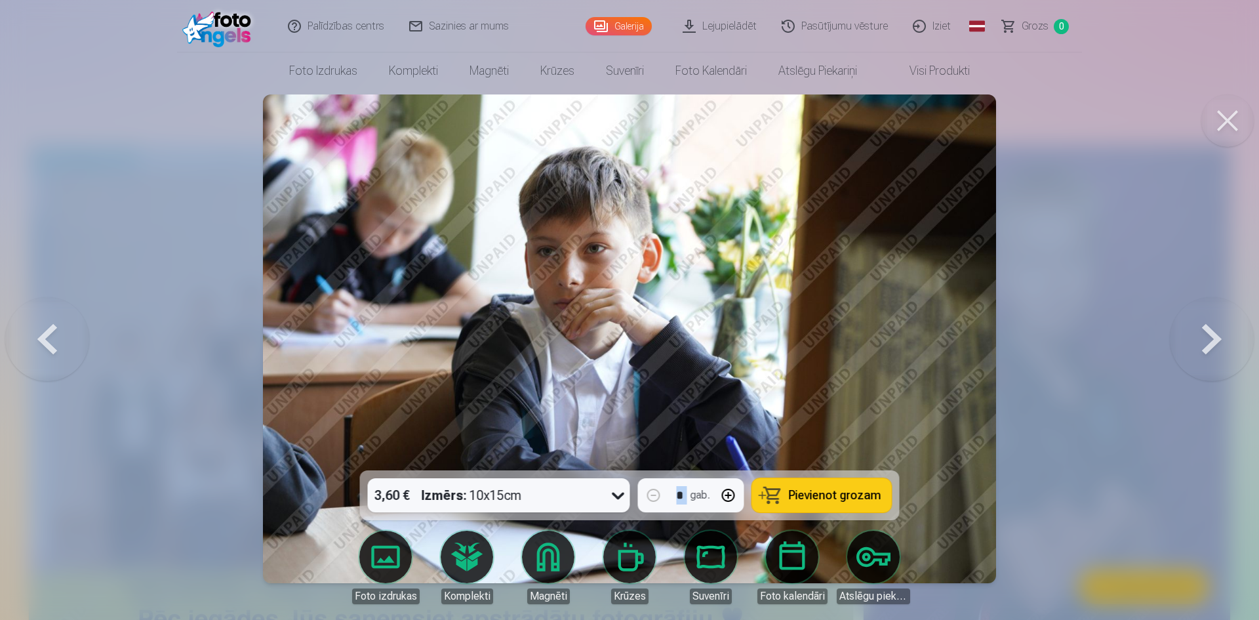
click at [1206, 328] on button at bounding box center [1212, 338] width 84 height 237
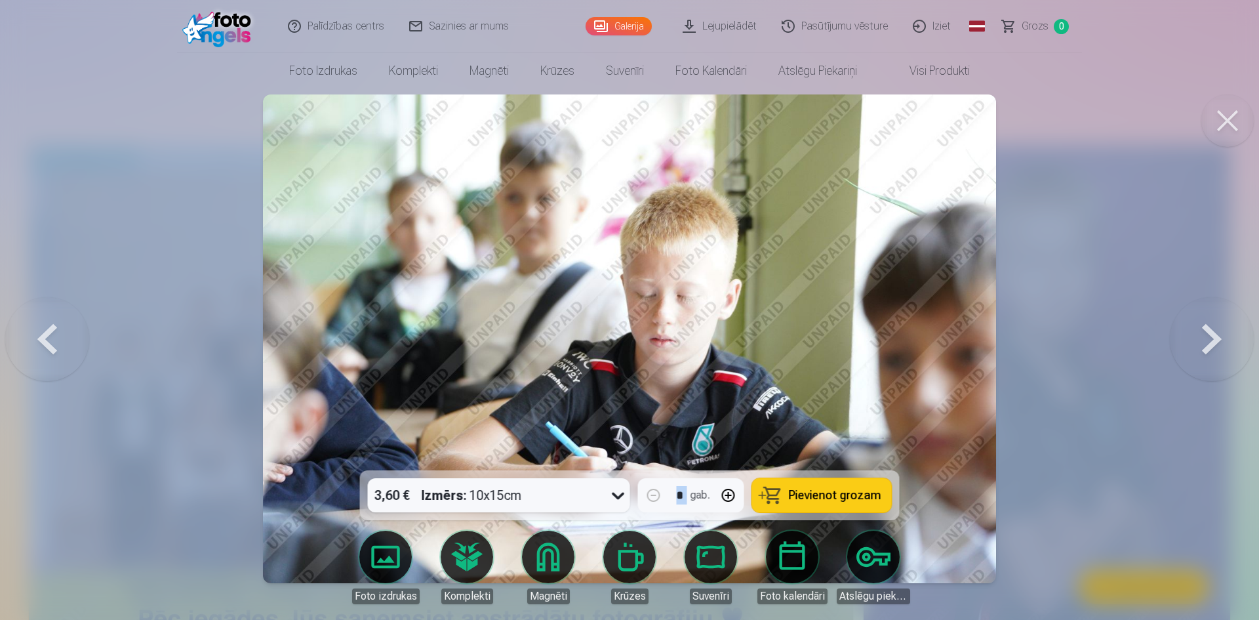
click at [1206, 328] on button at bounding box center [1212, 338] width 84 height 237
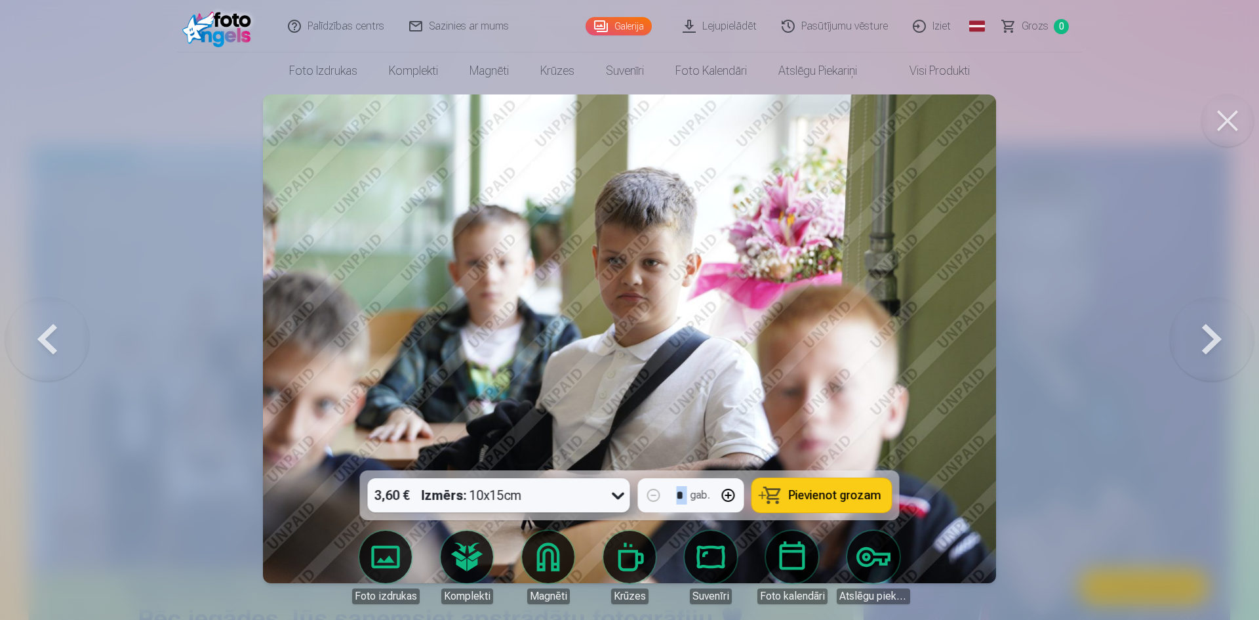
click at [1206, 328] on button at bounding box center [1212, 338] width 84 height 237
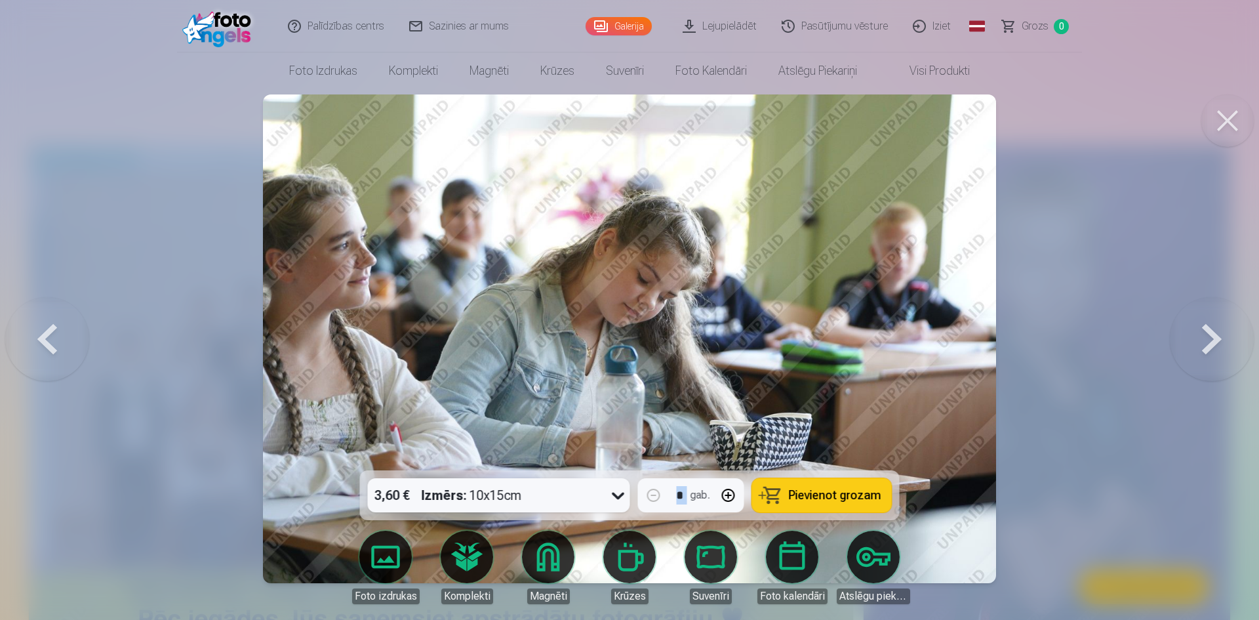
click at [1206, 328] on button at bounding box center [1212, 338] width 84 height 237
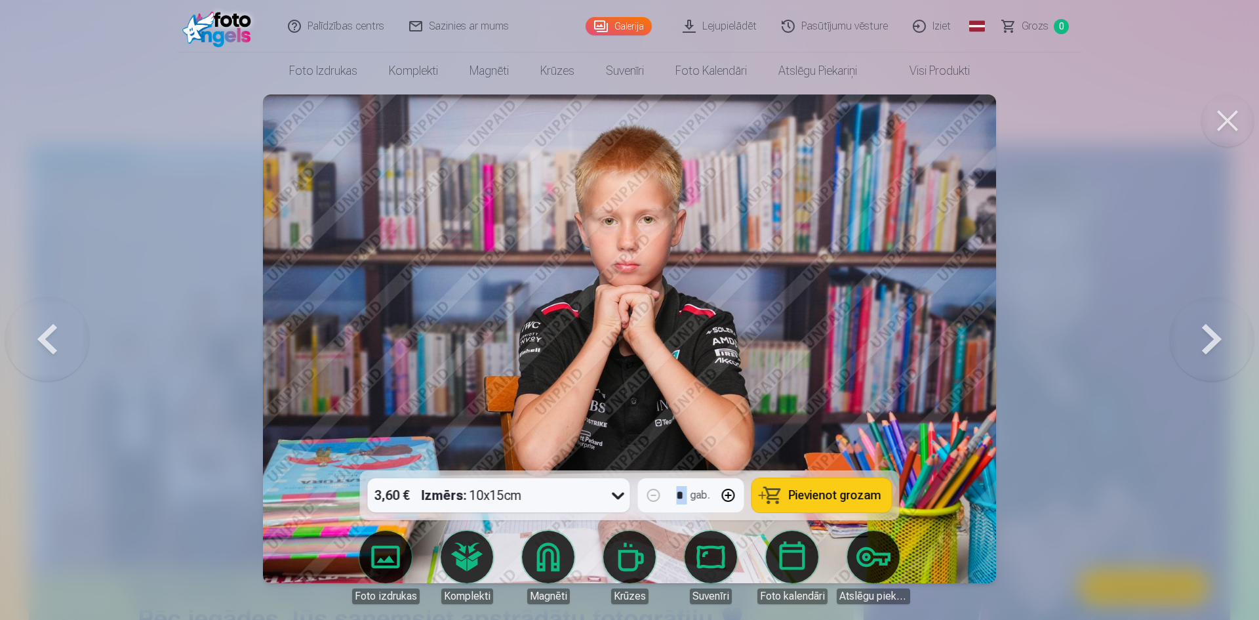
click at [1204, 329] on button at bounding box center [1212, 338] width 84 height 237
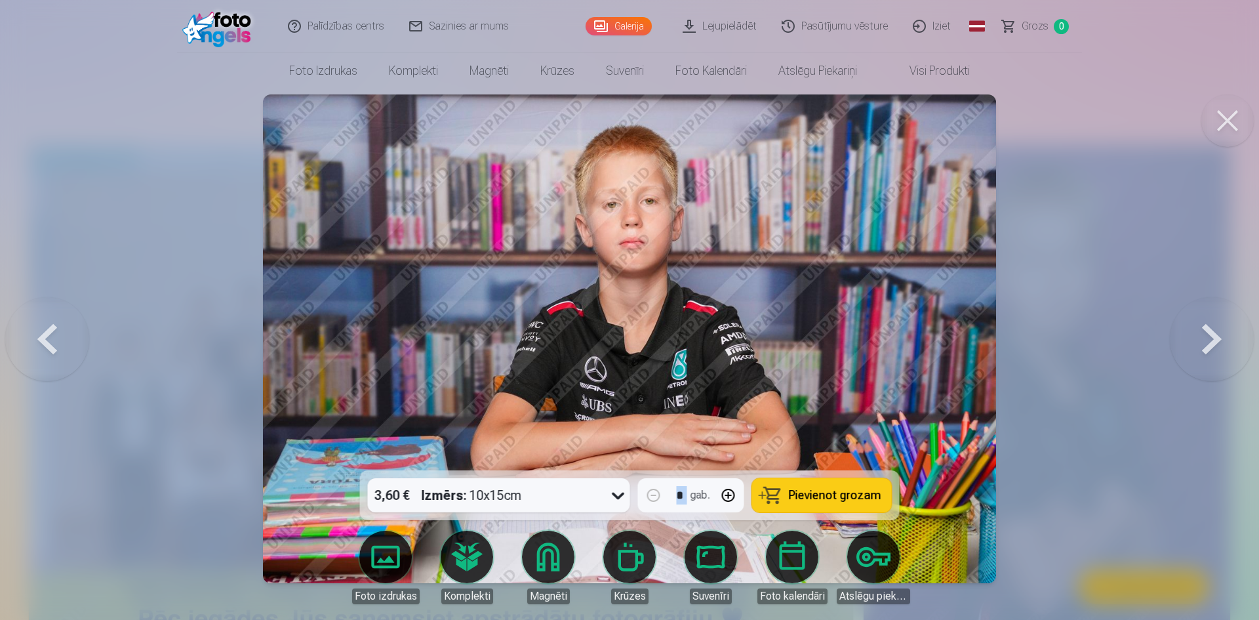
click at [1205, 329] on button at bounding box center [1212, 338] width 84 height 237
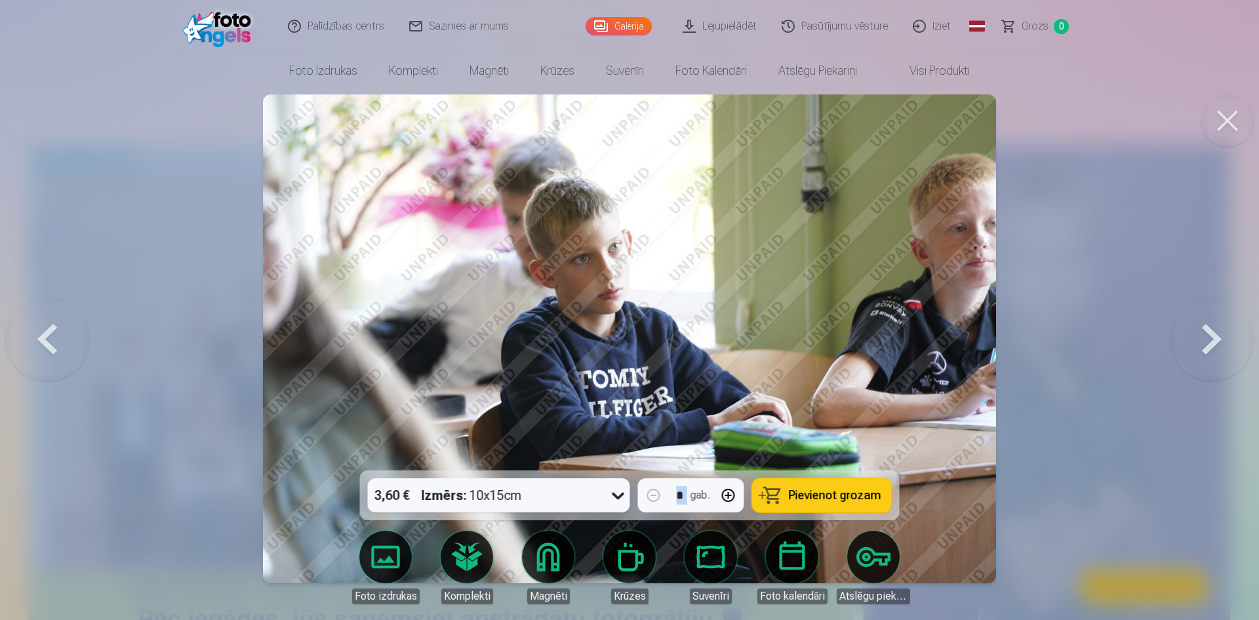
click at [43, 347] on button at bounding box center [47, 338] width 84 height 237
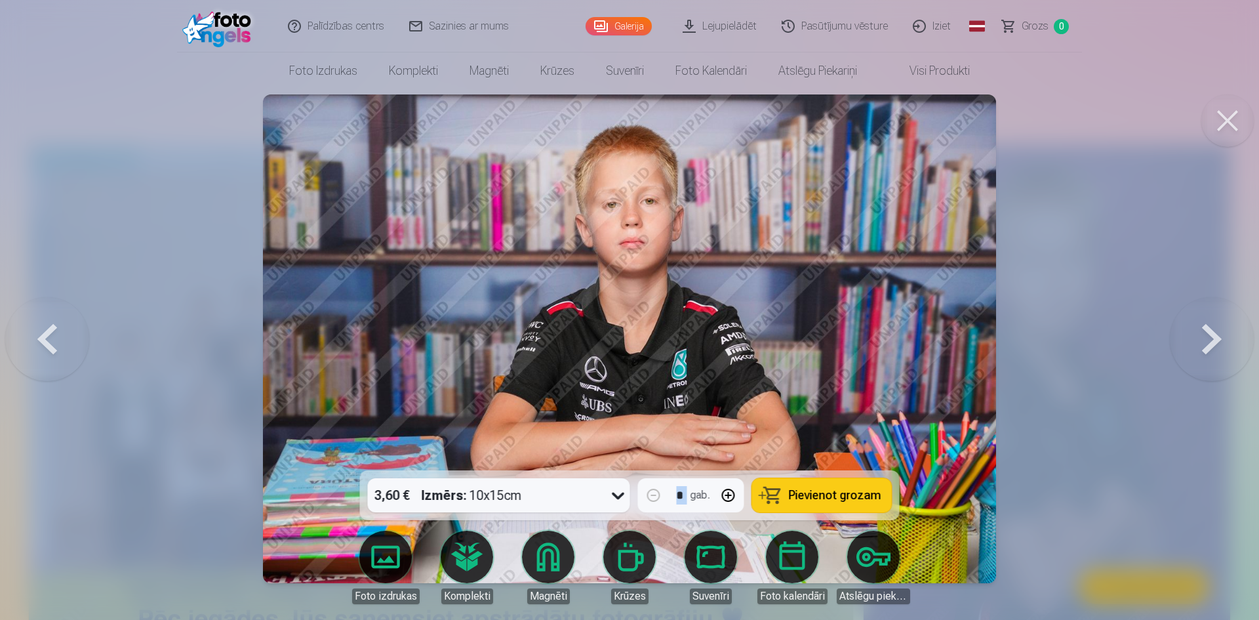
click at [1202, 339] on button at bounding box center [1212, 338] width 84 height 237
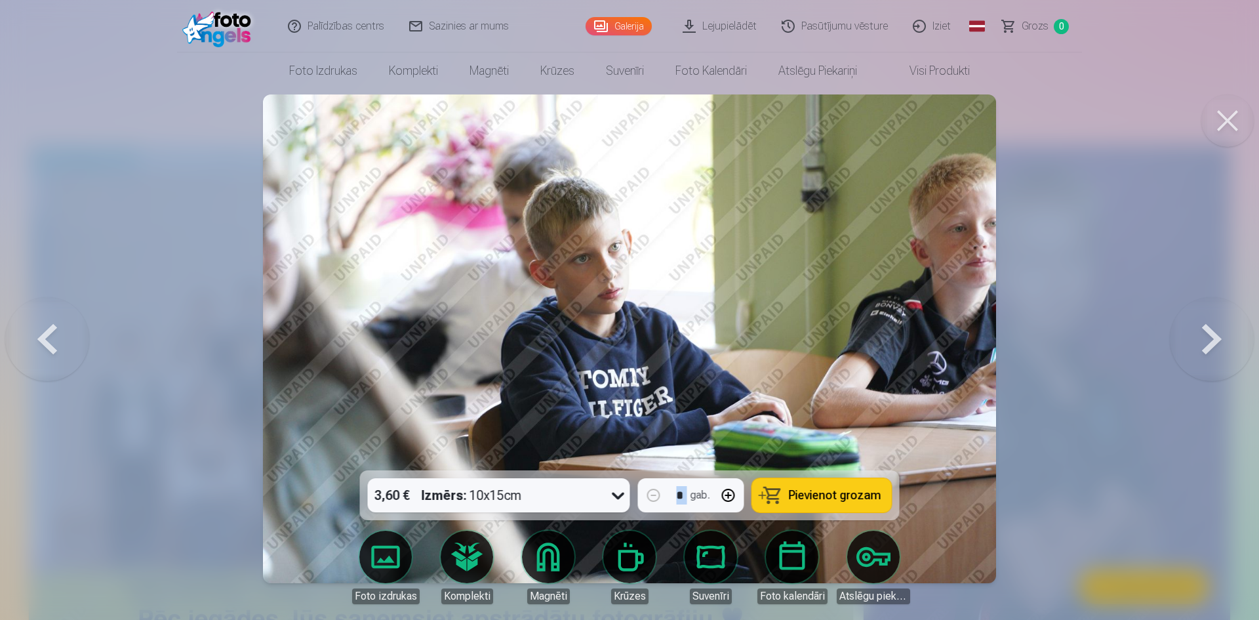
click at [1202, 338] on button at bounding box center [1212, 338] width 84 height 237
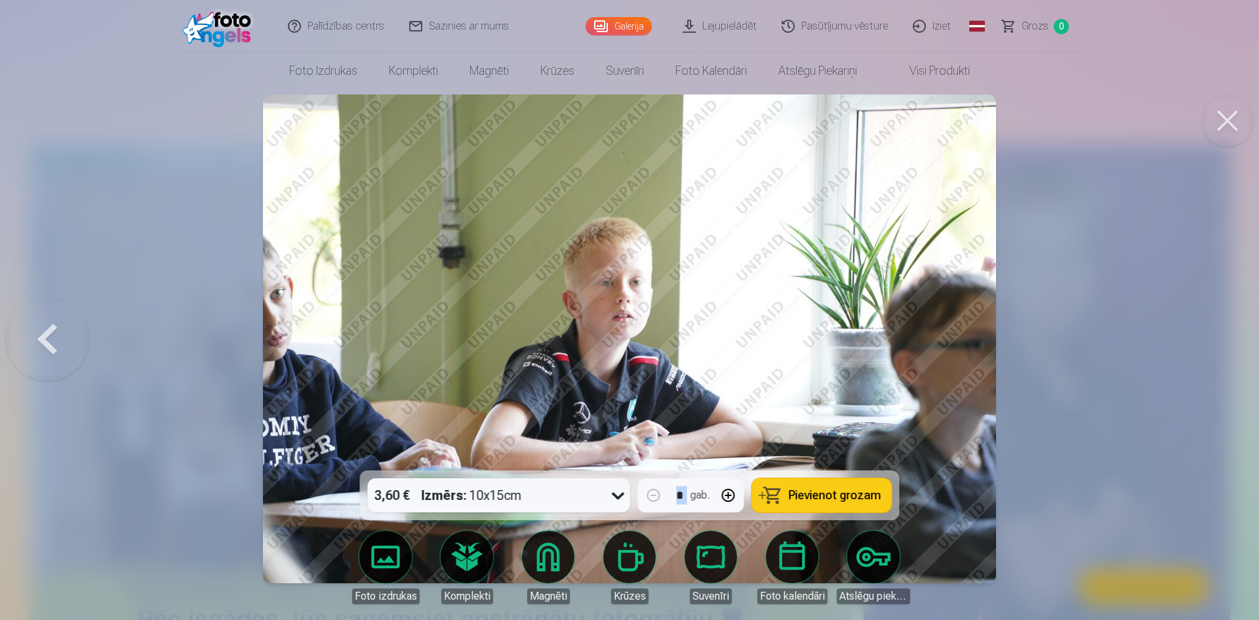
click at [1202, 338] on div at bounding box center [629, 310] width 1259 height 620
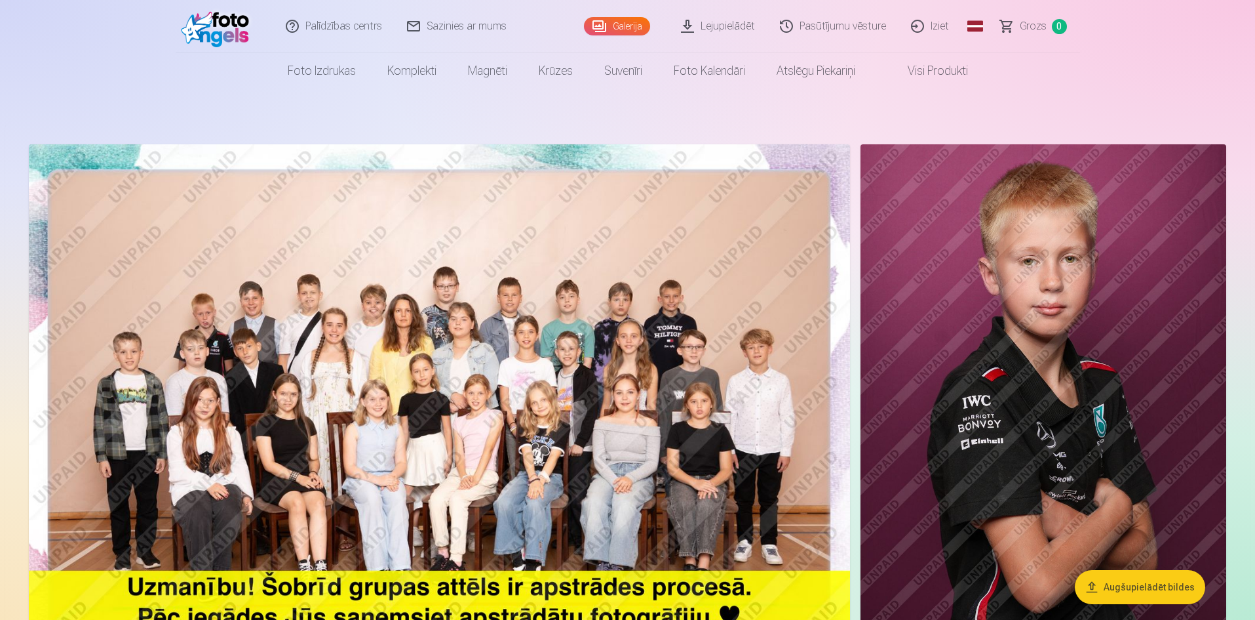
click at [658, 294] on img at bounding box center [439, 418] width 821 height 548
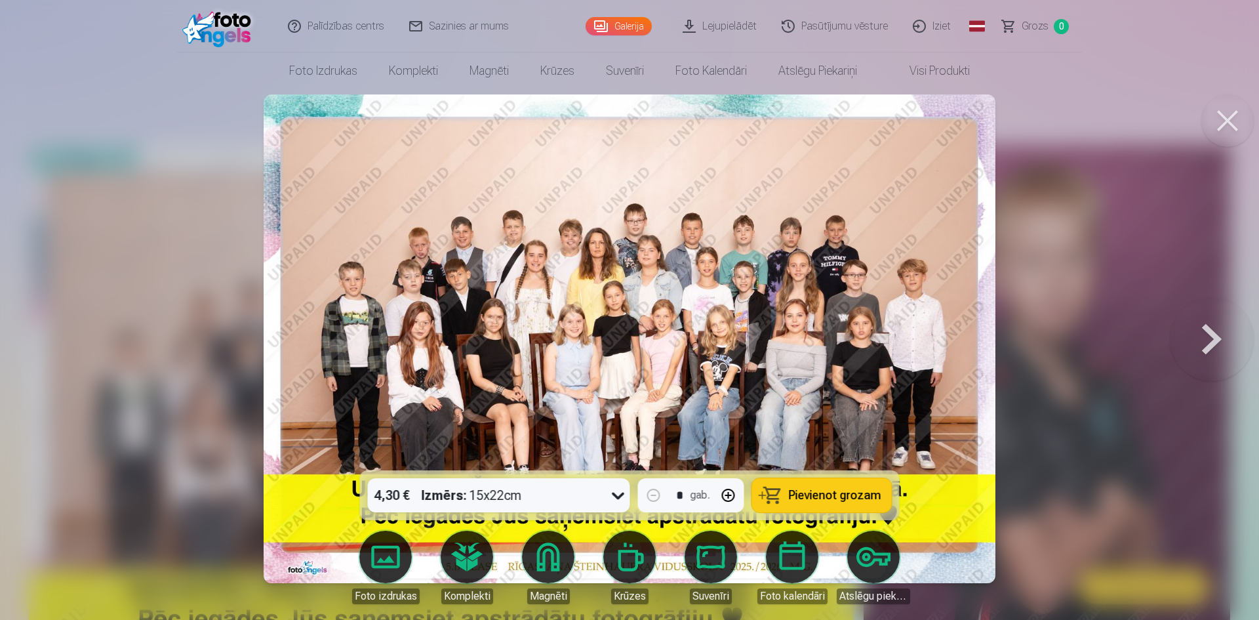
click at [496, 241] on img at bounding box center [630, 338] width 732 height 488
click at [415, 262] on img at bounding box center [630, 338] width 732 height 488
click at [1223, 104] on button at bounding box center [1227, 120] width 52 height 52
